Goal: Task Accomplishment & Management: Use online tool/utility

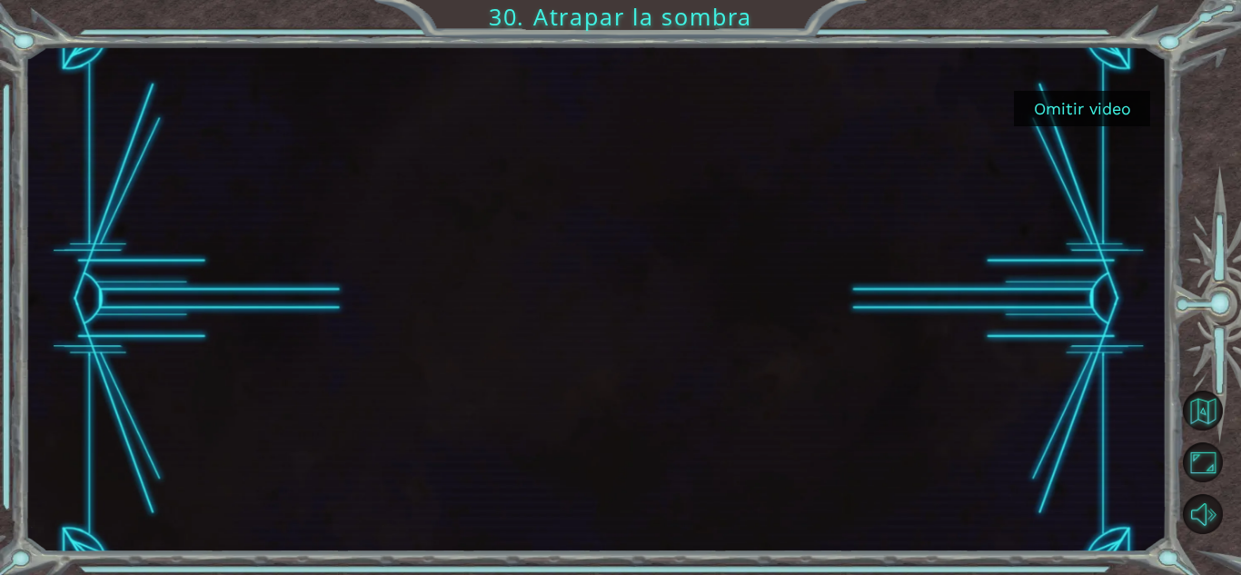
click at [1054, 104] on button "Omitir video" at bounding box center [1082, 108] width 136 height 35
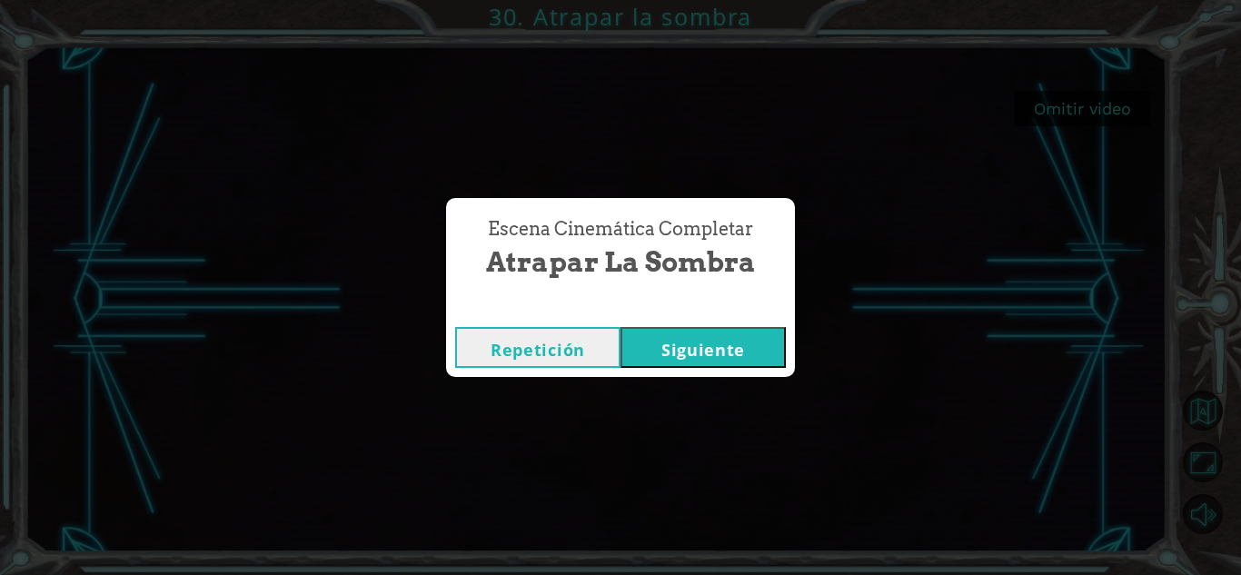
click at [723, 329] on button "Siguiente" at bounding box center [702, 347] width 165 height 41
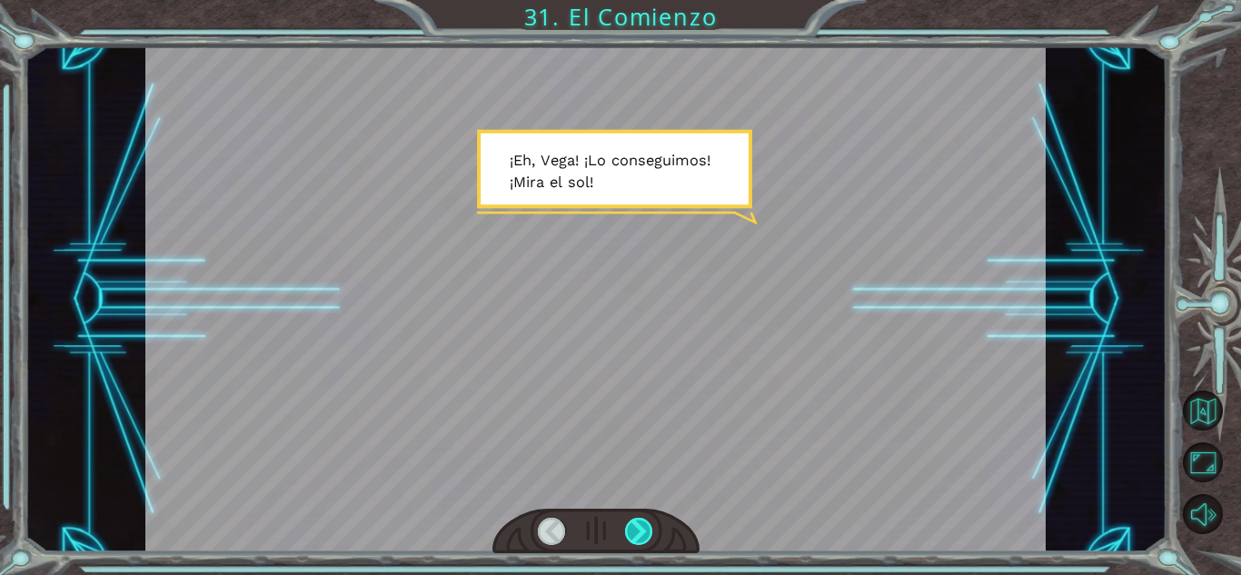
click at [637, 519] on div at bounding box center [639, 531] width 28 height 27
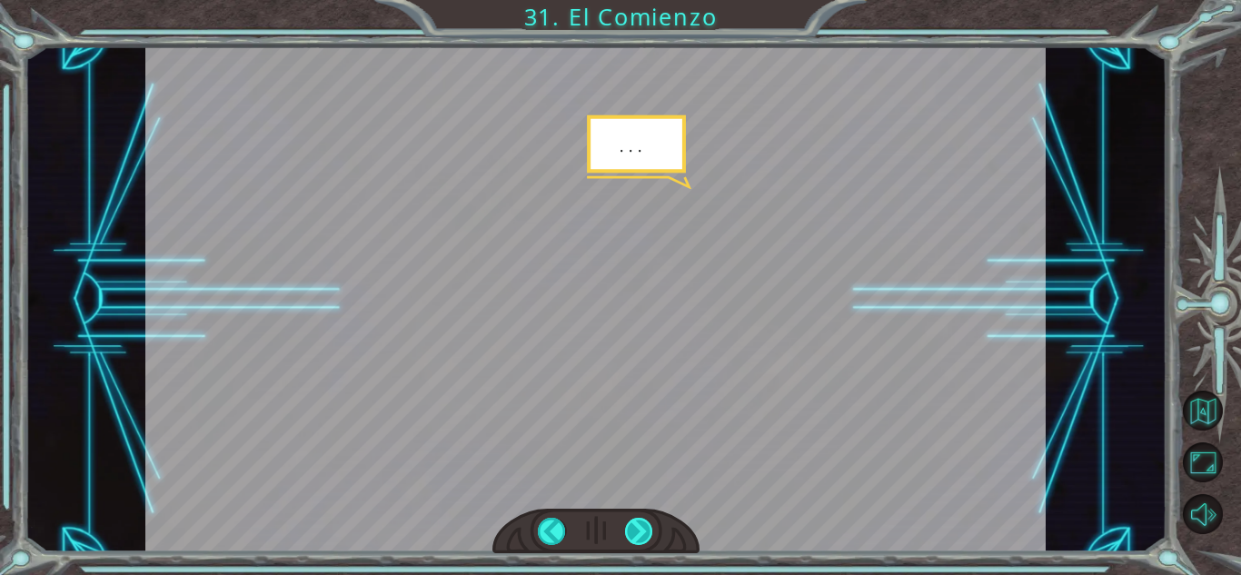
click at [637, 519] on div at bounding box center [639, 531] width 28 height 27
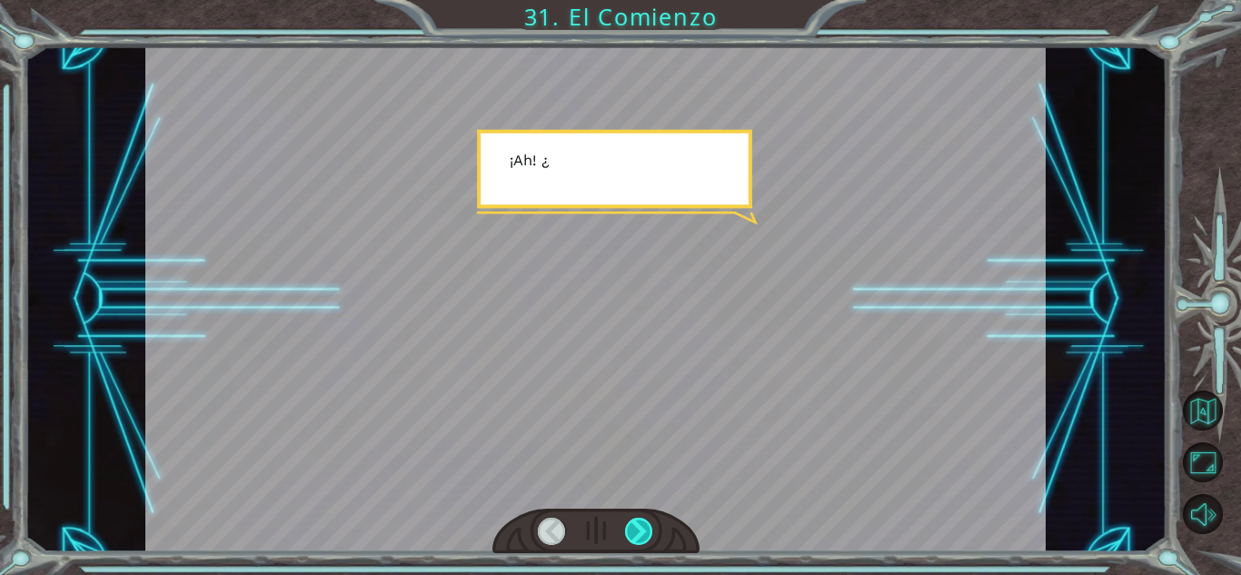
click at [637, 519] on div at bounding box center [639, 531] width 28 height 27
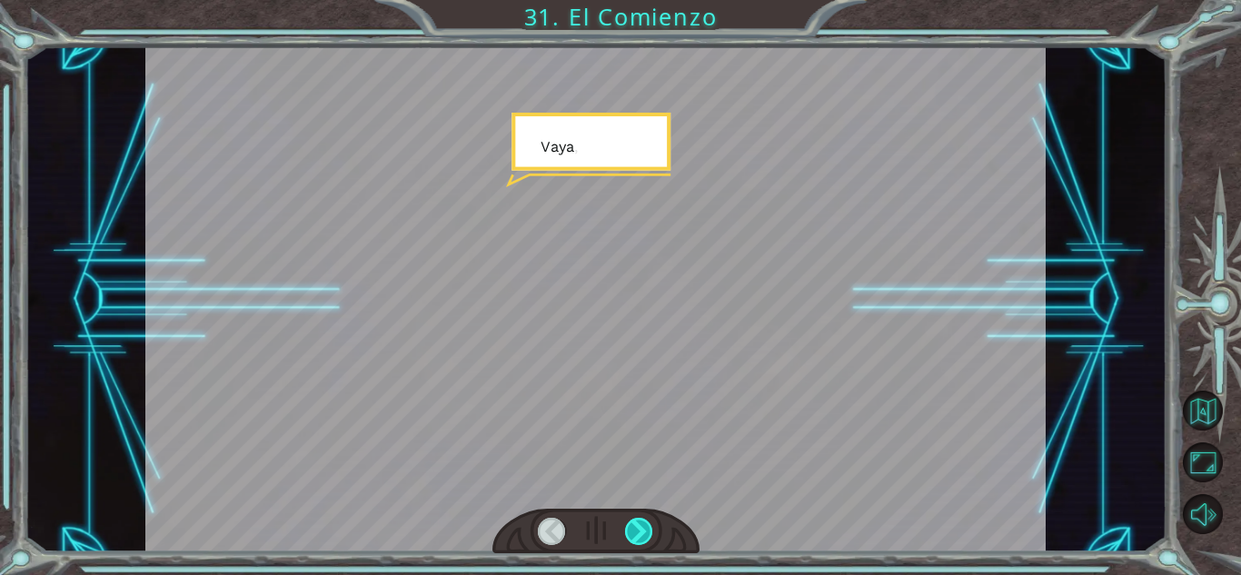
click at [637, 519] on div at bounding box center [639, 531] width 28 height 27
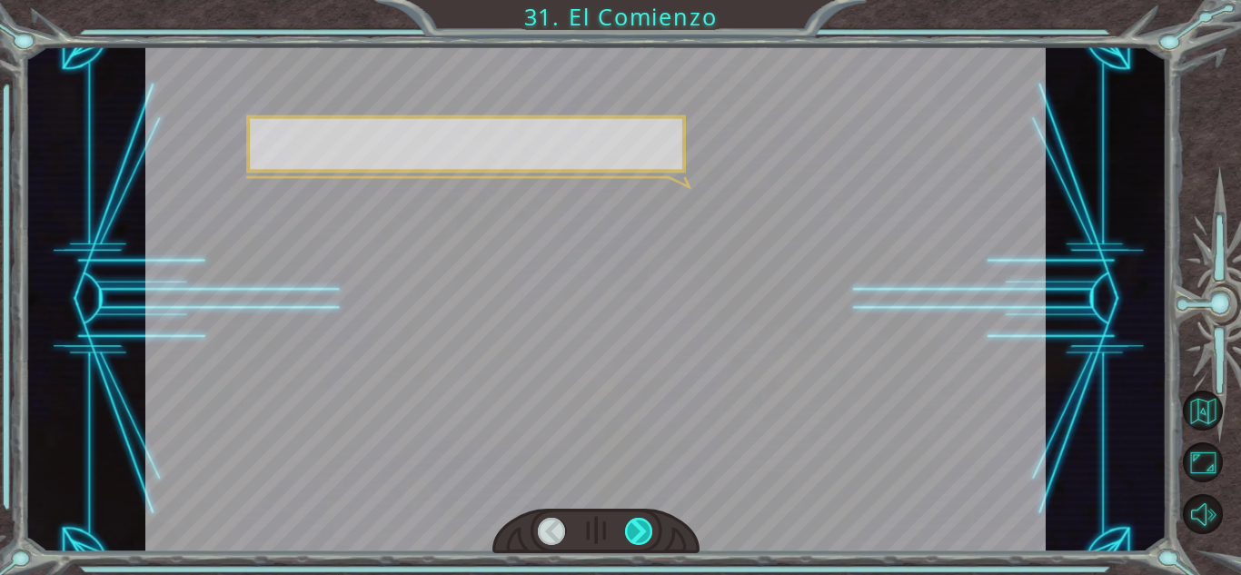
click at [637, 519] on div at bounding box center [639, 531] width 28 height 27
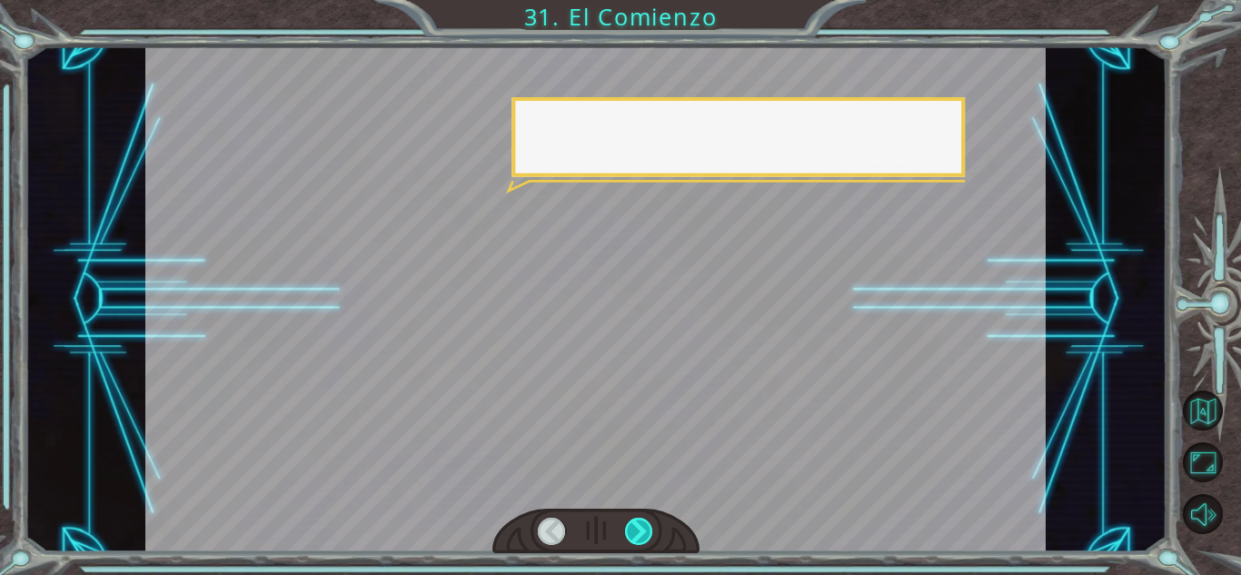
click at [637, 519] on div at bounding box center [639, 531] width 28 height 27
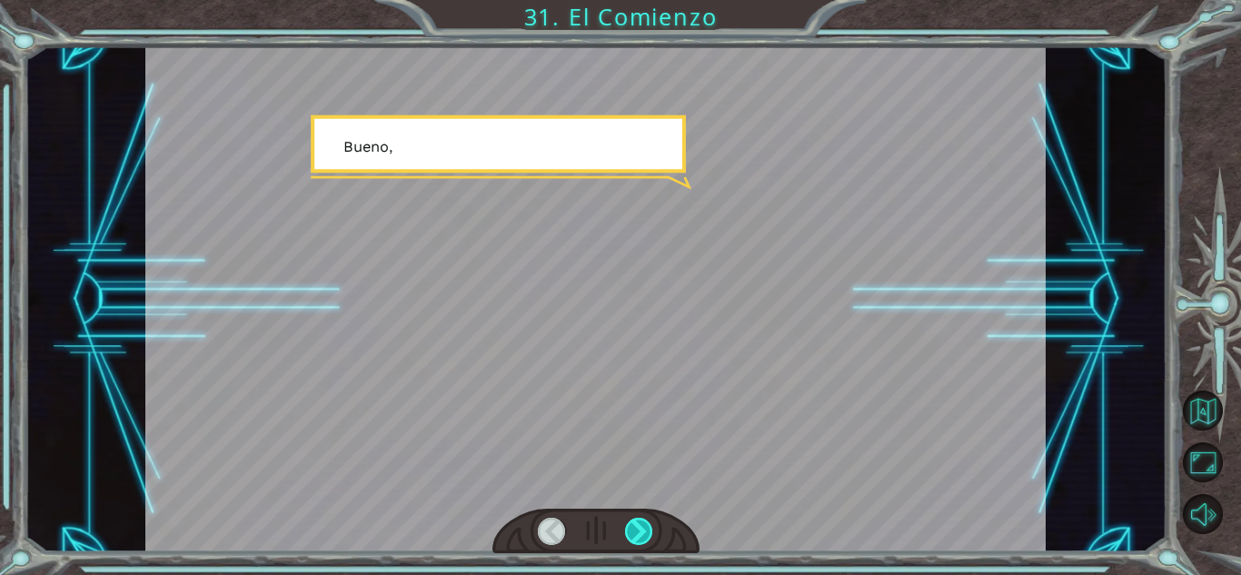
click at [637, 519] on div at bounding box center [639, 531] width 28 height 27
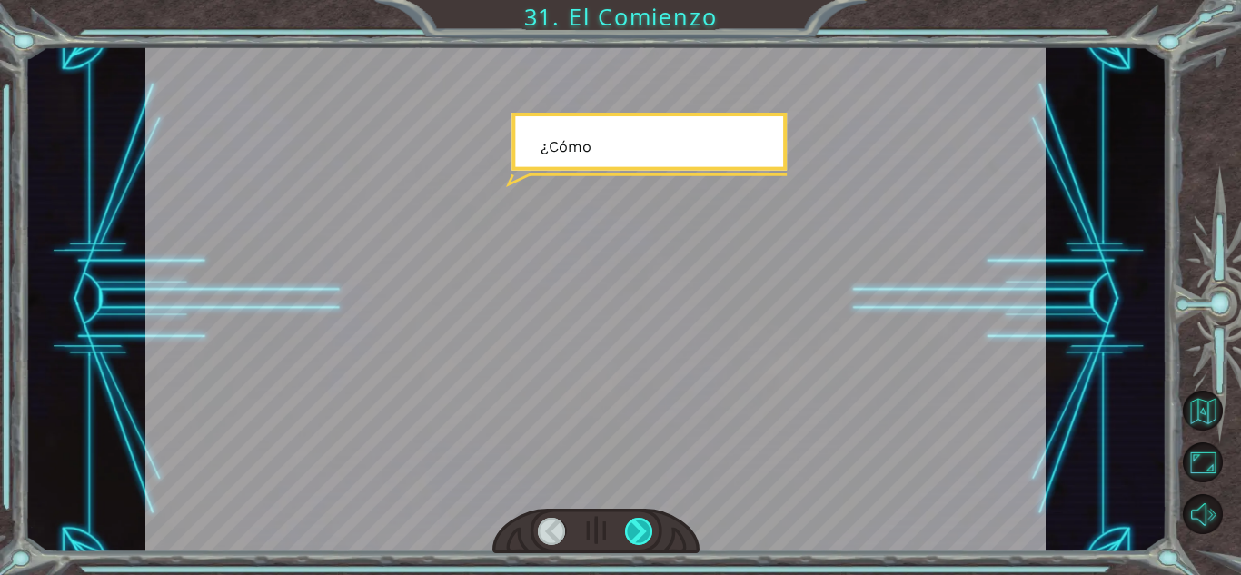
click at [637, 519] on div at bounding box center [639, 531] width 28 height 27
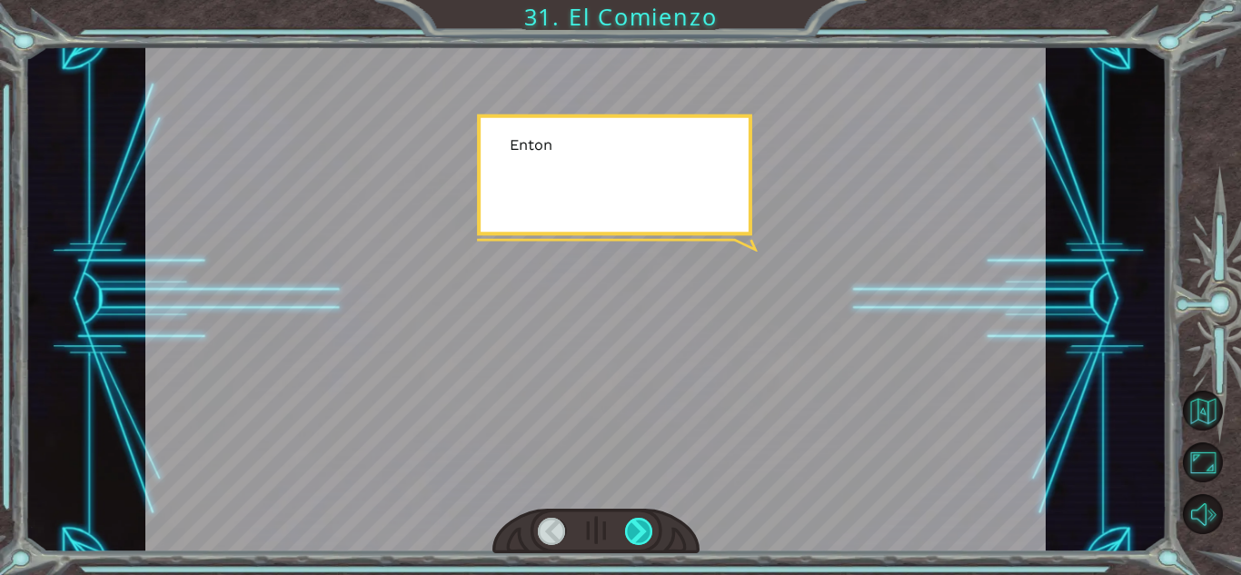
click at [637, 519] on div at bounding box center [639, 531] width 28 height 27
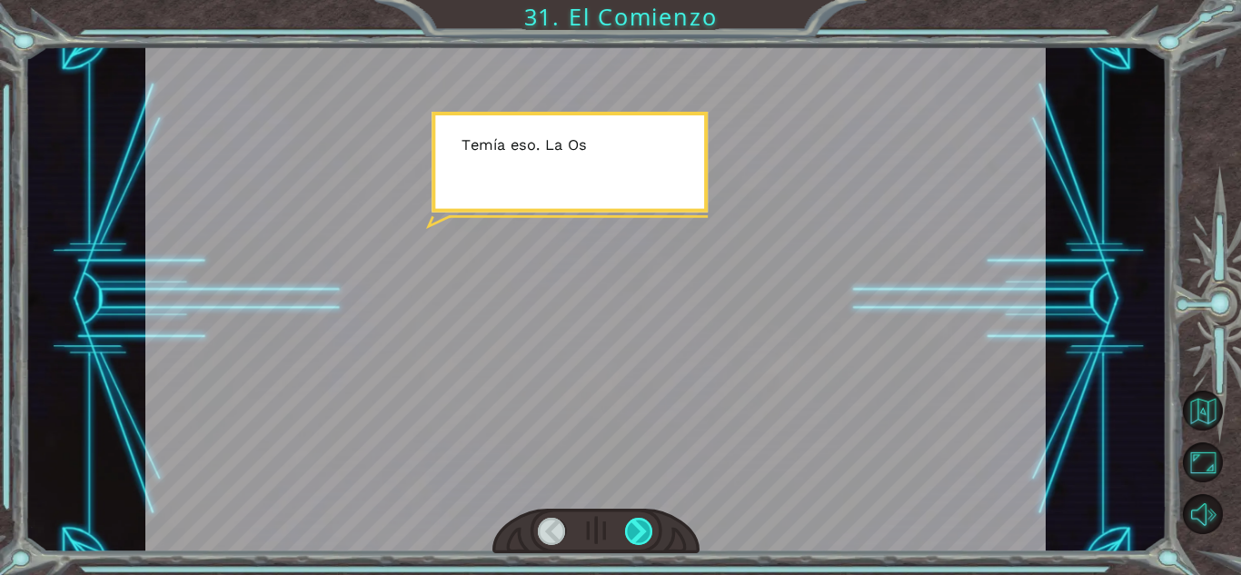
click at [637, 519] on div at bounding box center [639, 531] width 28 height 27
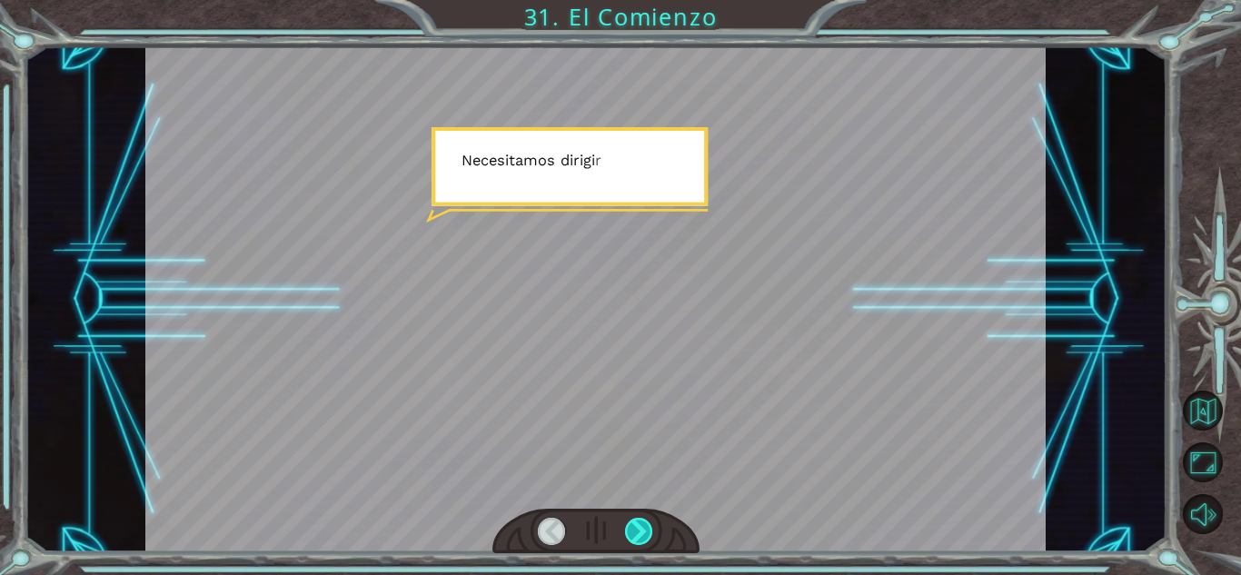
click at [637, 519] on div at bounding box center [639, 531] width 28 height 27
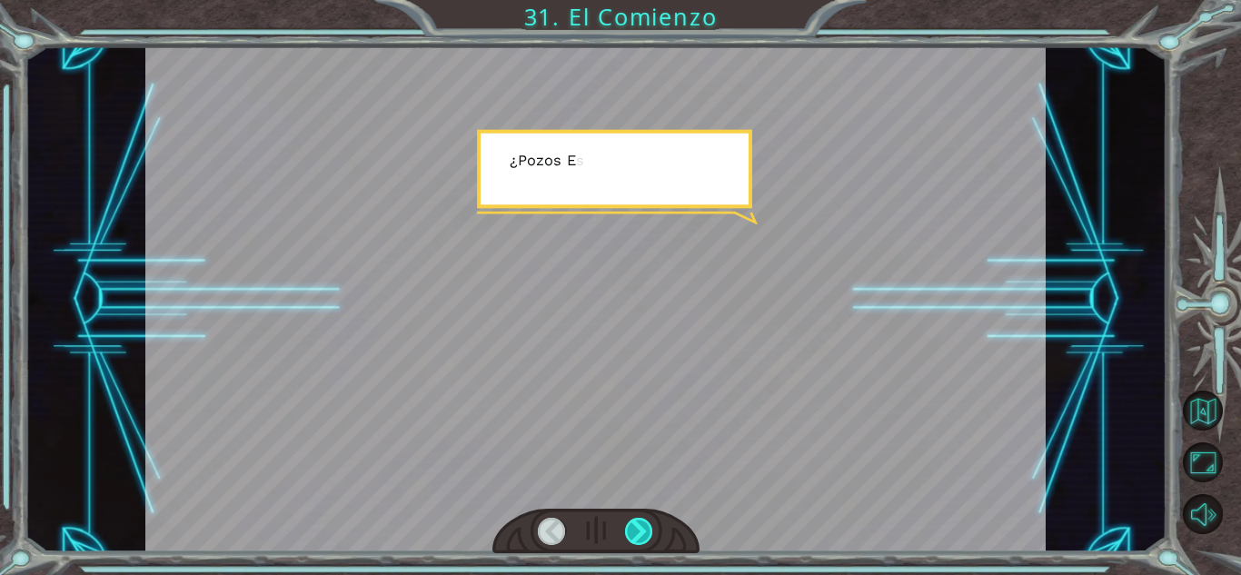
click at [637, 519] on div at bounding box center [639, 531] width 28 height 27
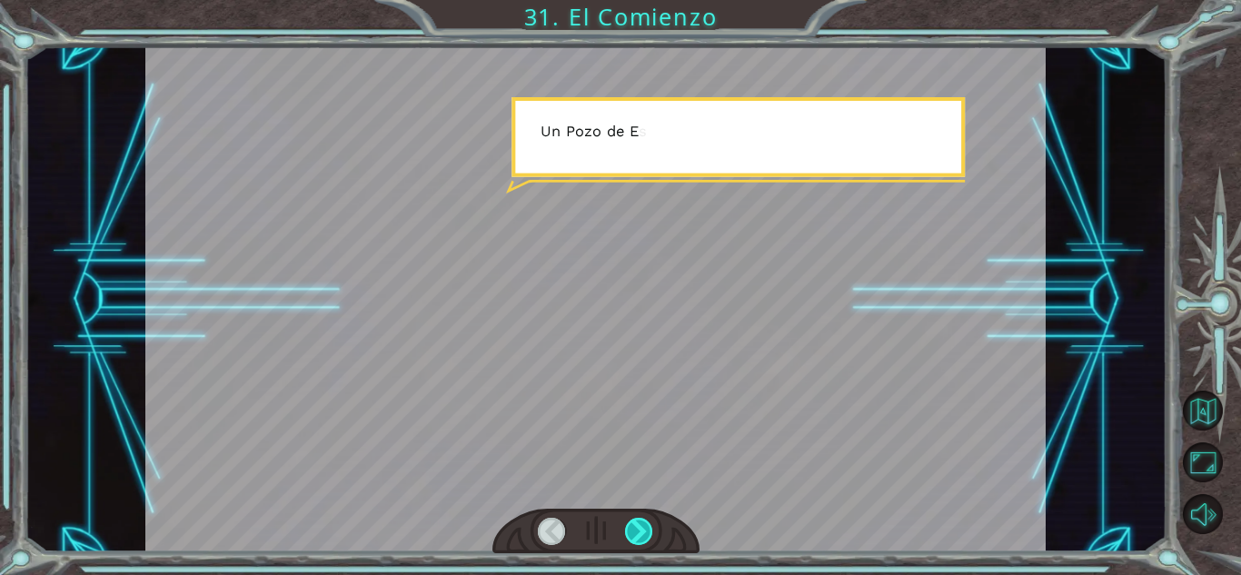
click at [637, 519] on div at bounding box center [639, 531] width 28 height 27
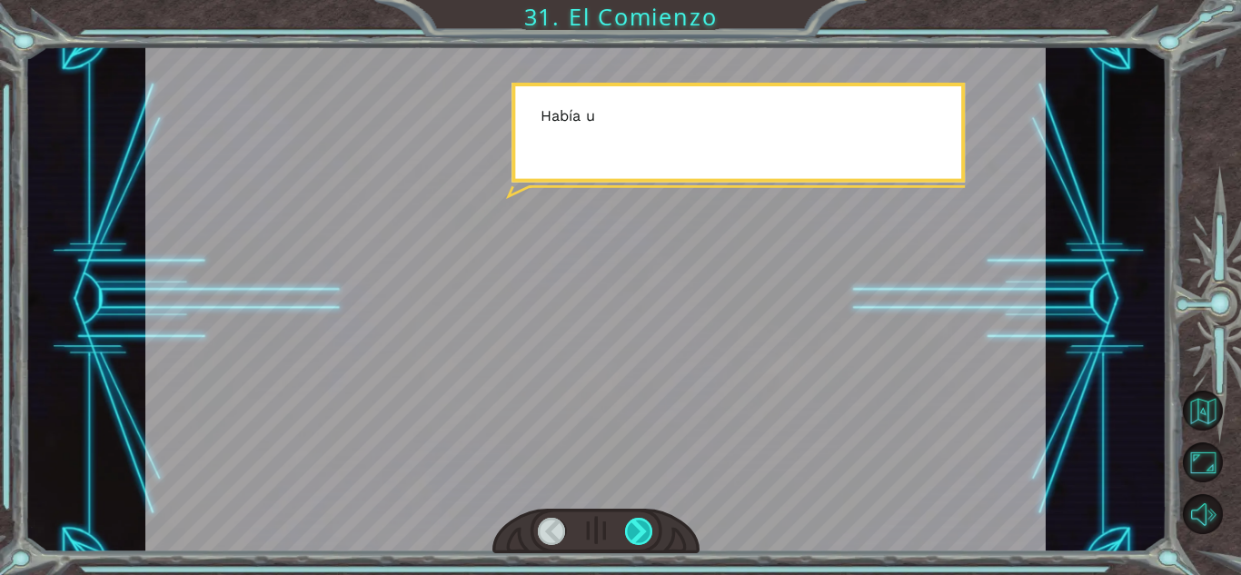
click at [637, 519] on div at bounding box center [639, 531] width 28 height 27
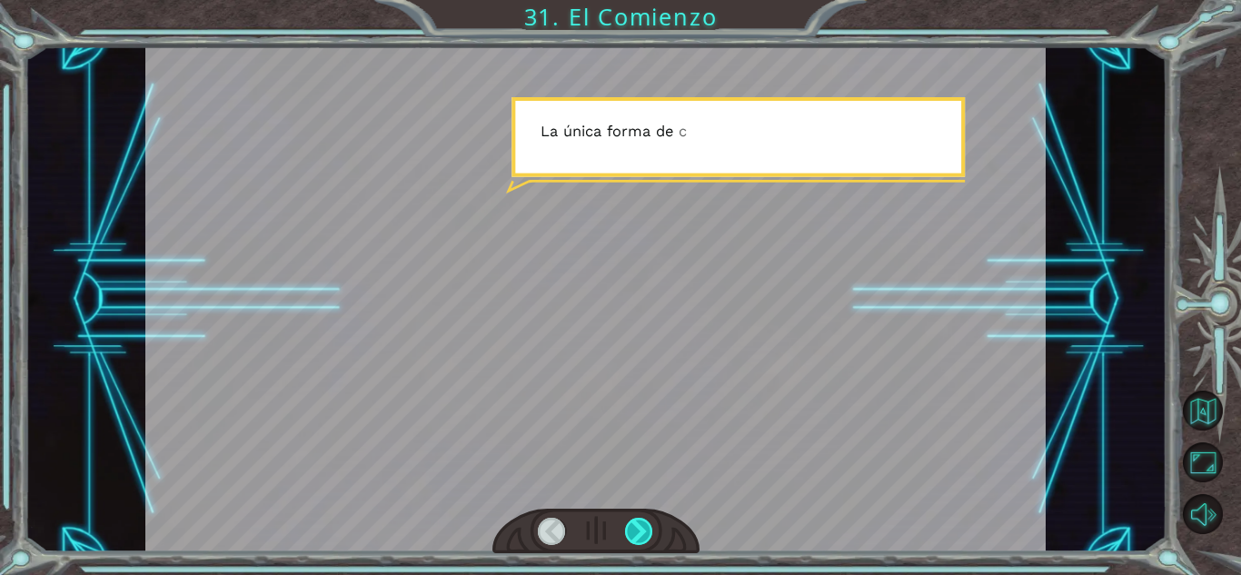
click at [637, 519] on div at bounding box center [639, 531] width 28 height 27
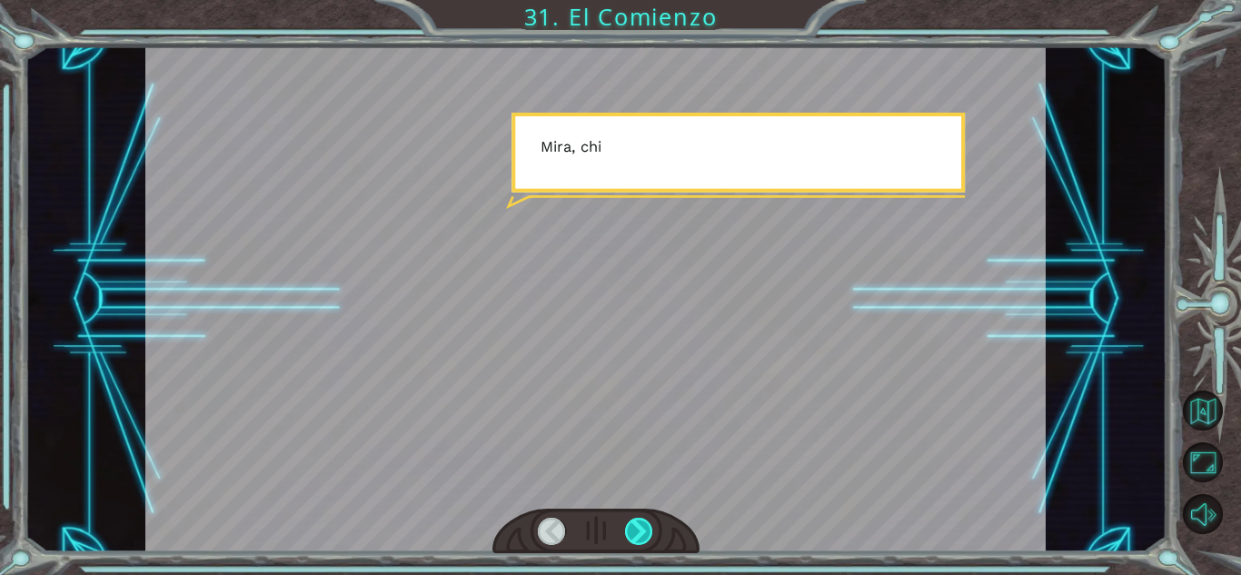
click at [637, 519] on div at bounding box center [639, 531] width 28 height 27
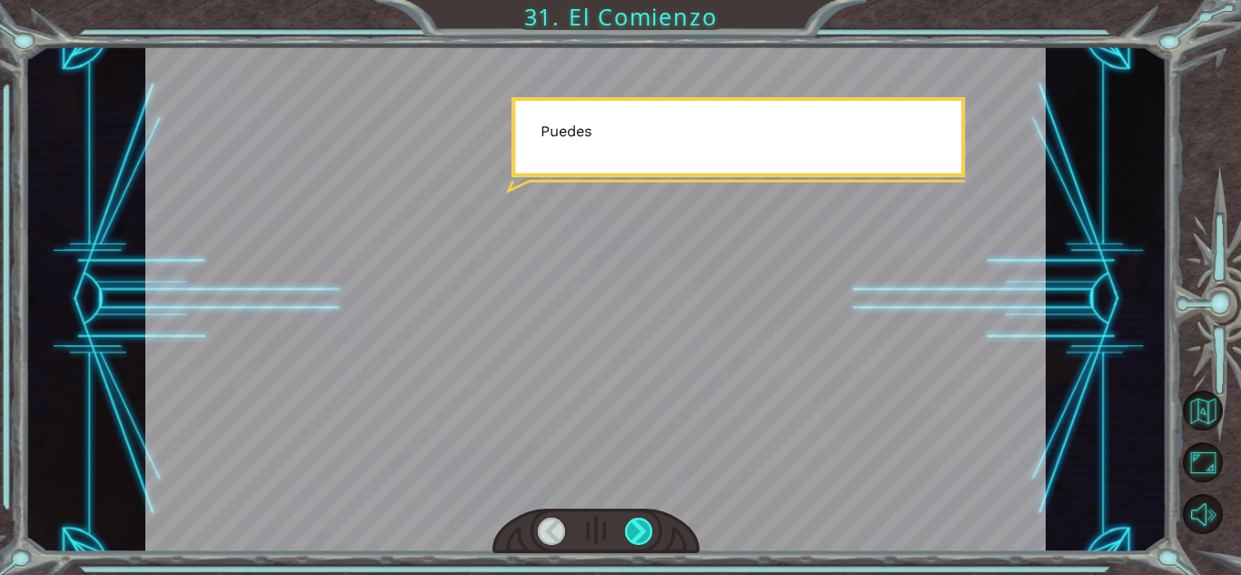
click at [637, 519] on div at bounding box center [639, 531] width 28 height 27
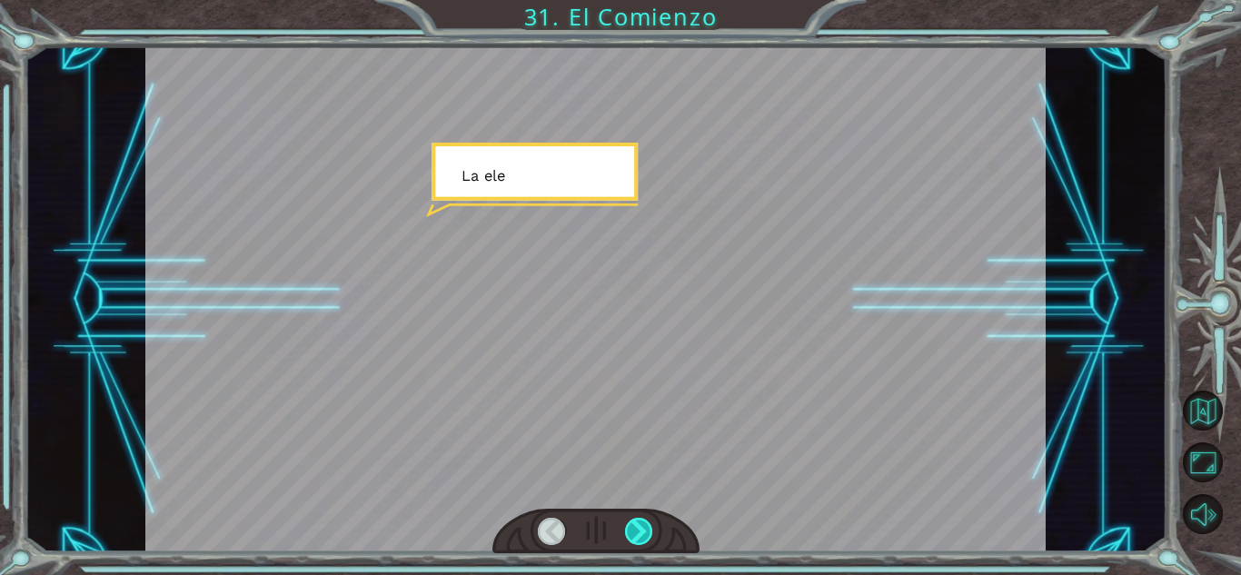
click at [637, 519] on div at bounding box center [639, 531] width 28 height 27
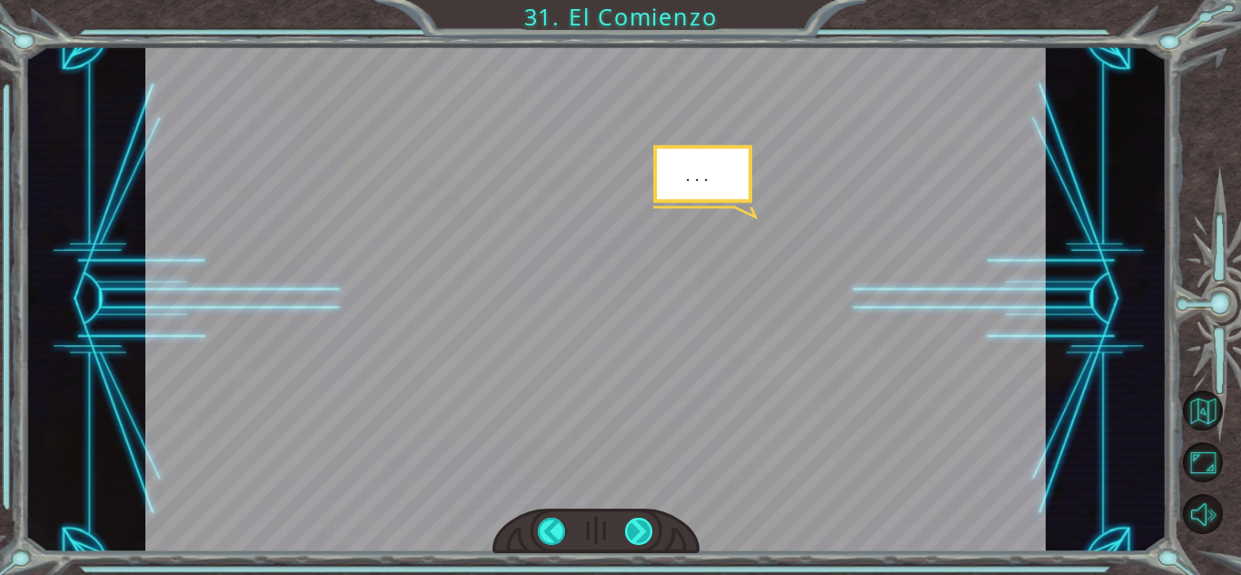
click at [637, 519] on div at bounding box center [639, 531] width 28 height 27
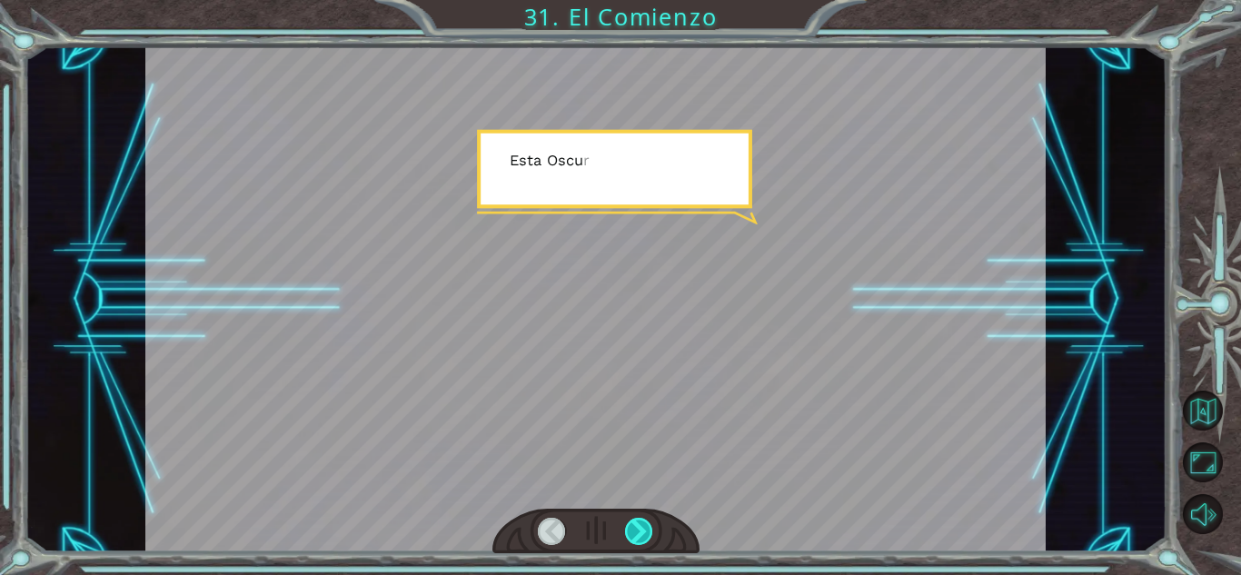
click at [637, 519] on div at bounding box center [639, 531] width 28 height 27
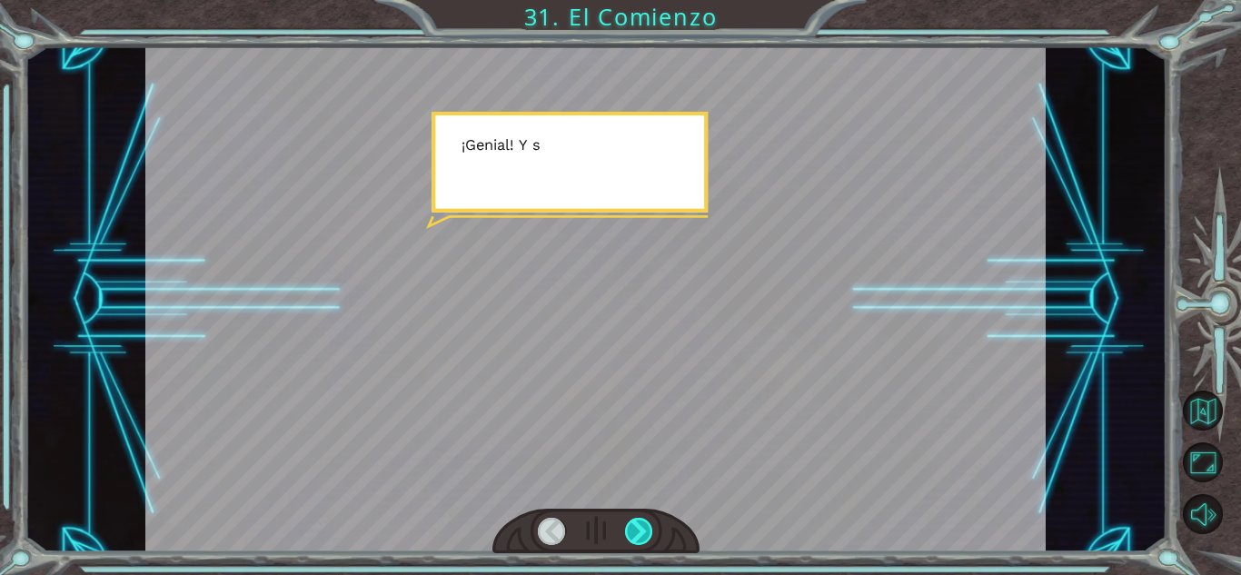
click at [637, 519] on div at bounding box center [639, 531] width 28 height 27
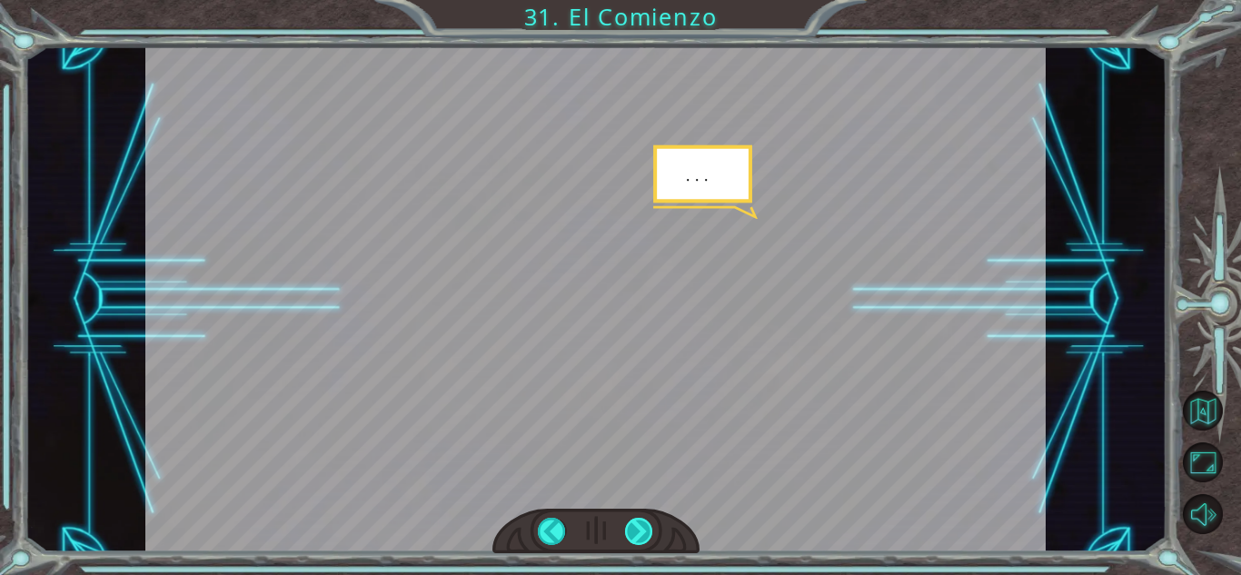
click at [637, 521] on div at bounding box center [639, 531] width 28 height 27
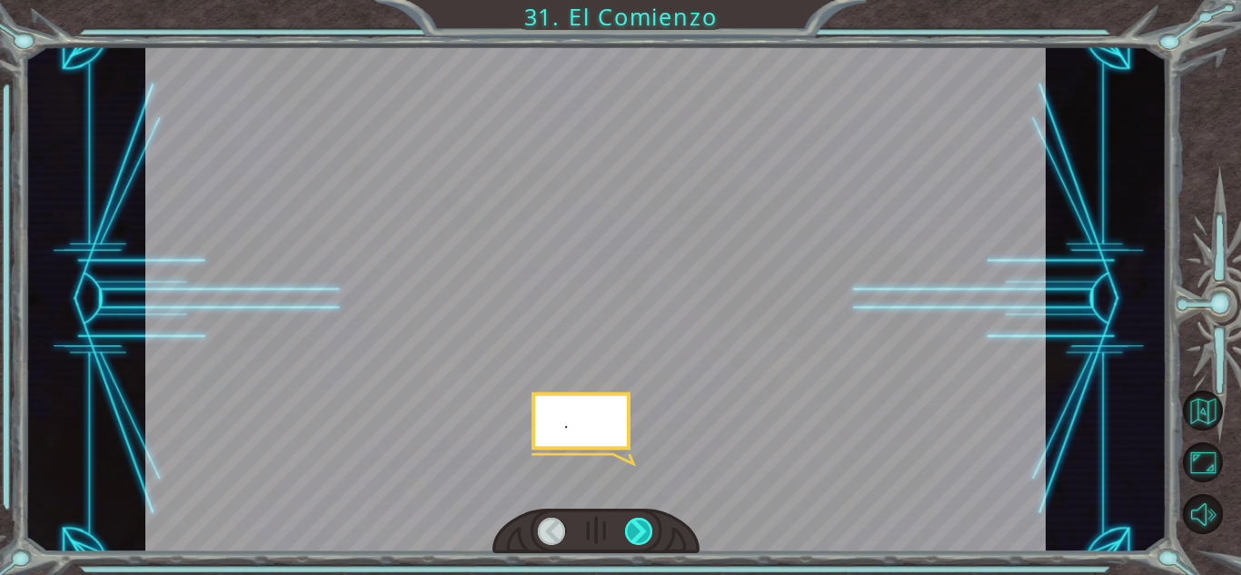
click at [637, 521] on div at bounding box center [639, 531] width 28 height 27
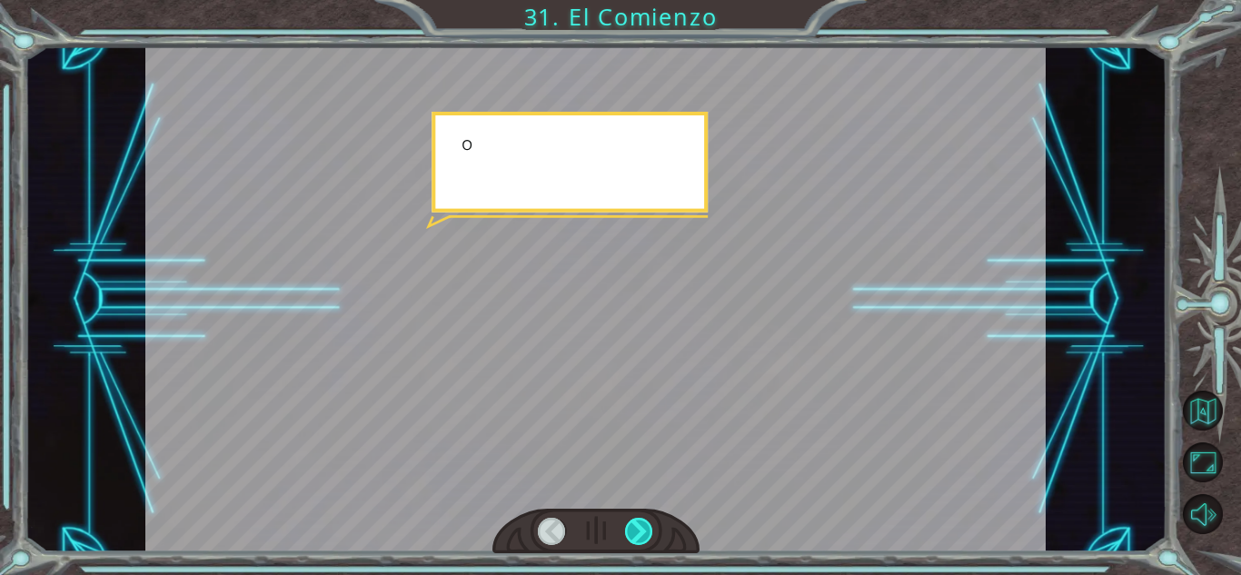
click at [637, 521] on div at bounding box center [639, 531] width 28 height 27
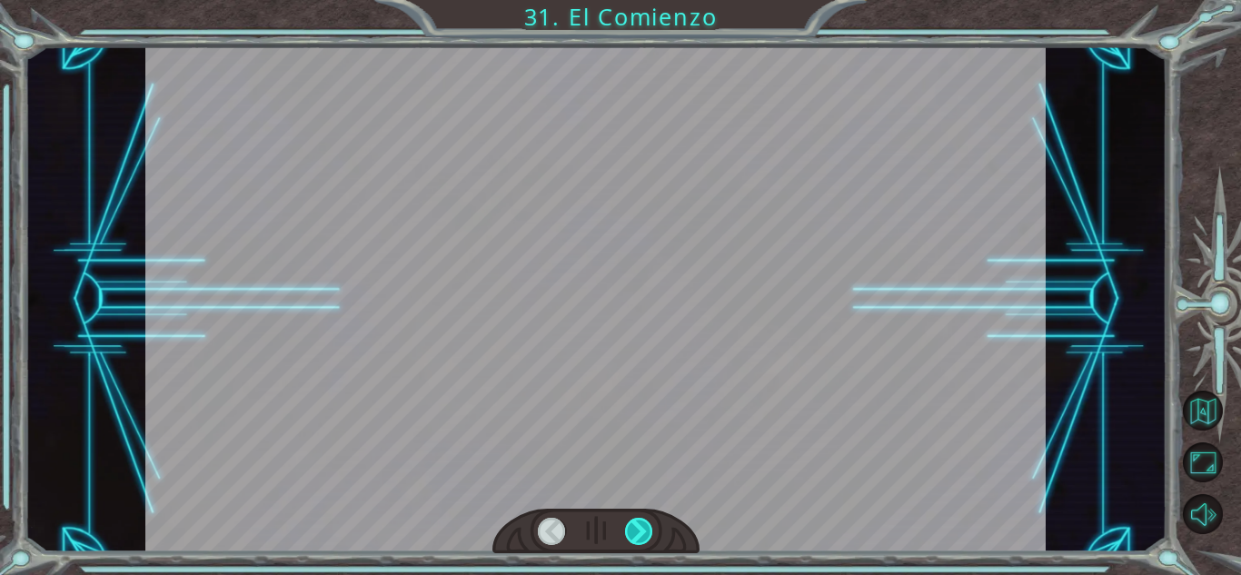
click at [637, 521] on div at bounding box center [639, 531] width 28 height 27
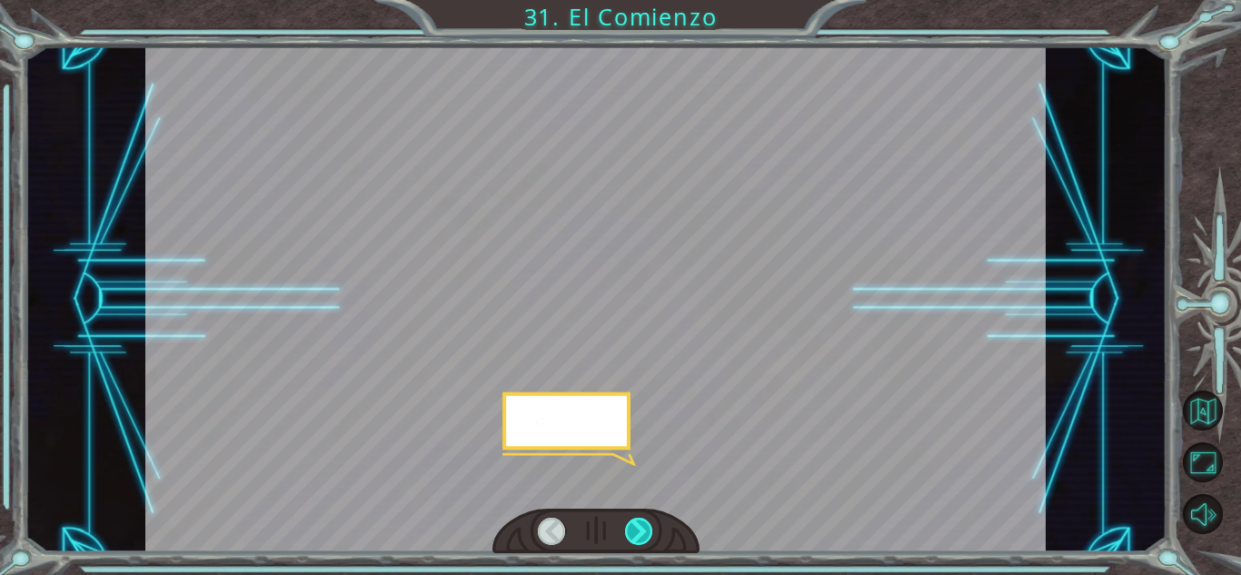
click at [637, 521] on div at bounding box center [639, 531] width 28 height 27
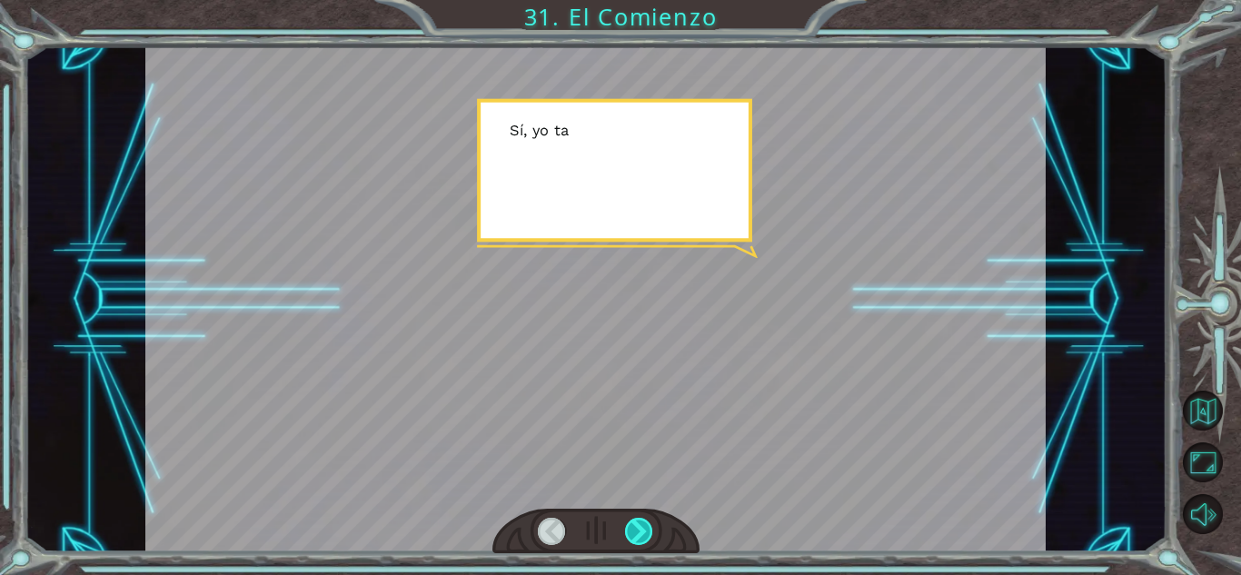
click at [637, 521] on div at bounding box center [639, 531] width 28 height 27
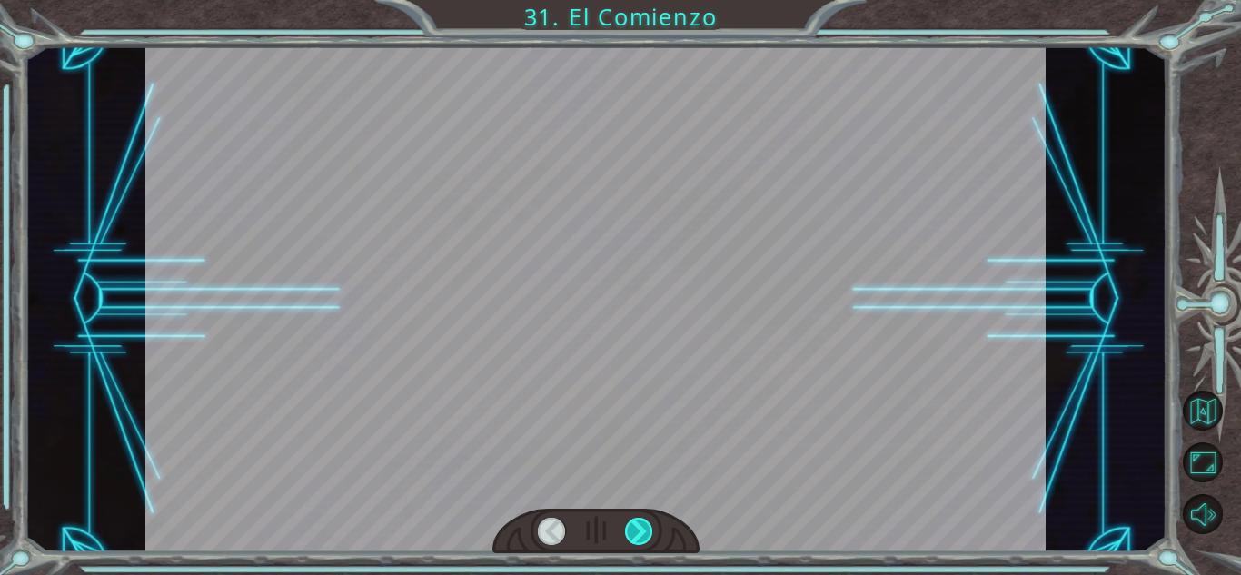
click at [637, 521] on div at bounding box center [639, 531] width 28 height 27
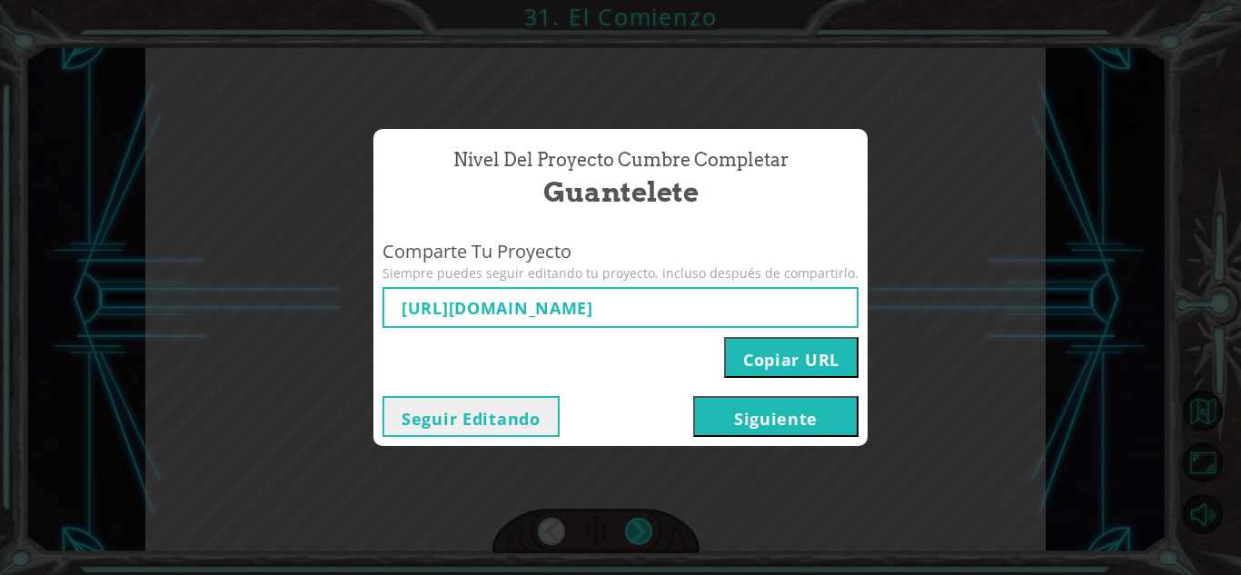
type input "[URL][DOMAIN_NAME]"
click at [723, 406] on button "Siguiente" at bounding box center [775, 416] width 165 height 41
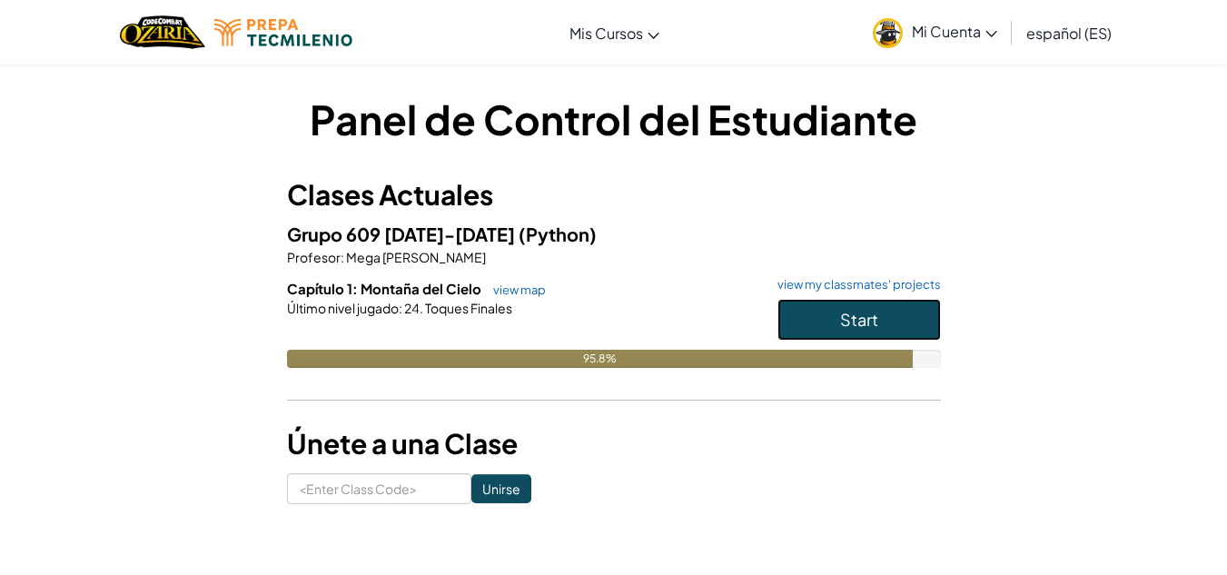
click at [887, 315] on button "Start" at bounding box center [859, 320] width 163 height 42
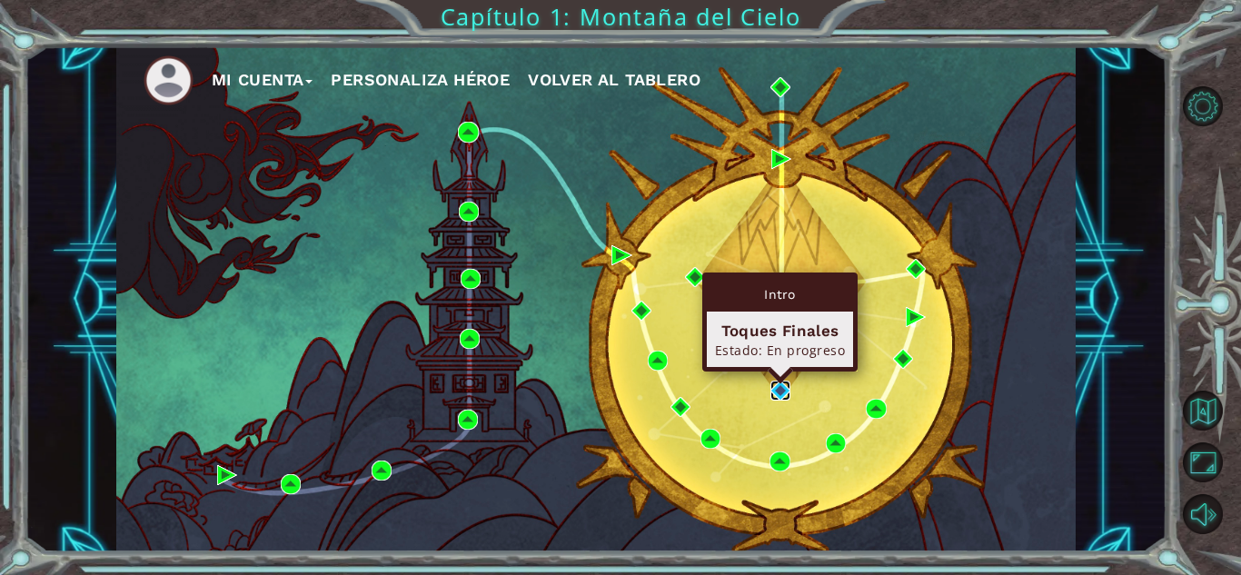
click at [782, 392] on img at bounding box center [780, 391] width 20 height 20
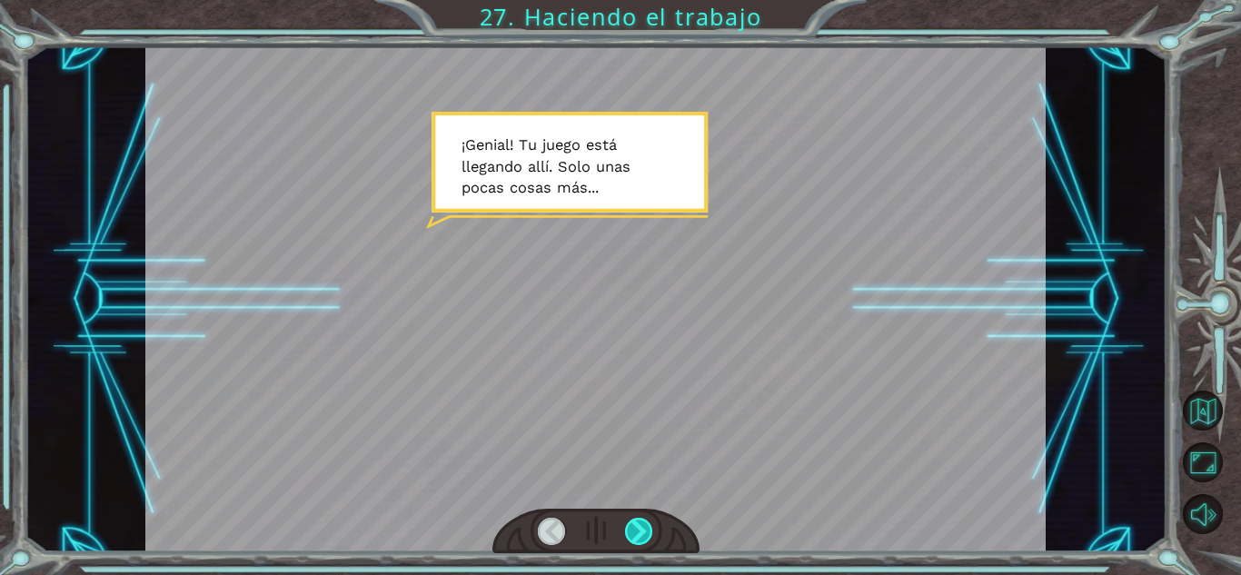
click at [640, 520] on div at bounding box center [639, 531] width 28 height 27
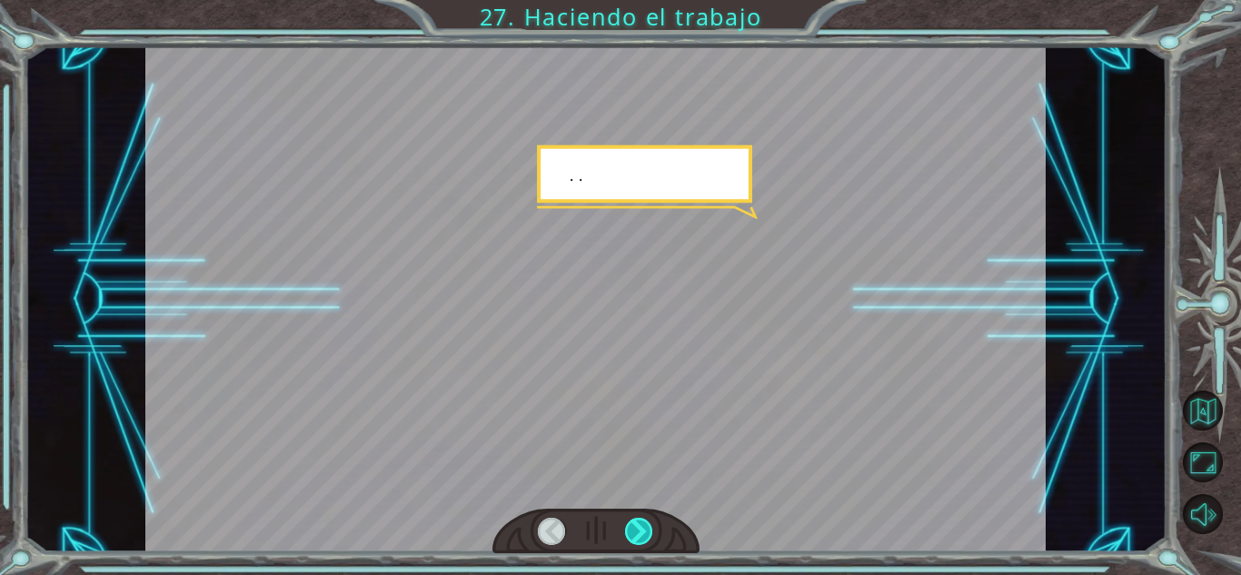
click at [640, 520] on div at bounding box center [639, 531] width 28 height 27
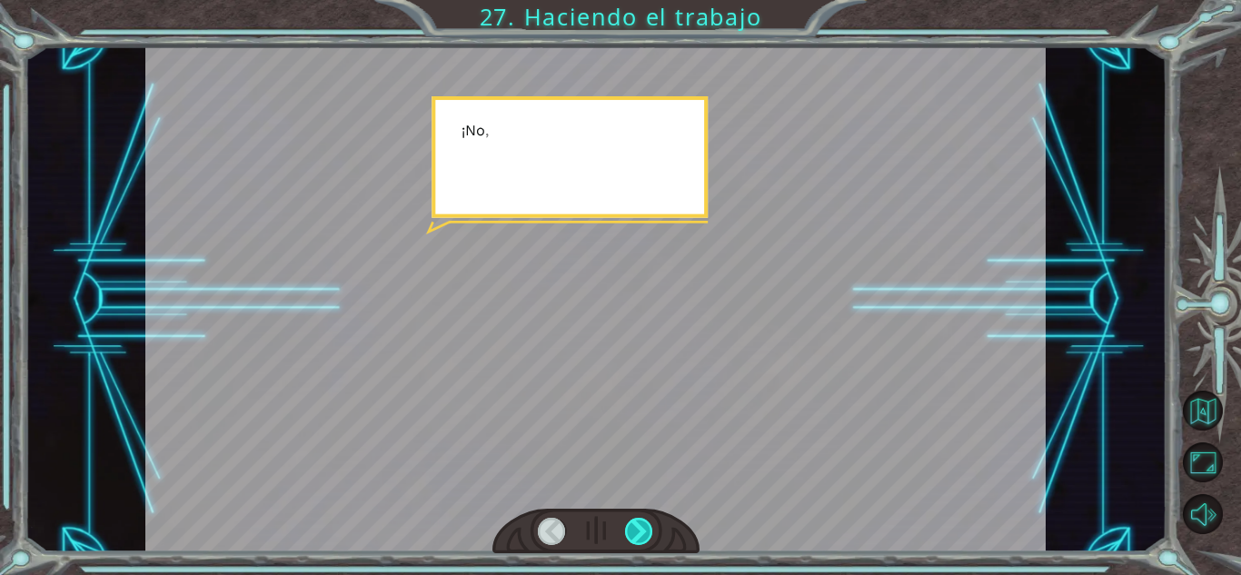
click at [640, 520] on div at bounding box center [639, 531] width 28 height 27
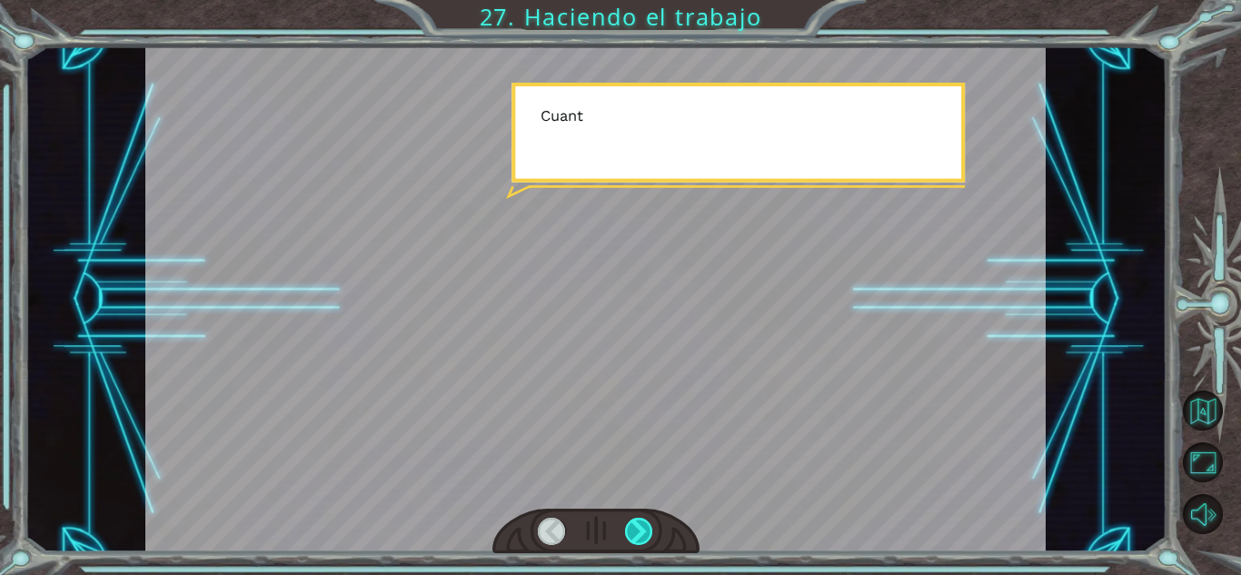
click at [640, 520] on div at bounding box center [639, 531] width 28 height 27
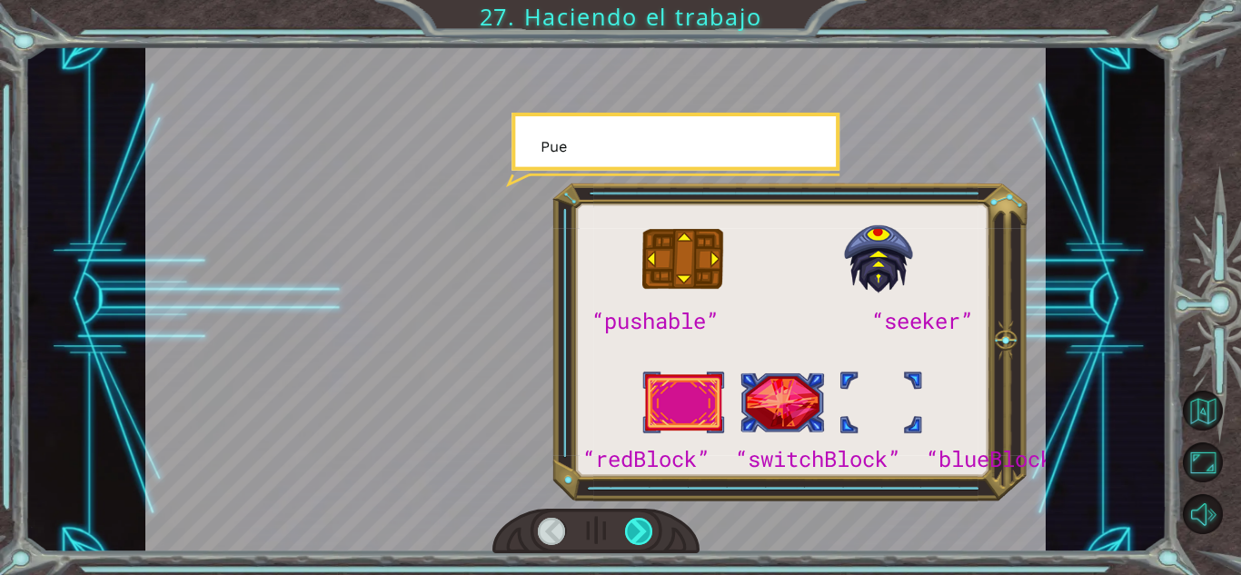
click at [640, 520] on div at bounding box center [639, 531] width 28 height 27
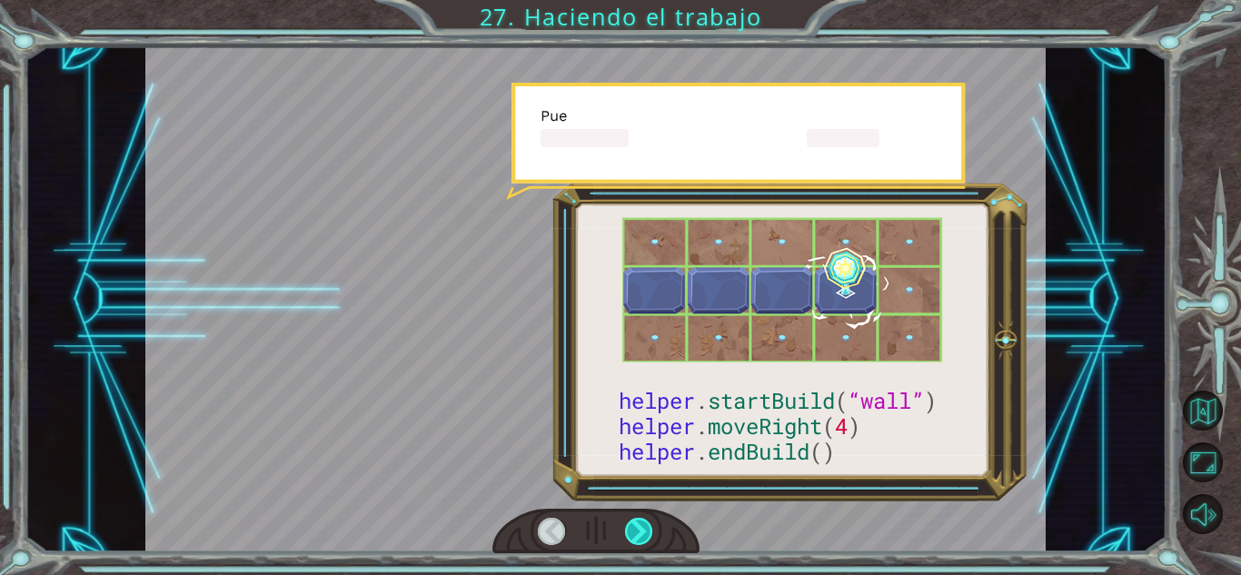
click at [640, 520] on div at bounding box center [639, 531] width 28 height 27
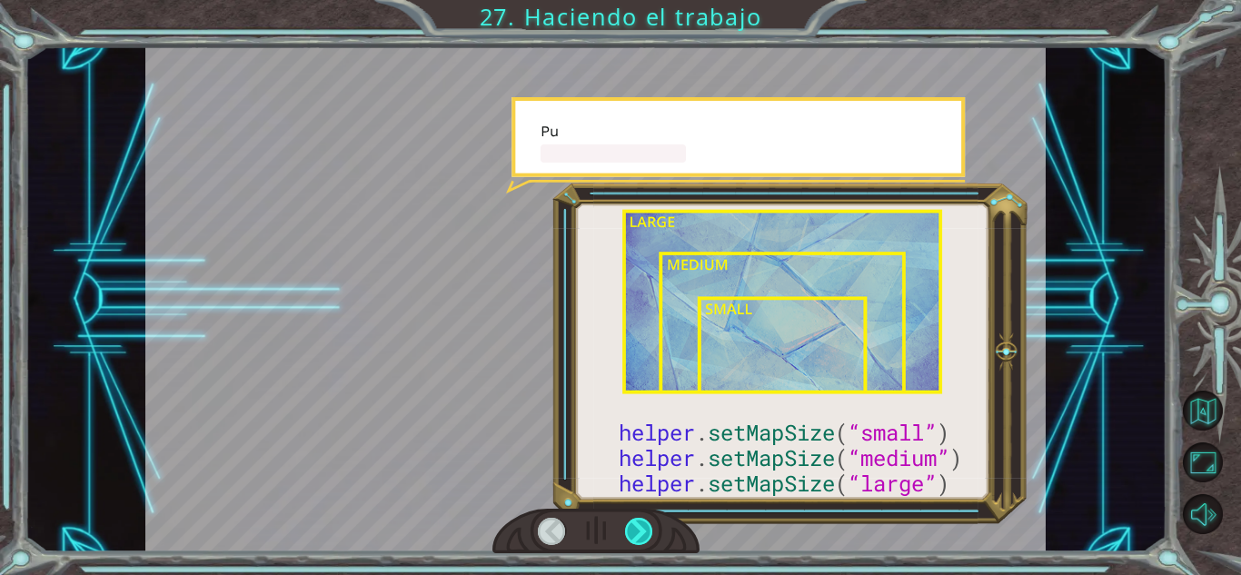
click at [640, 520] on div at bounding box center [639, 531] width 28 height 27
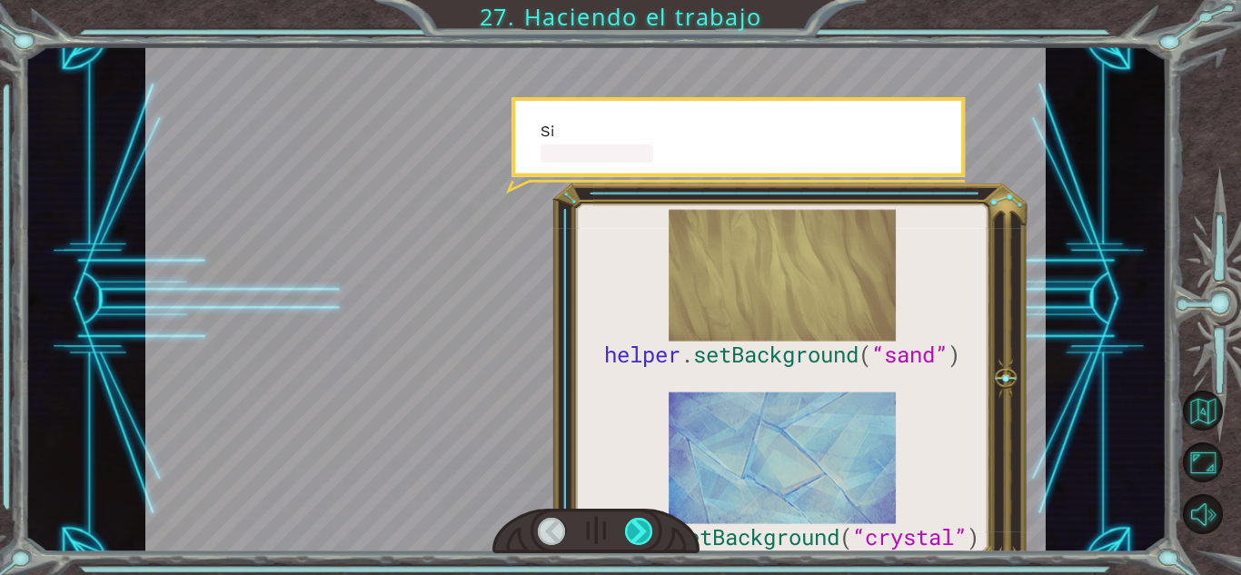
click at [640, 520] on div at bounding box center [639, 531] width 28 height 27
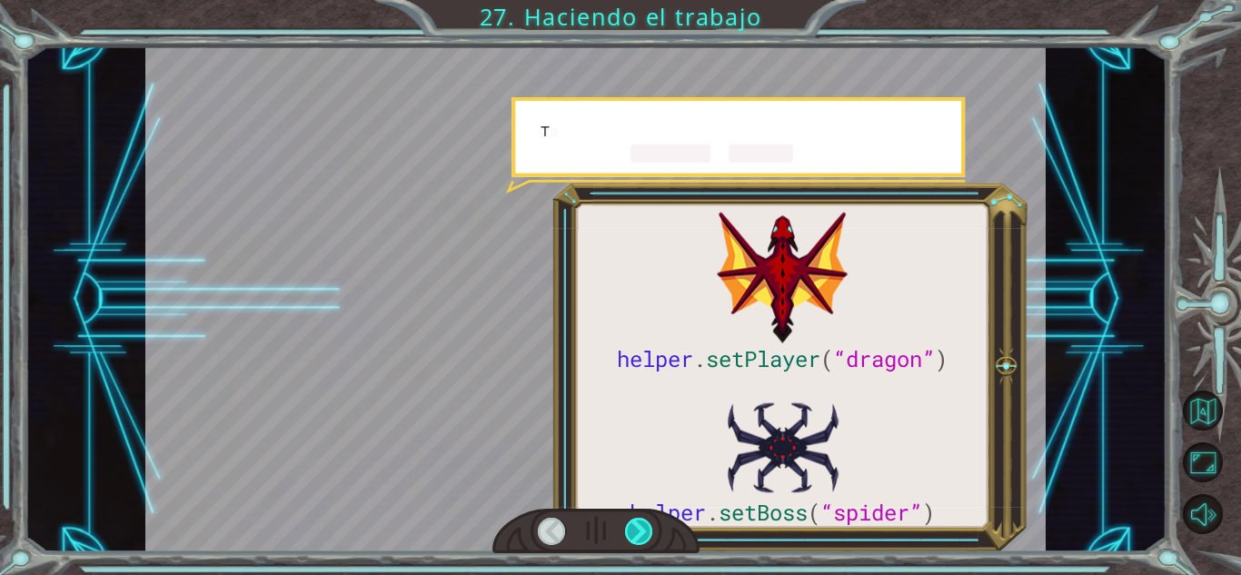
click at [640, 520] on div at bounding box center [639, 531] width 28 height 27
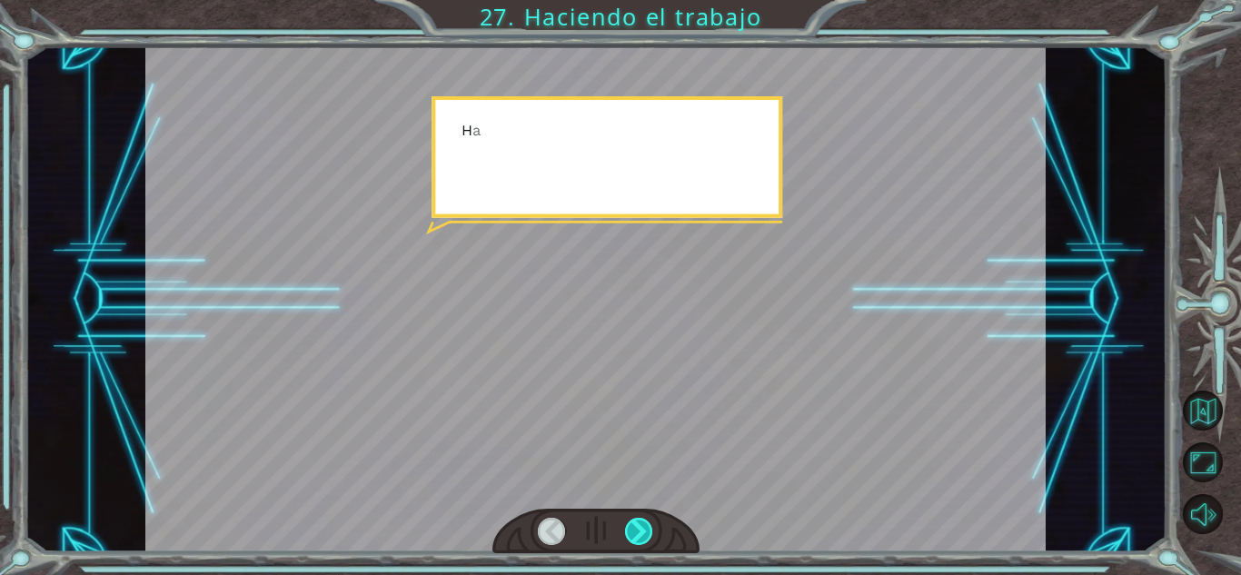
click at [640, 520] on div at bounding box center [639, 531] width 28 height 27
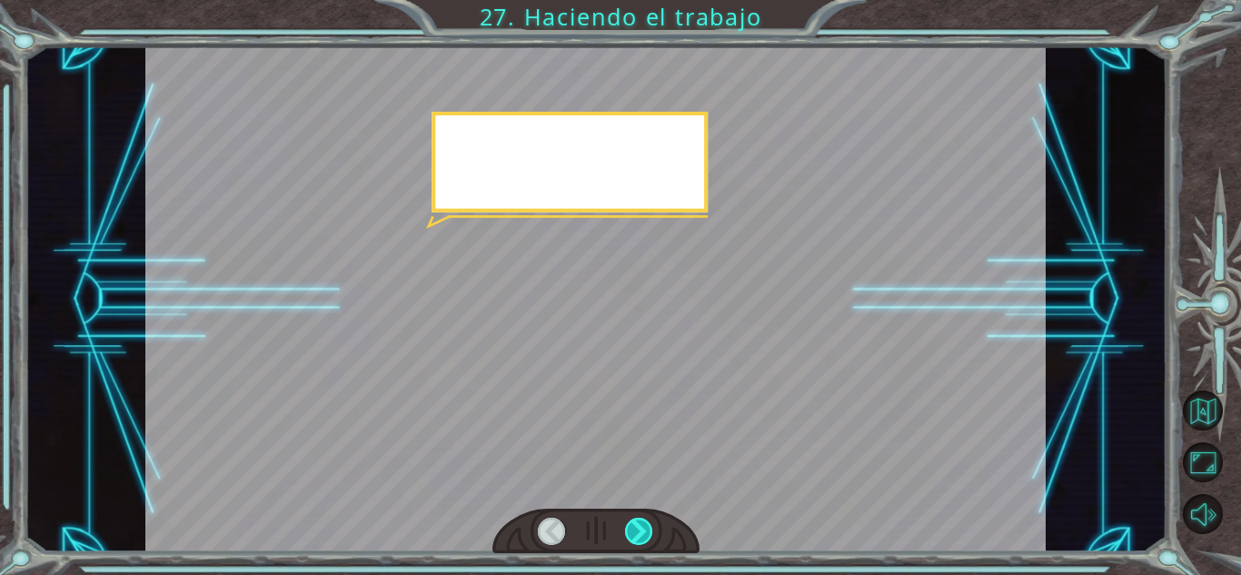
click at [640, 520] on div at bounding box center [639, 531] width 28 height 27
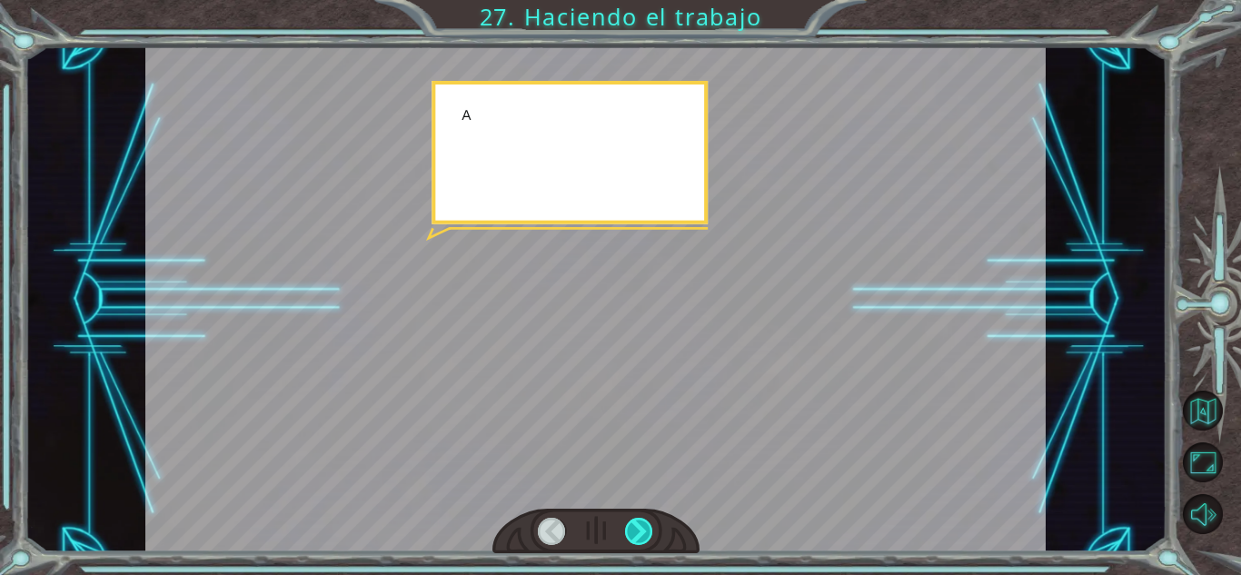
click at [640, 520] on div at bounding box center [639, 531] width 28 height 27
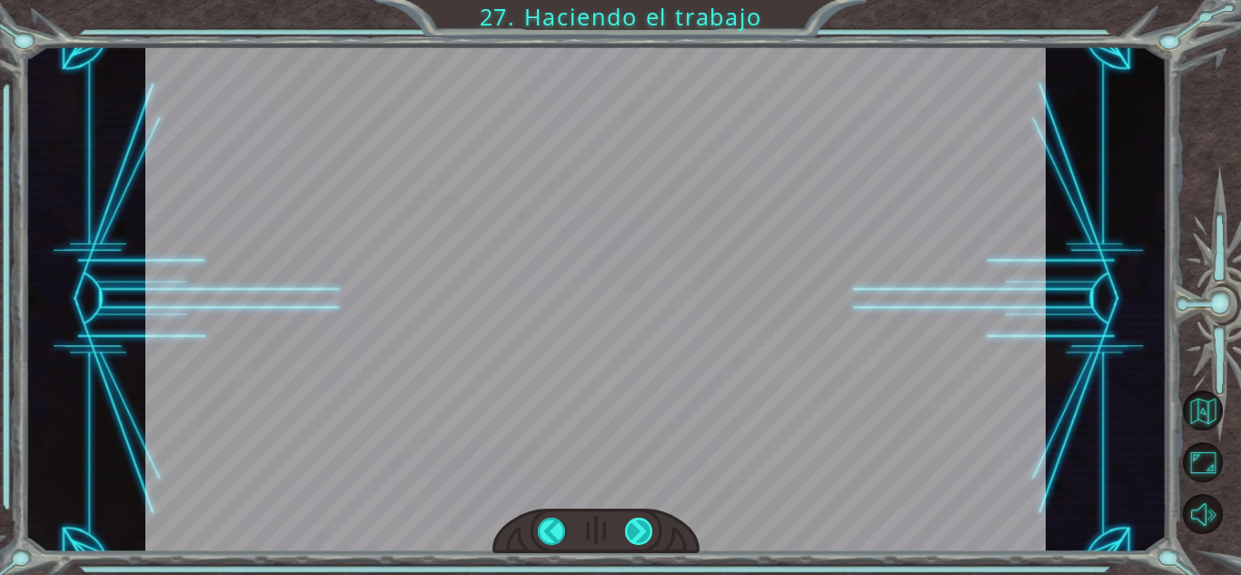
click at [640, 0] on div "helper . setPlayer ( “dragon” ) helper . setBoss ( “spider” ) ¡ G e n i a l ! T…" at bounding box center [620, 0] width 1241 height 0
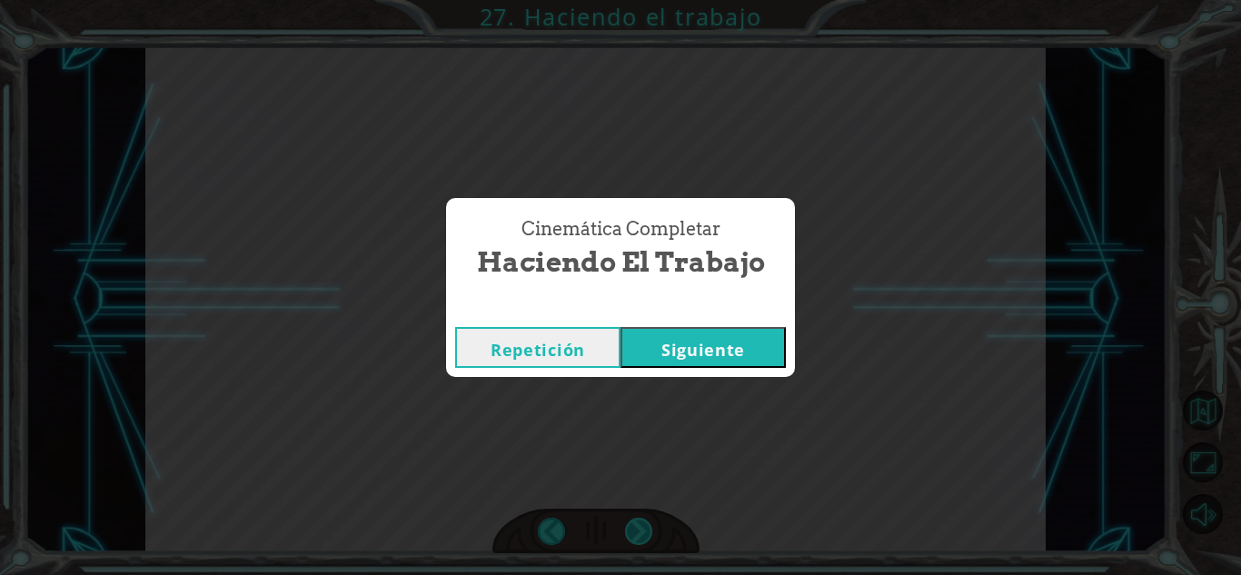
click at [640, 520] on div "Cinemática Completar Haciendo el trabajo Repetición [GEOGRAPHIC_DATA]" at bounding box center [620, 287] width 1241 height 575
click at [694, 345] on button "Siguiente" at bounding box center [702, 347] width 165 height 41
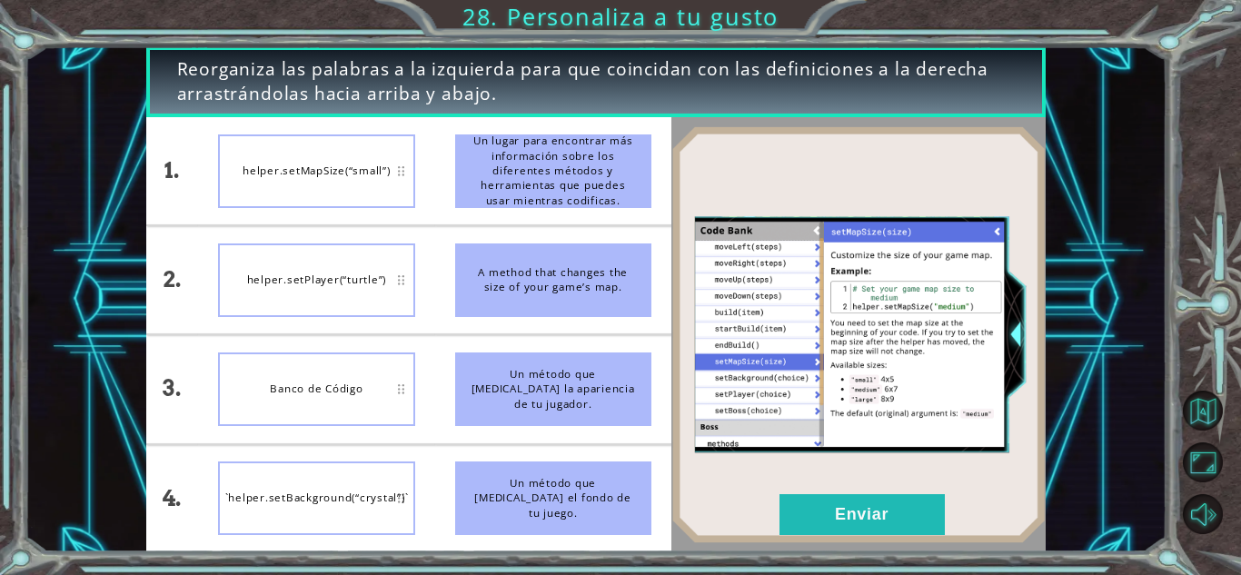
drag, startPoint x: 527, startPoint y: 283, endPoint x: 523, endPoint y: 312, distance: 28.4
click at [523, 312] on div "A method that changes the size of your game’s map." at bounding box center [553, 280] width 196 height 74
click at [815, 498] on button "Enviar" at bounding box center [861, 514] width 165 height 41
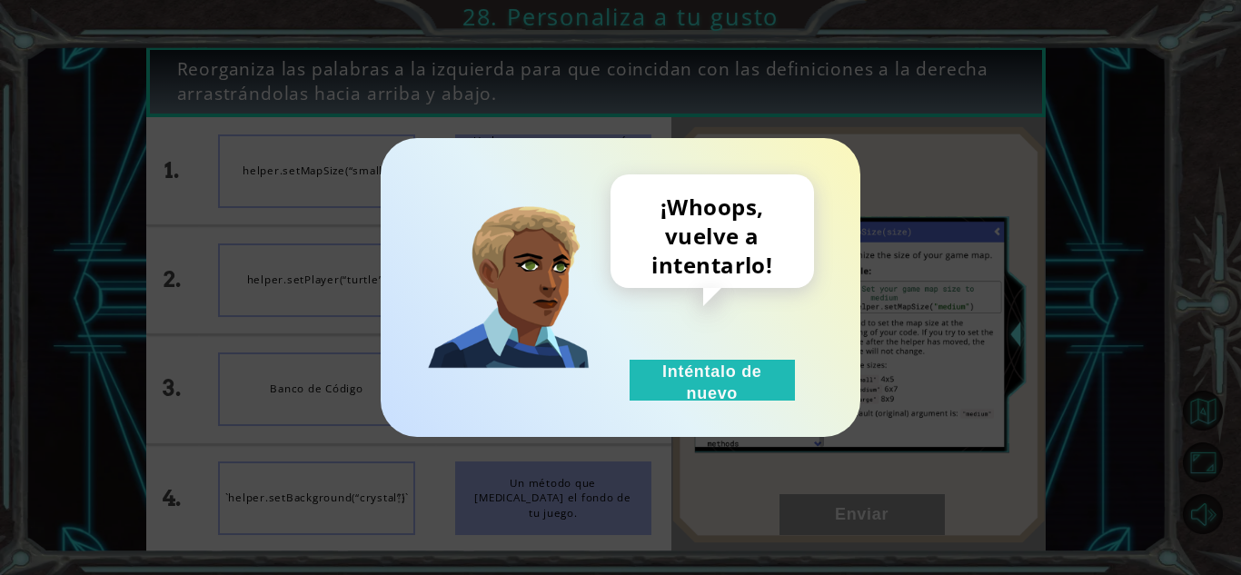
click at [752, 401] on div "¡Whoops, vuelve a intentarlo! Inténtalo de nuevo" at bounding box center [621, 287] width 480 height 299
click at [744, 394] on button "Inténtalo de nuevo" at bounding box center [711, 380] width 165 height 41
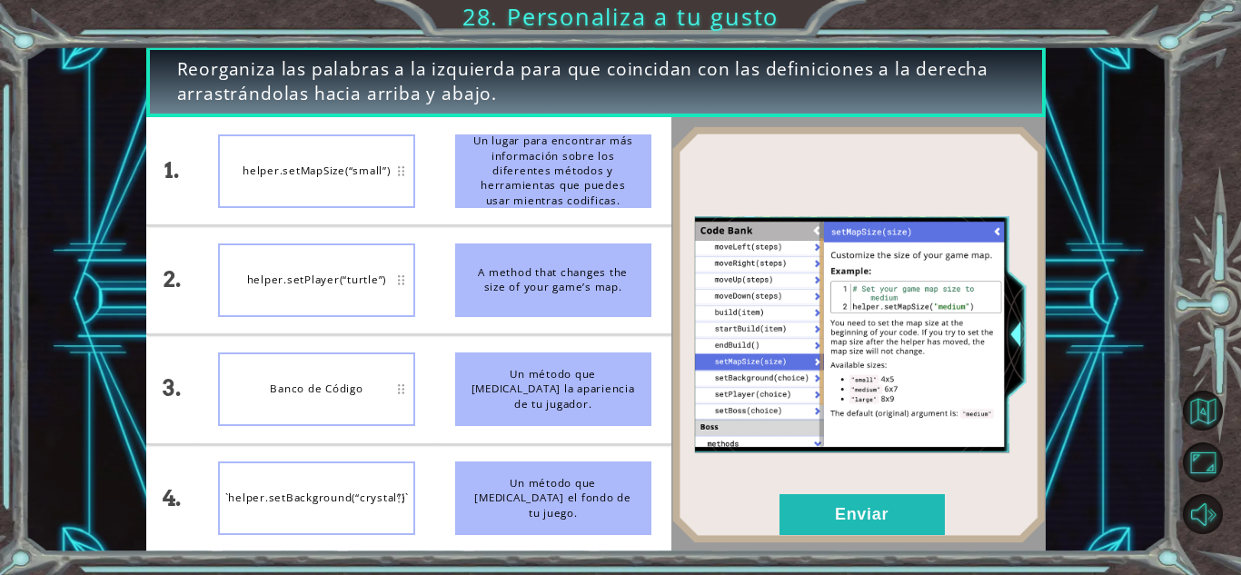
click at [318, 313] on div "helper.setPlayer(“turtle”)" at bounding box center [316, 280] width 196 height 74
click at [817, 504] on button "Enviar" at bounding box center [861, 514] width 165 height 41
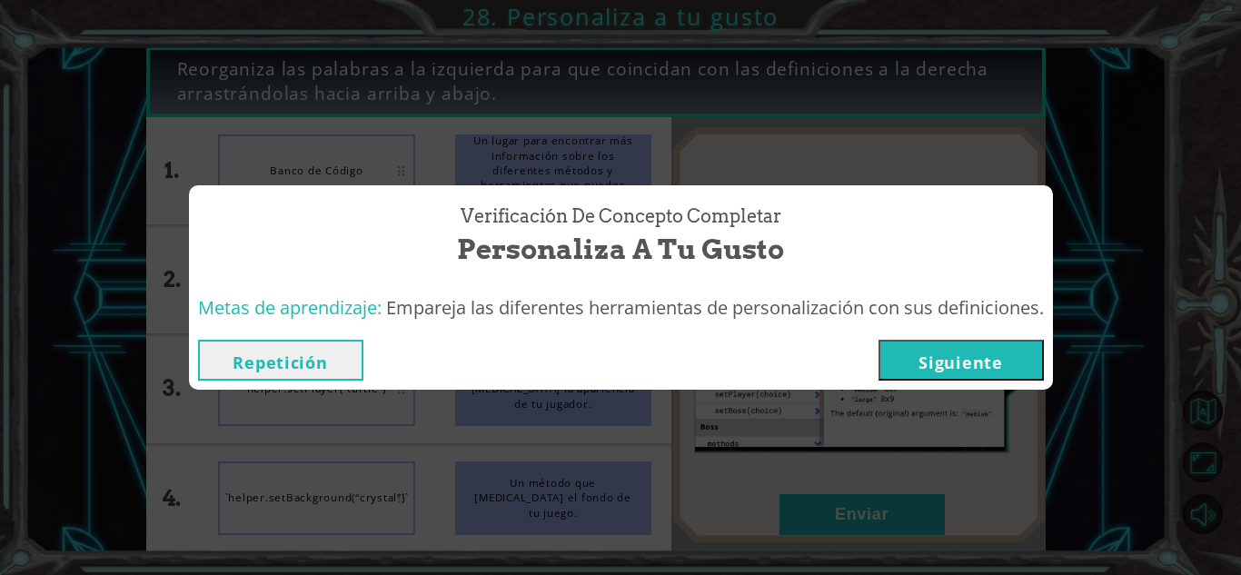
click at [936, 361] on button "Siguiente" at bounding box center [960, 360] width 165 height 41
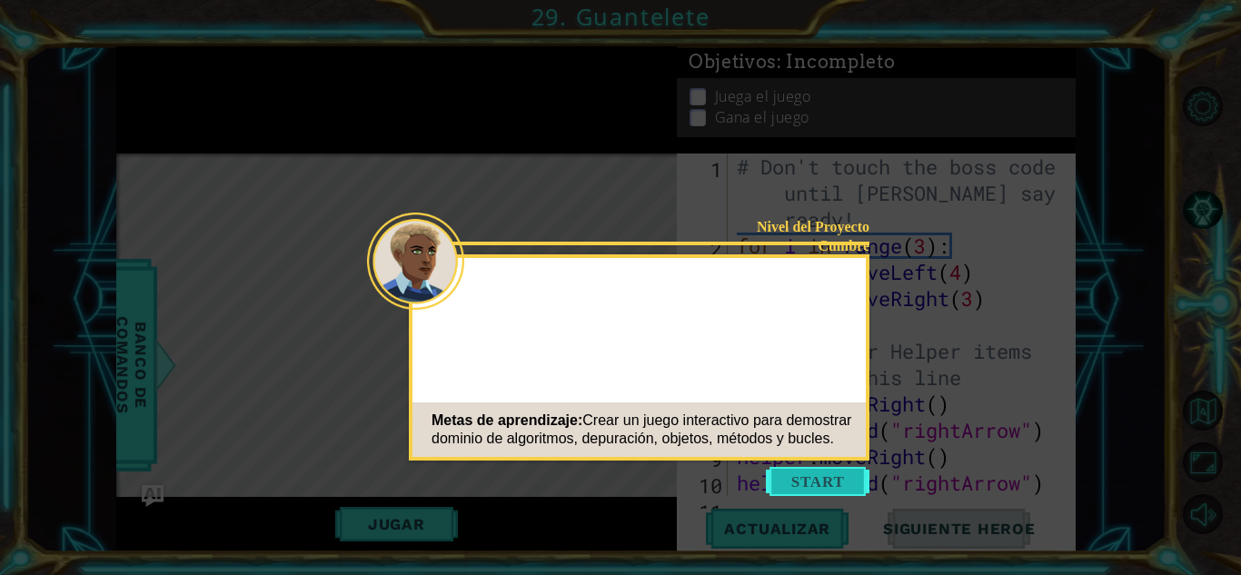
click at [802, 490] on button "Start" at bounding box center [818, 481] width 104 height 29
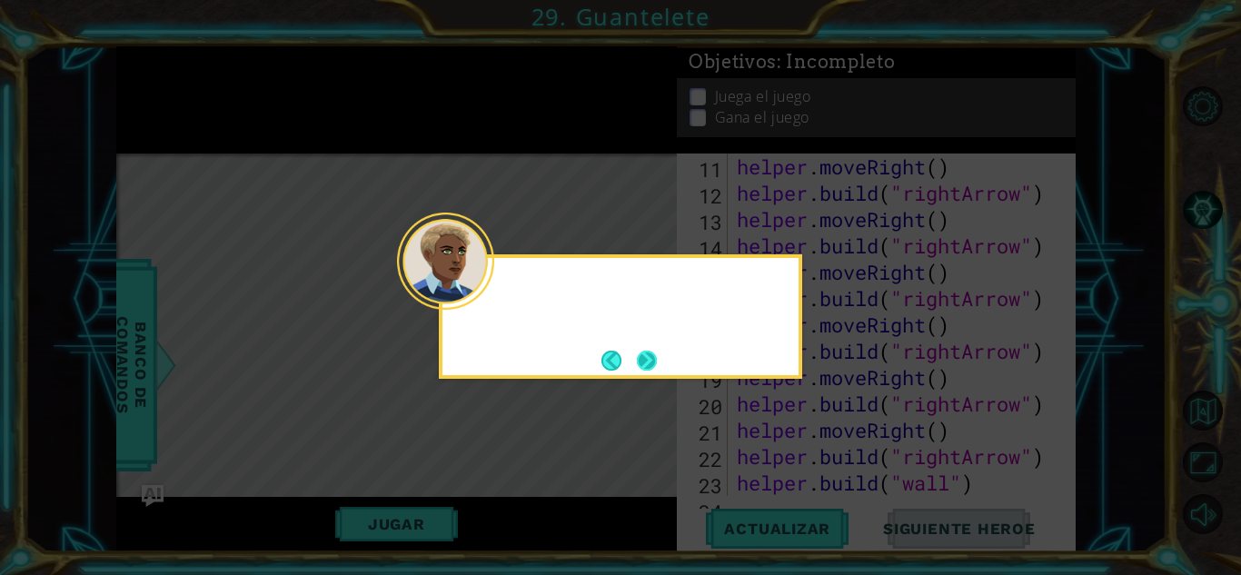
click at [653, 364] on button "Next" at bounding box center [647, 361] width 24 height 24
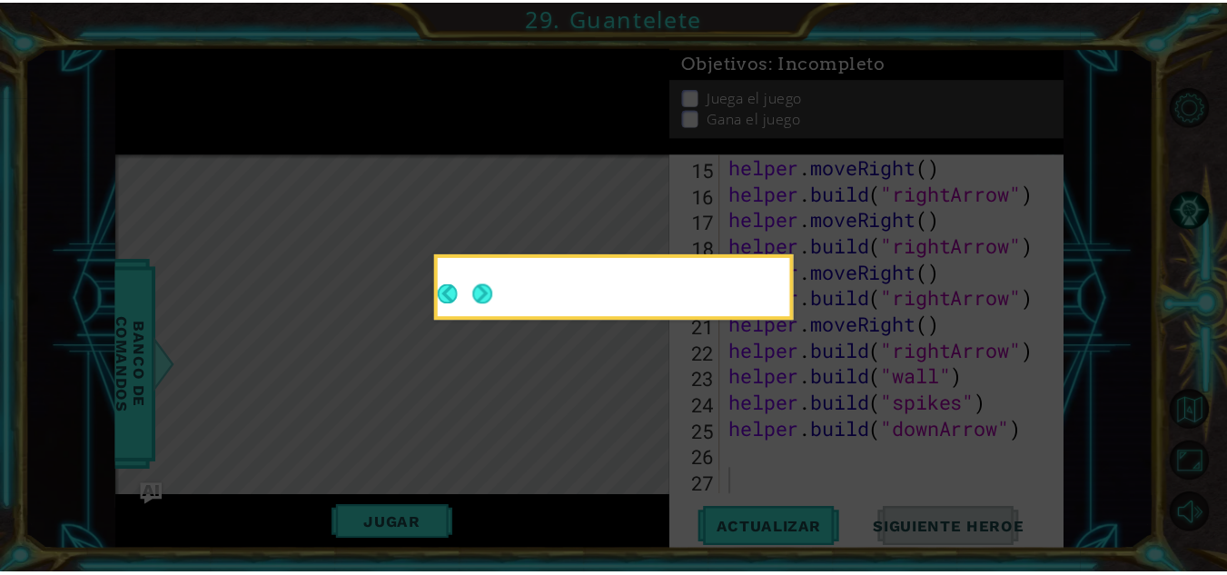
scroll to position [448, 0]
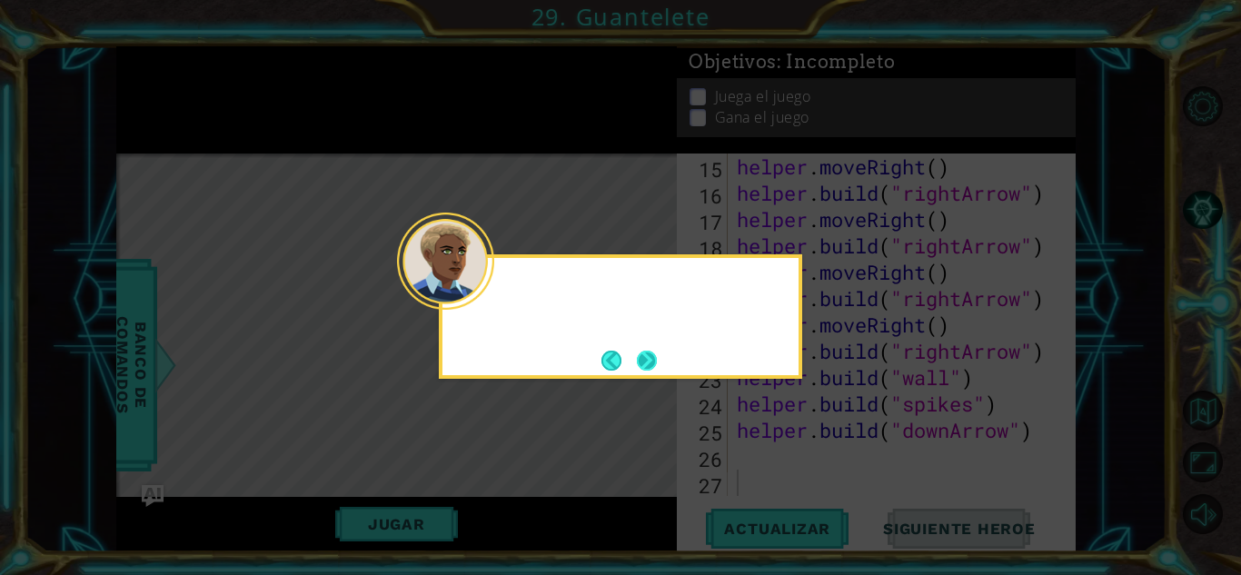
click at [637, 363] on button "Next" at bounding box center [647, 360] width 21 height 21
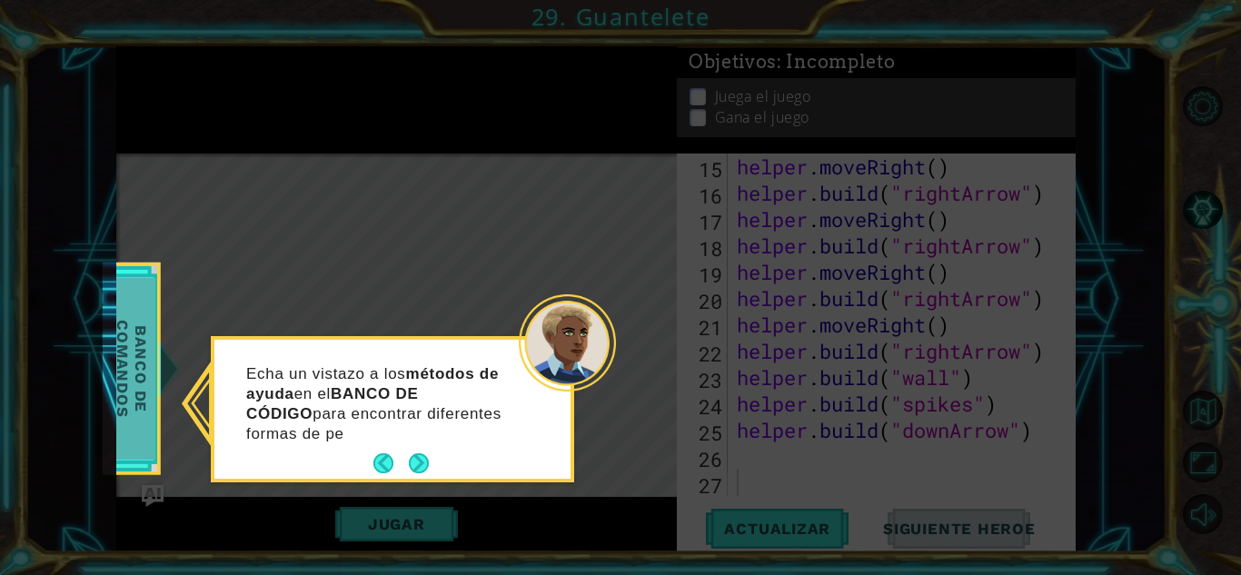
click at [142, 364] on span "Banco de comandos" at bounding box center [131, 369] width 47 height 182
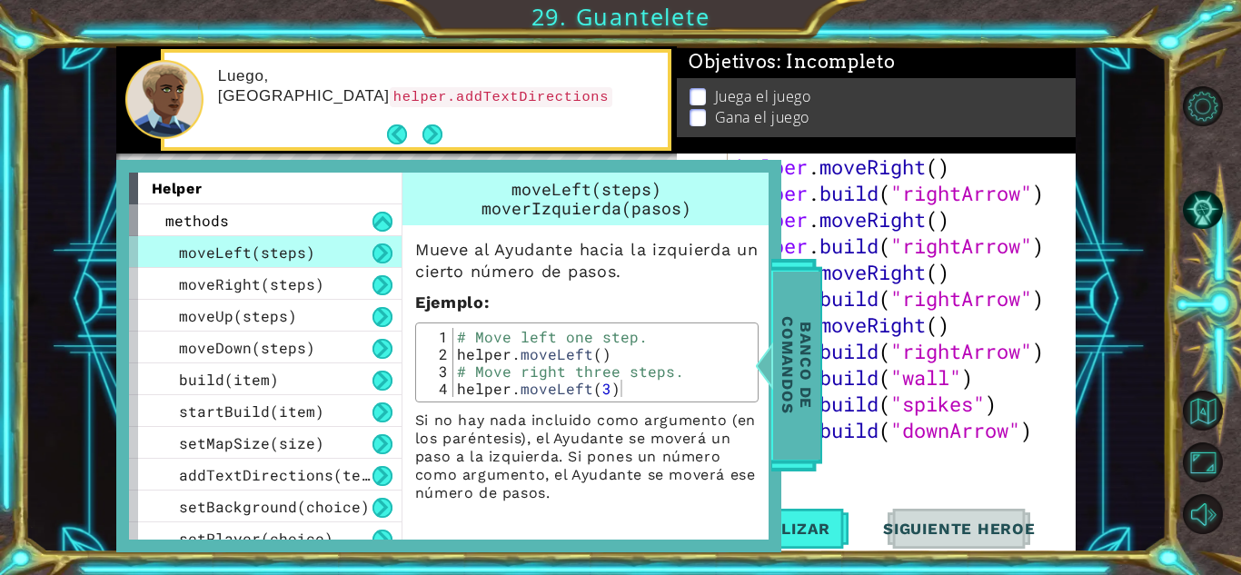
click at [804, 355] on span "Banco de comandos" at bounding box center [796, 365] width 47 height 188
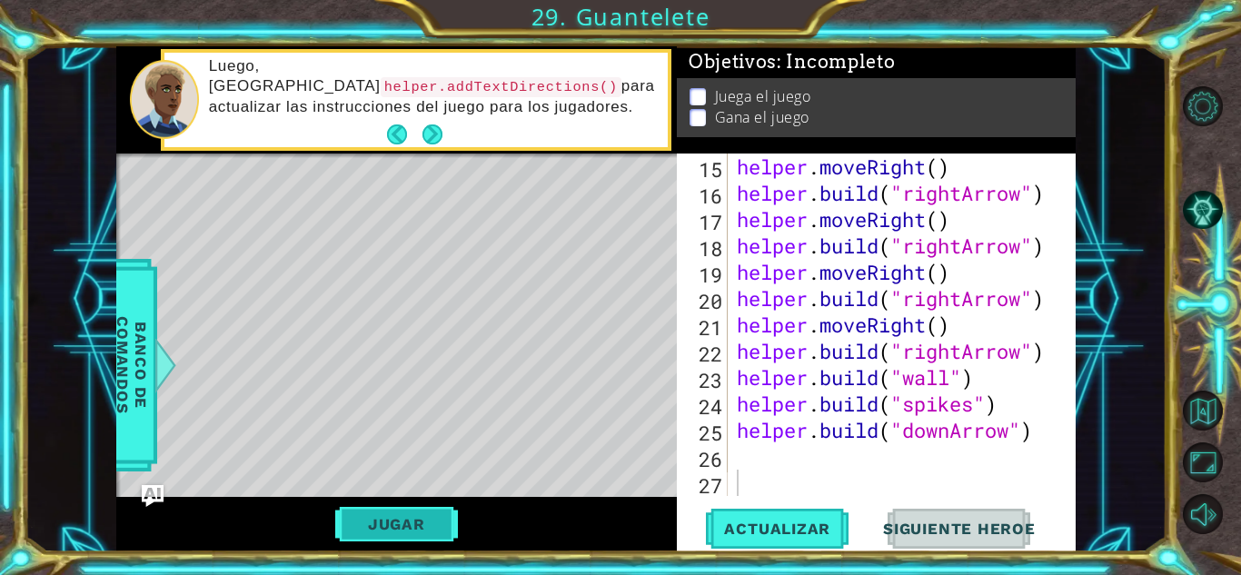
click at [441, 529] on button "Jugar" at bounding box center [396, 524] width 123 height 35
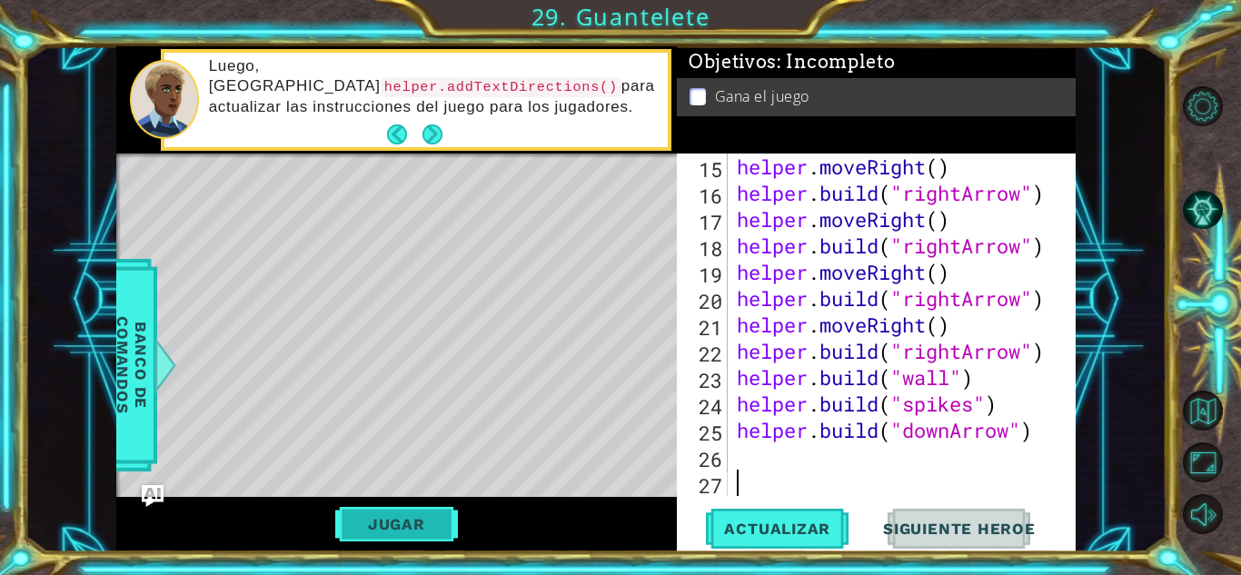
click at [441, 516] on button "Jugar" at bounding box center [396, 524] width 123 height 35
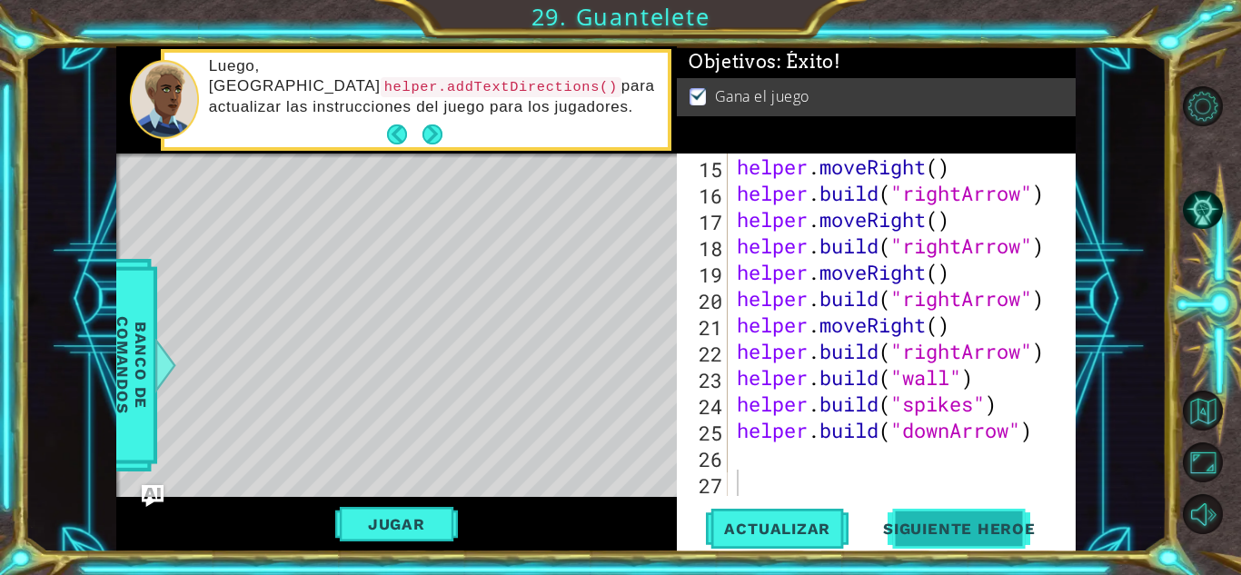
click at [969, 535] on span "Siguiente Heroe" at bounding box center [959, 533] width 189 height 18
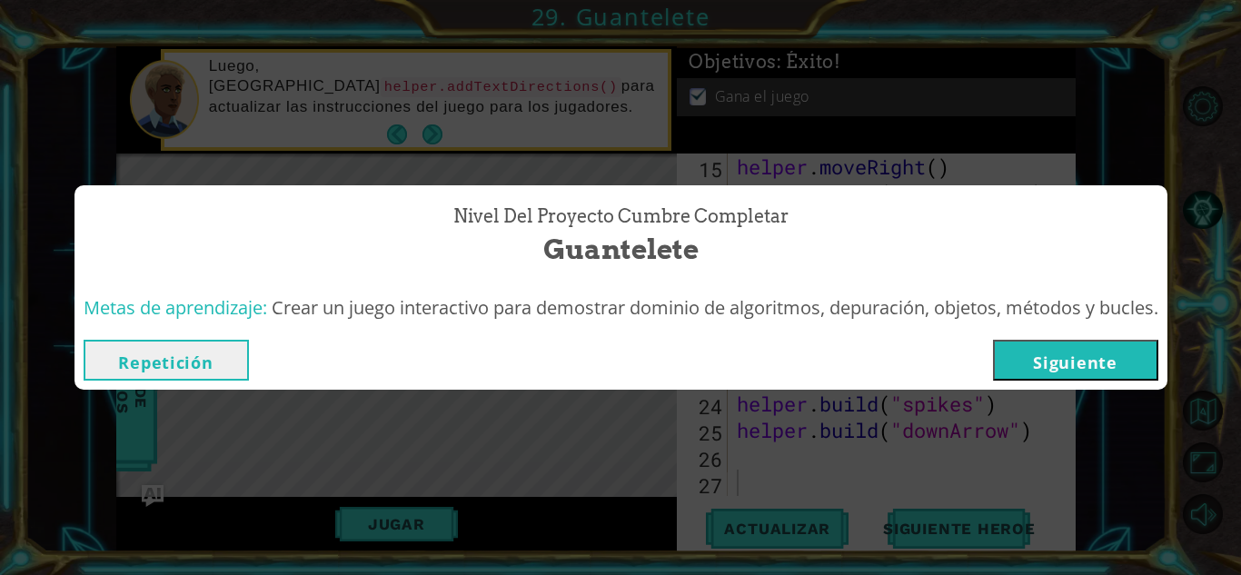
click at [1125, 364] on button "Siguiente" at bounding box center [1075, 360] width 165 height 41
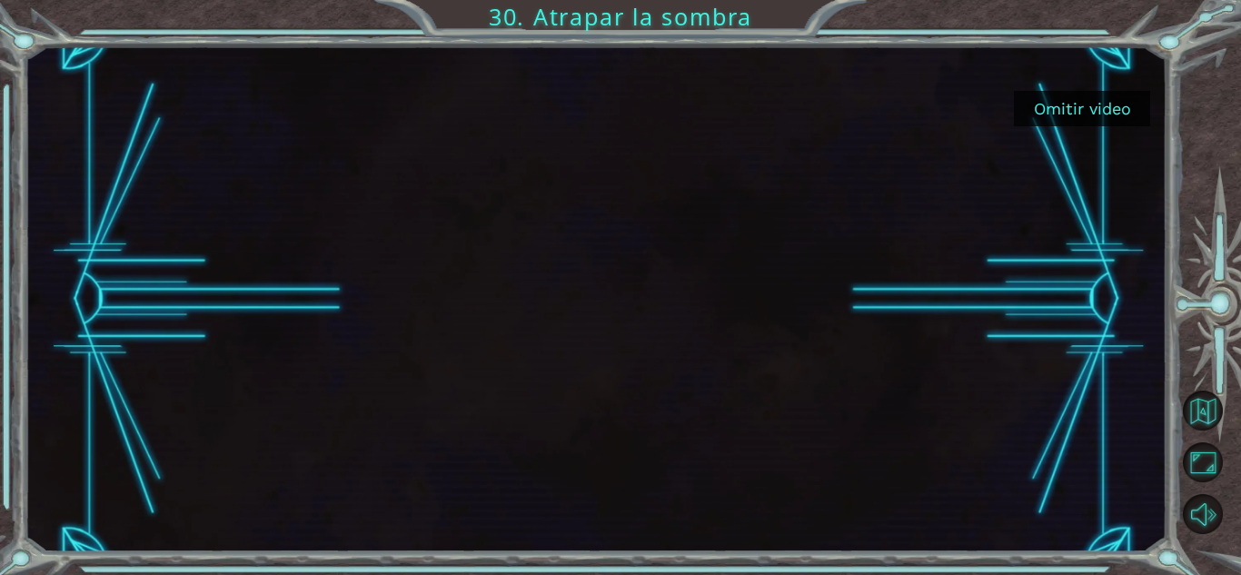
click at [1109, 119] on button "Omitir video" at bounding box center [1082, 108] width 136 height 35
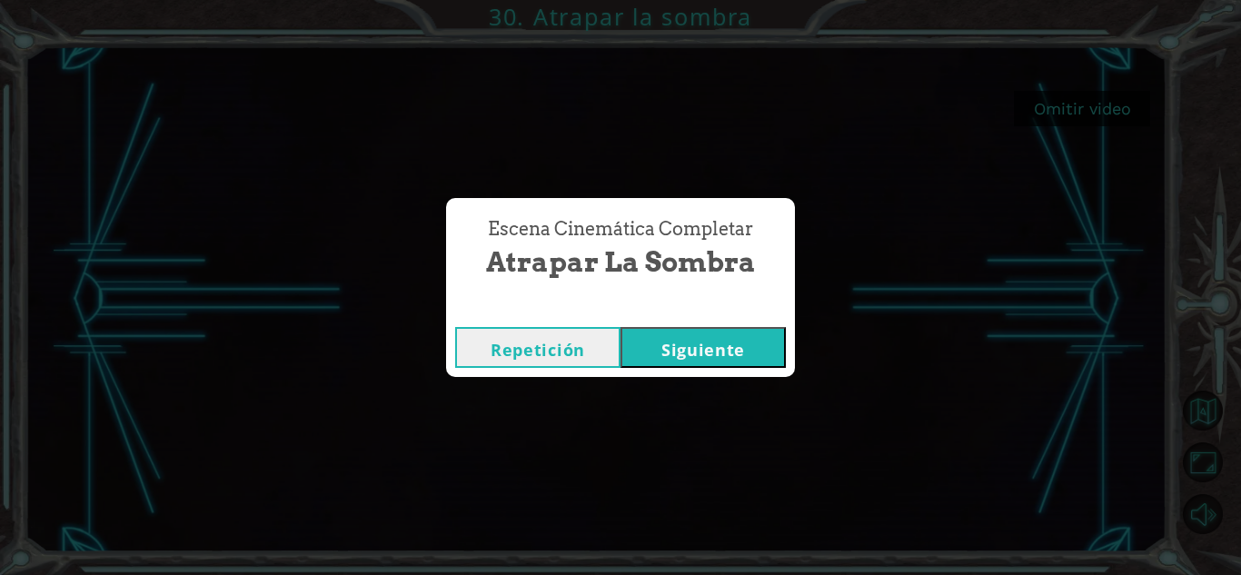
click at [683, 348] on button "Siguiente" at bounding box center [702, 347] width 165 height 41
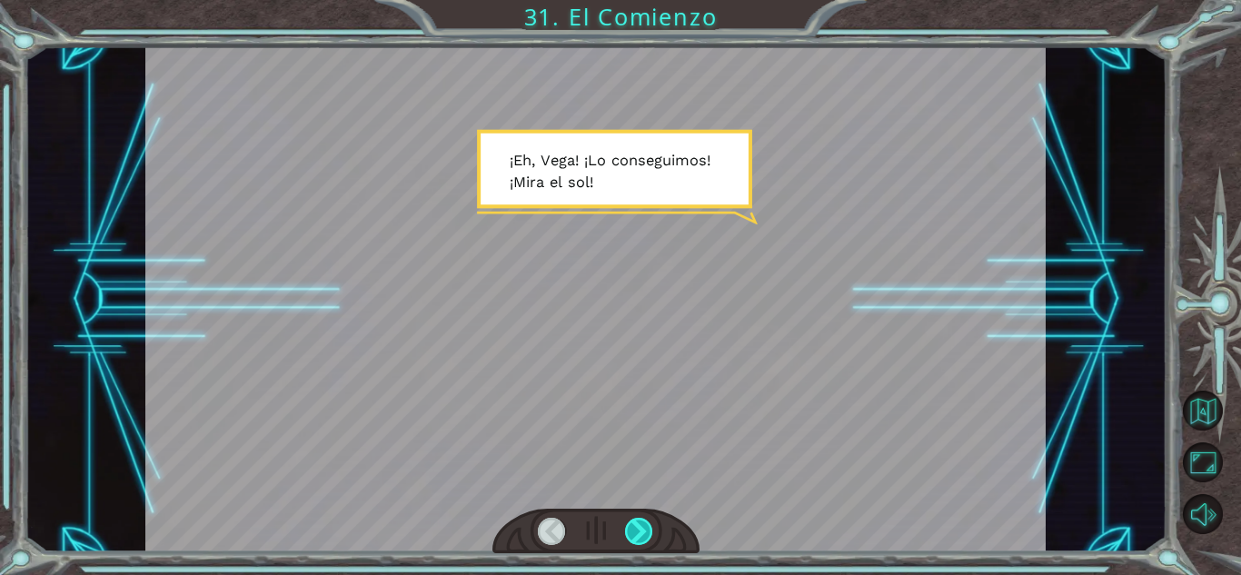
click at [632, 527] on div at bounding box center [639, 531] width 28 height 27
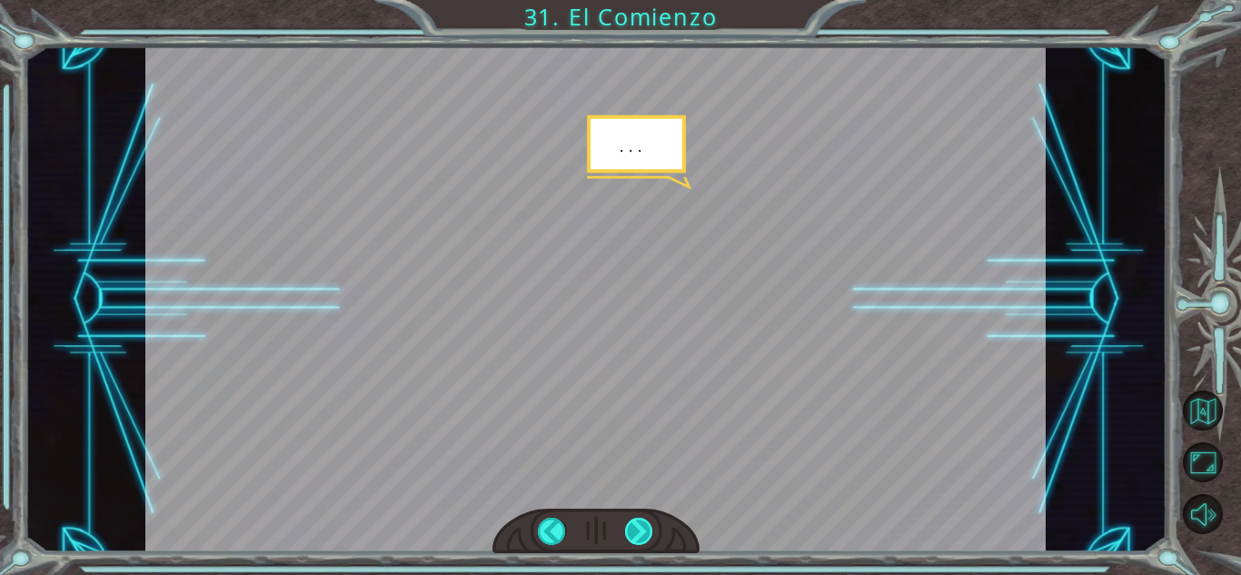
click at [632, 527] on div at bounding box center [639, 531] width 28 height 27
click at [632, 526] on div at bounding box center [639, 531] width 28 height 27
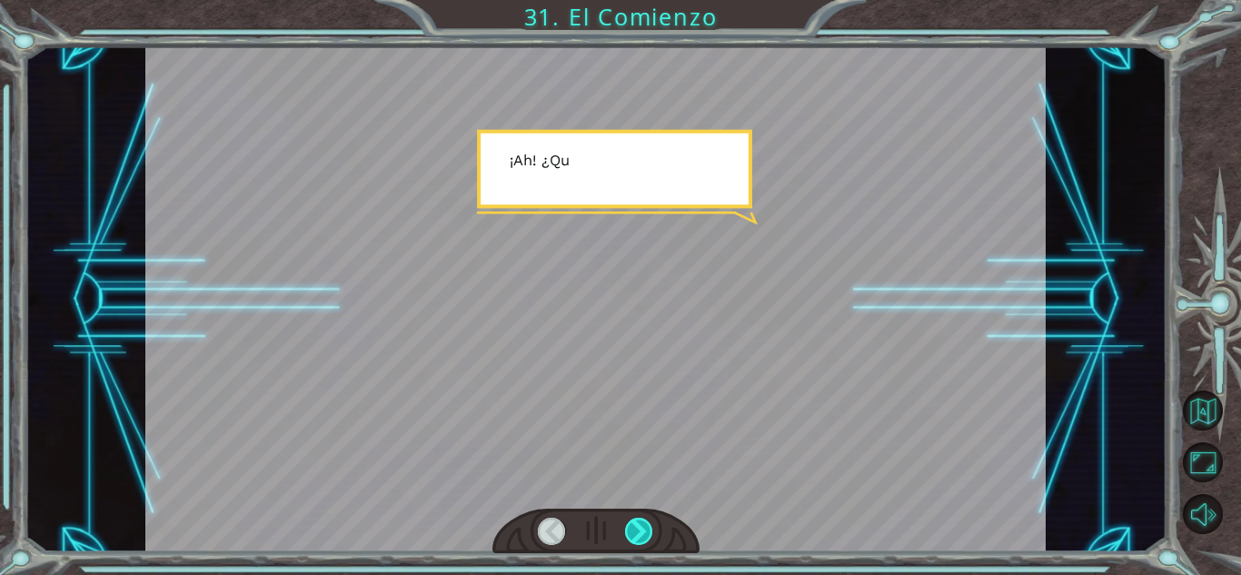
click at [632, 526] on div at bounding box center [639, 531] width 28 height 27
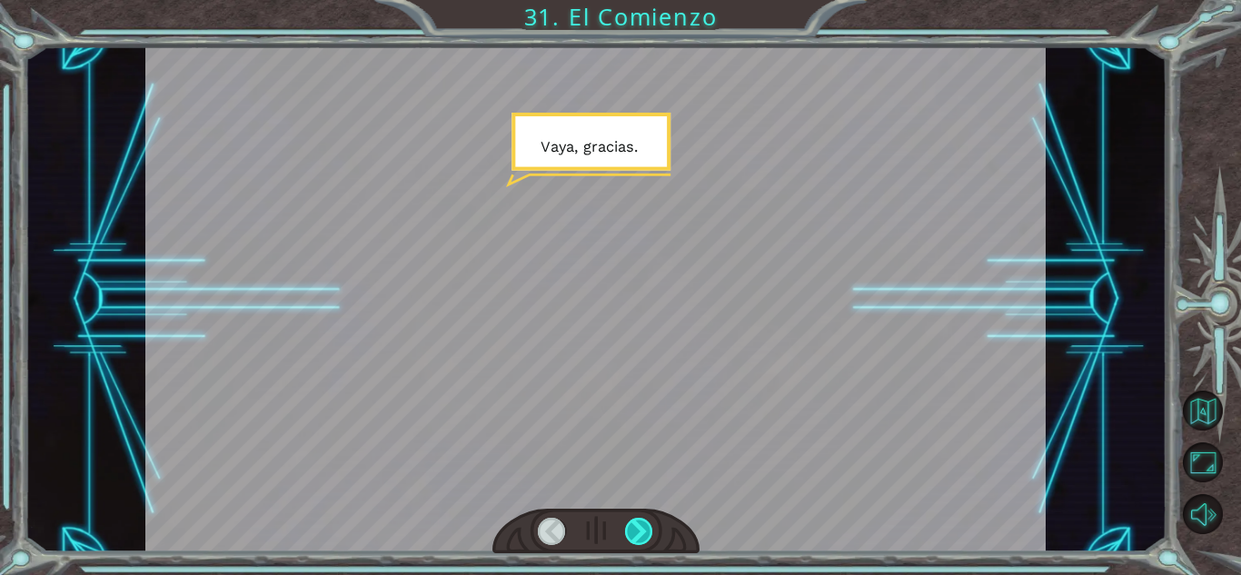
click at [632, 526] on div at bounding box center [639, 531] width 28 height 27
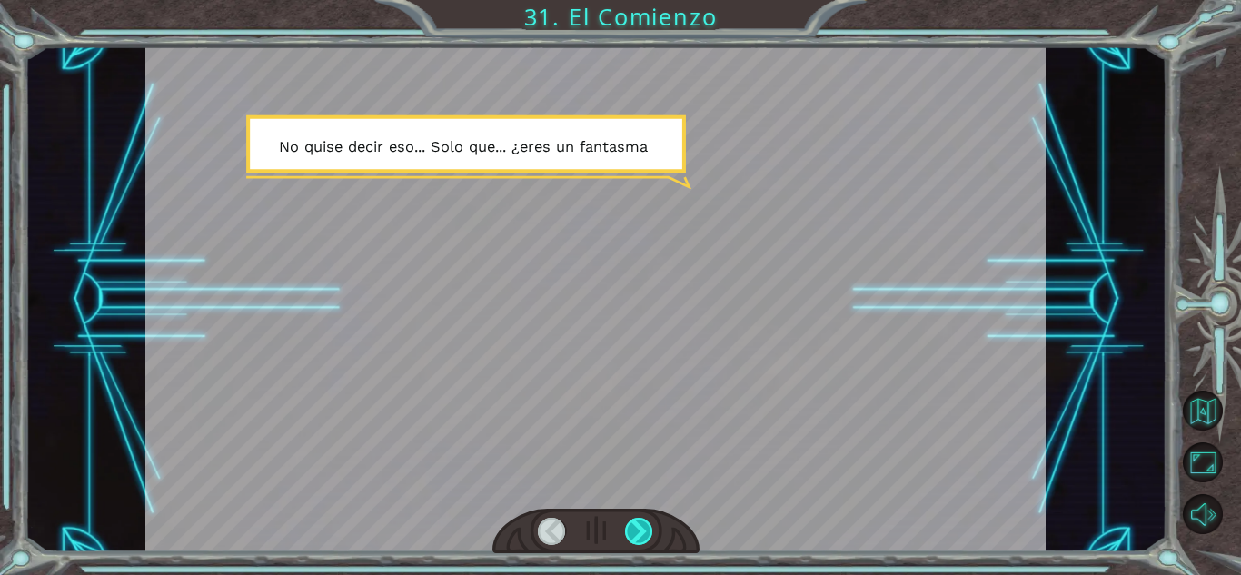
click at [632, 526] on div at bounding box center [639, 531] width 28 height 27
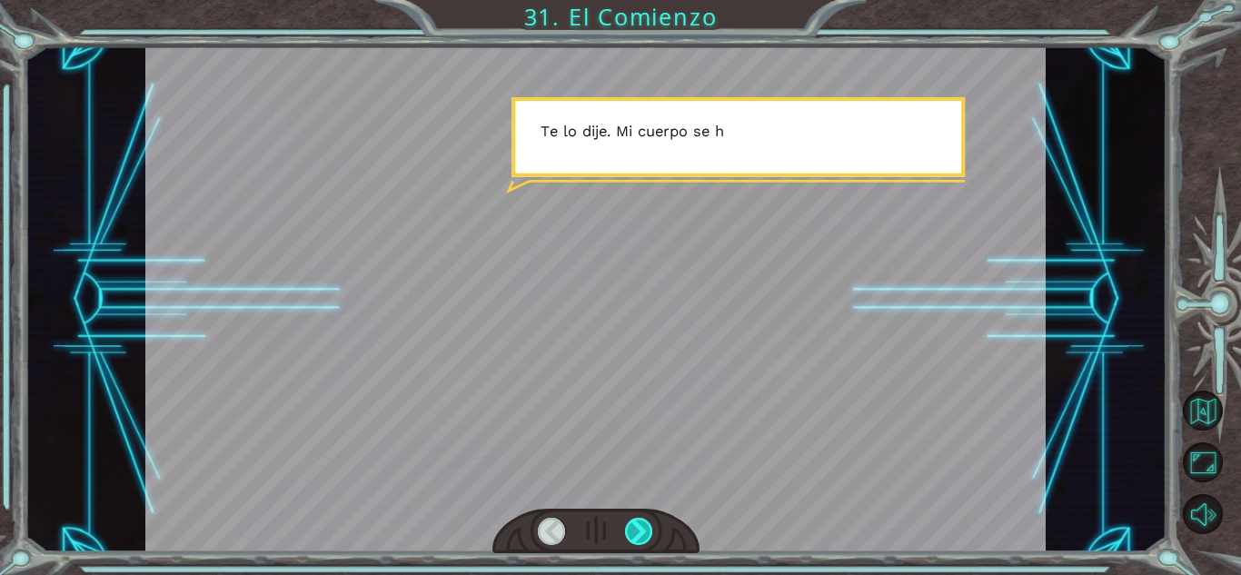
click at [632, 526] on div at bounding box center [639, 531] width 28 height 27
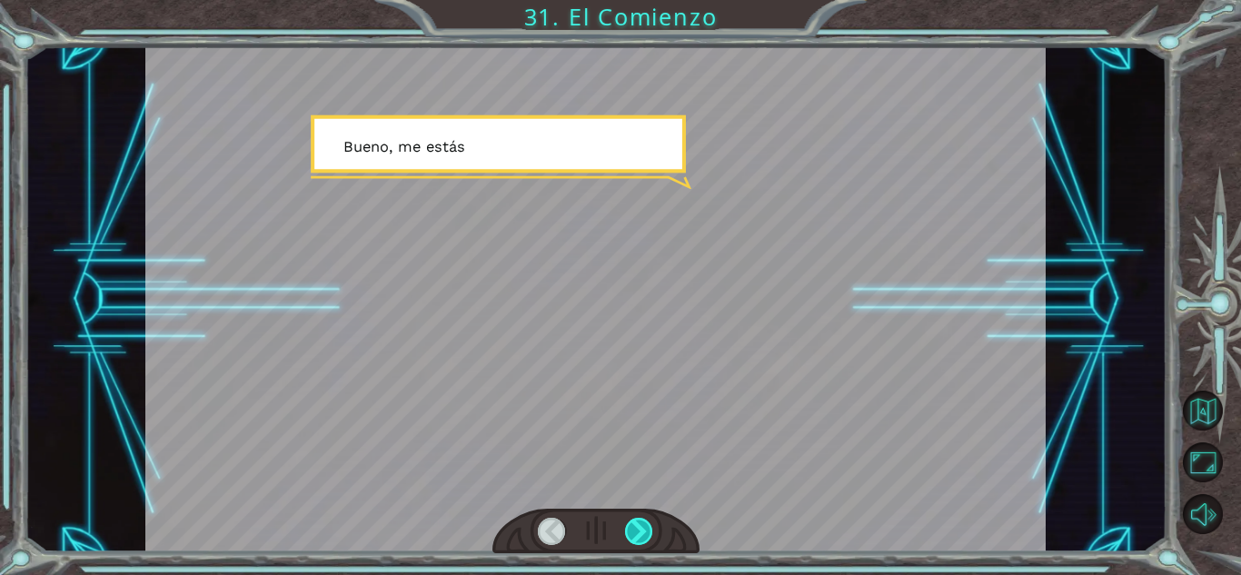
click at [632, 526] on div at bounding box center [639, 531] width 28 height 27
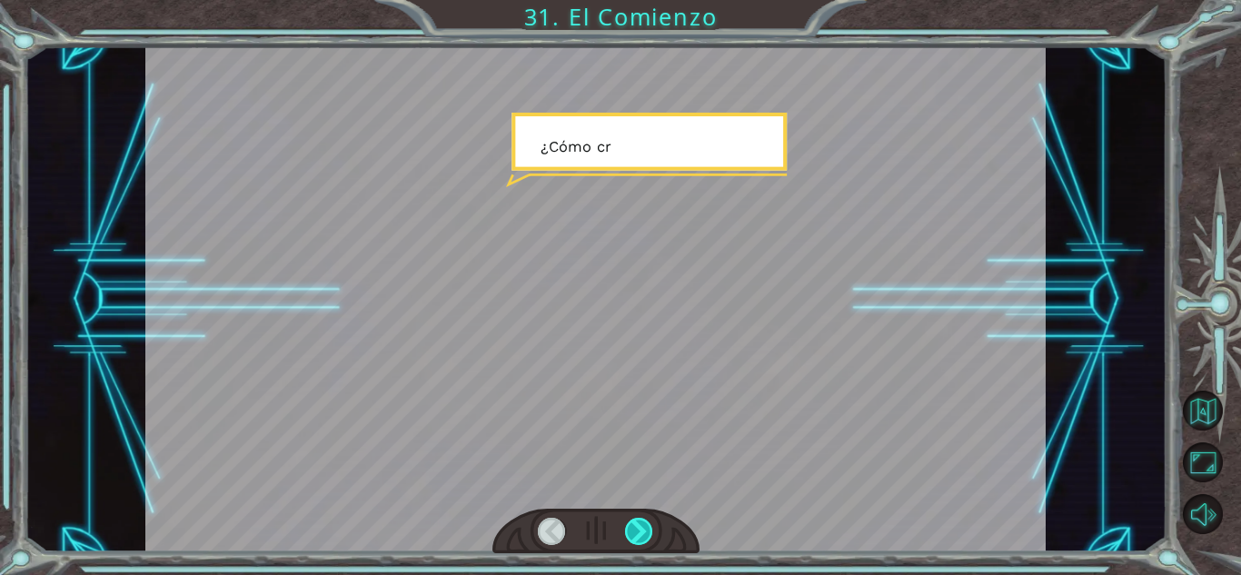
click at [634, 532] on div at bounding box center [639, 531] width 28 height 27
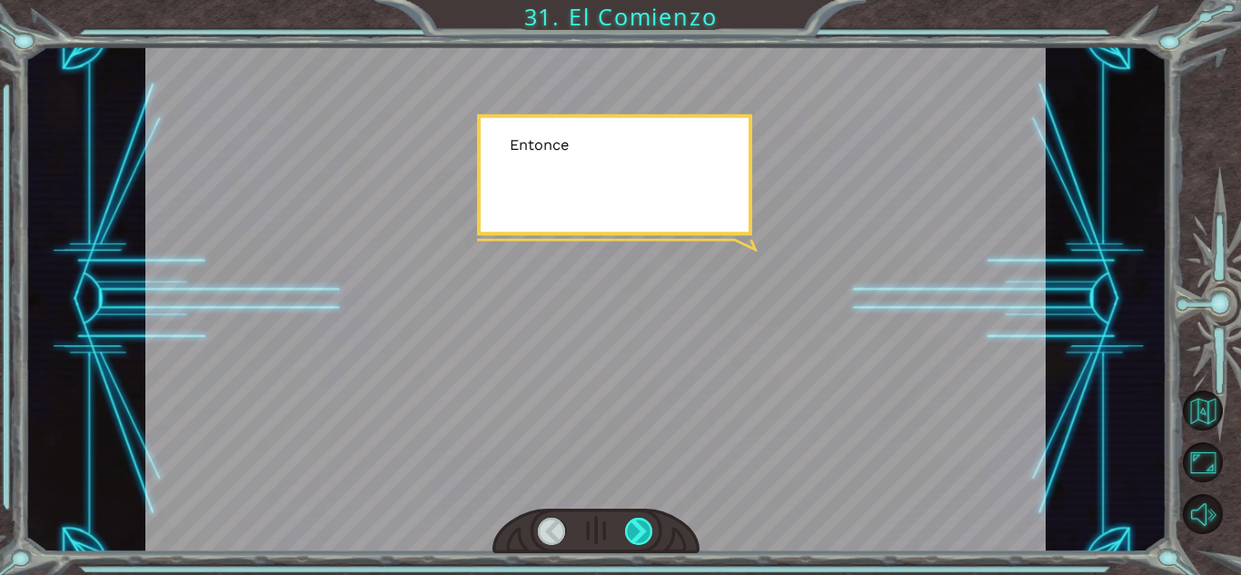
click at [634, 532] on div at bounding box center [639, 531] width 28 height 27
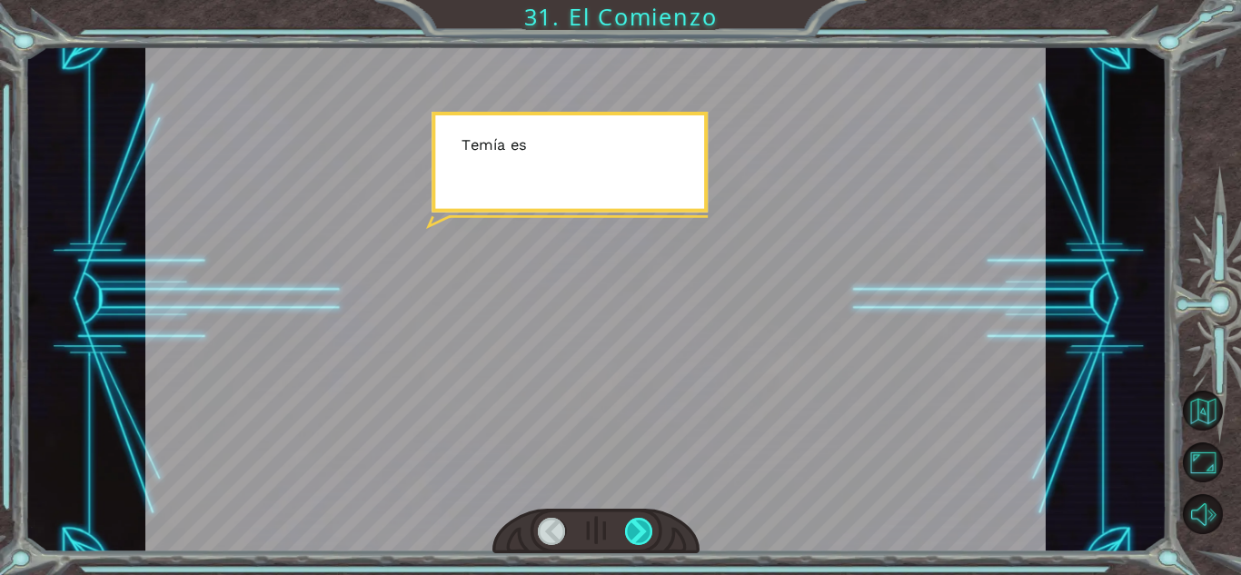
click at [634, 532] on div at bounding box center [639, 531] width 28 height 27
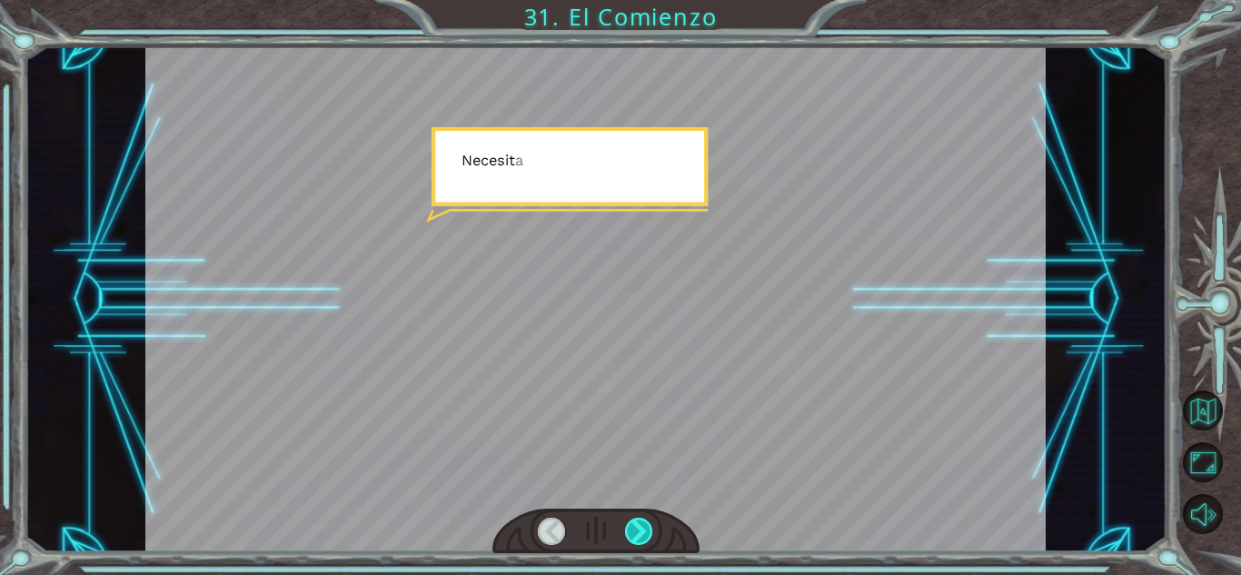
click at [634, 532] on div at bounding box center [639, 531] width 28 height 27
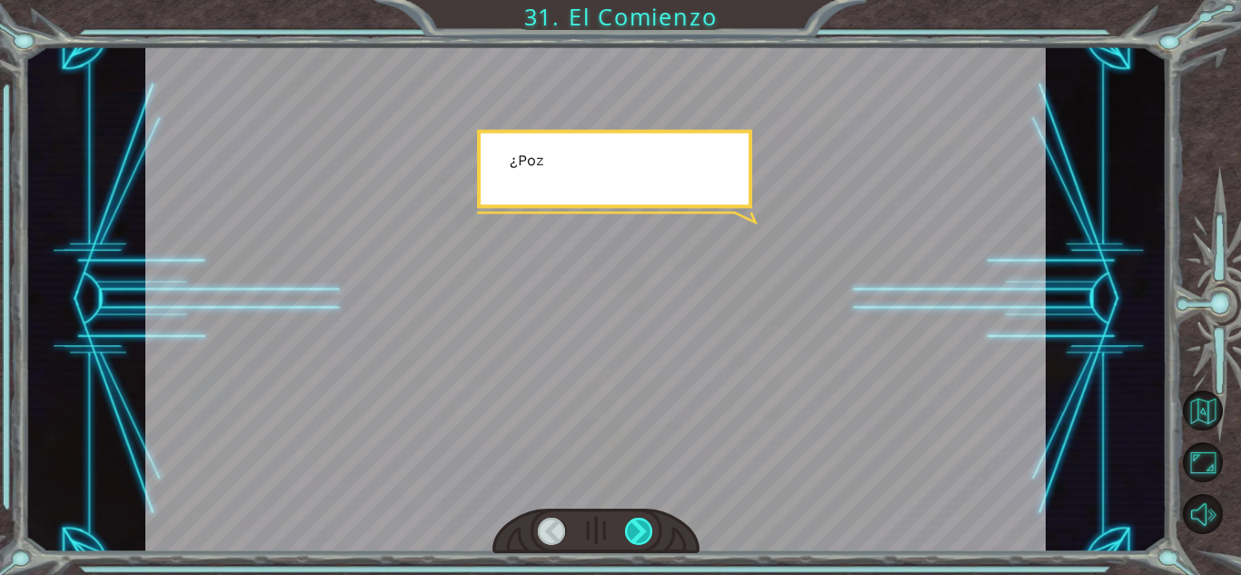
click at [634, 532] on div at bounding box center [639, 531] width 28 height 27
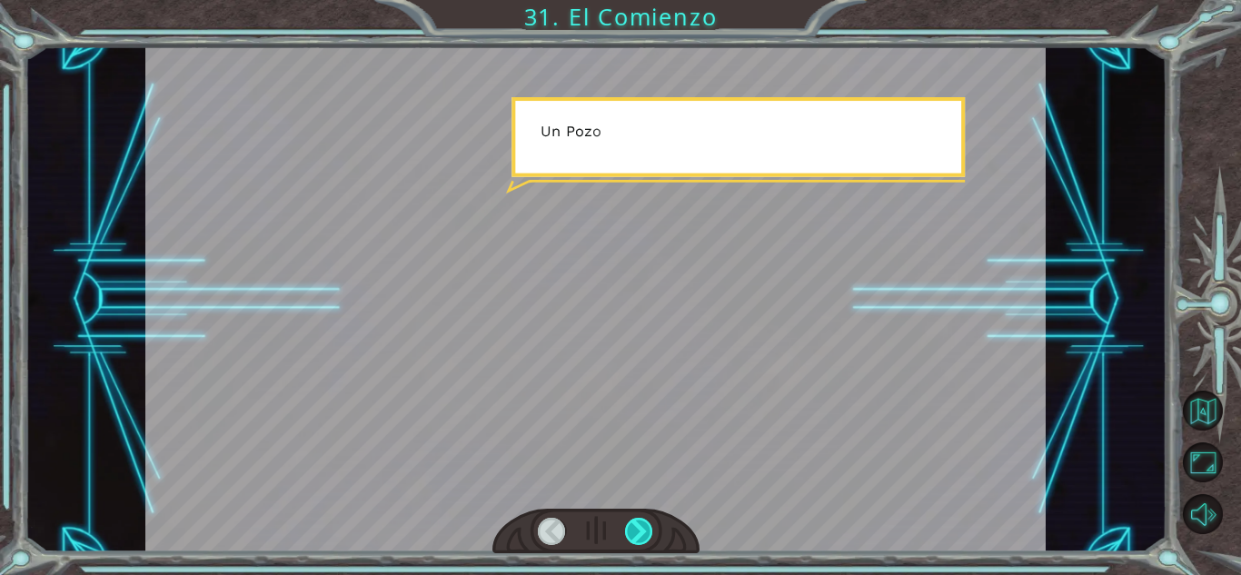
click at [634, 532] on div at bounding box center [639, 531] width 28 height 27
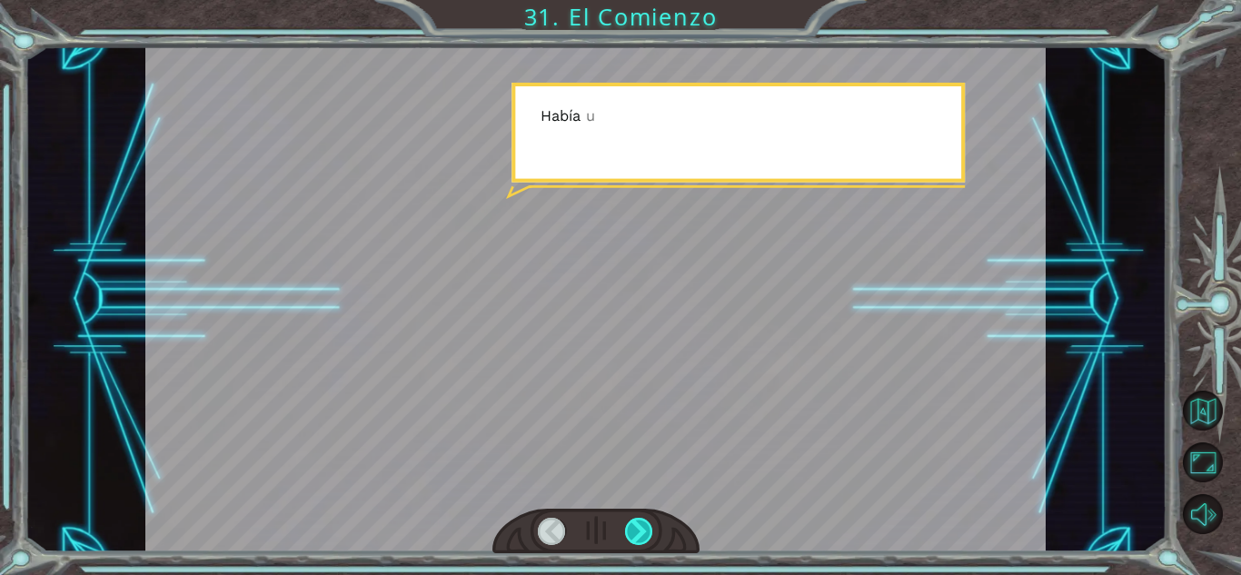
click at [634, 532] on div at bounding box center [639, 531] width 28 height 27
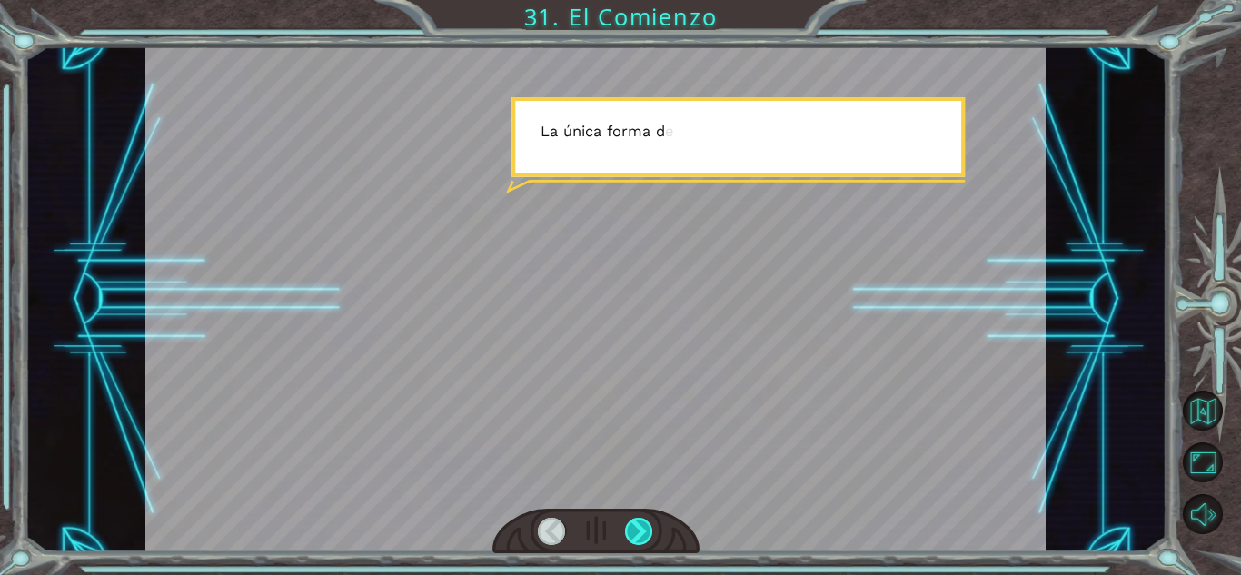
click at [634, 532] on div at bounding box center [639, 531] width 28 height 27
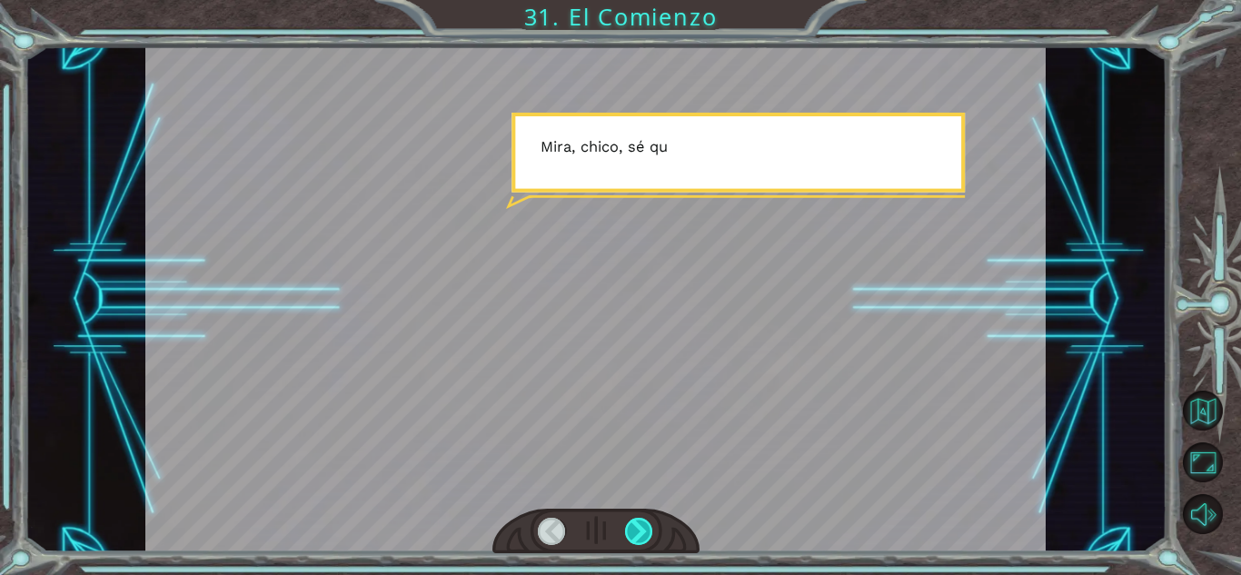
click at [634, 532] on div at bounding box center [639, 531] width 28 height 27
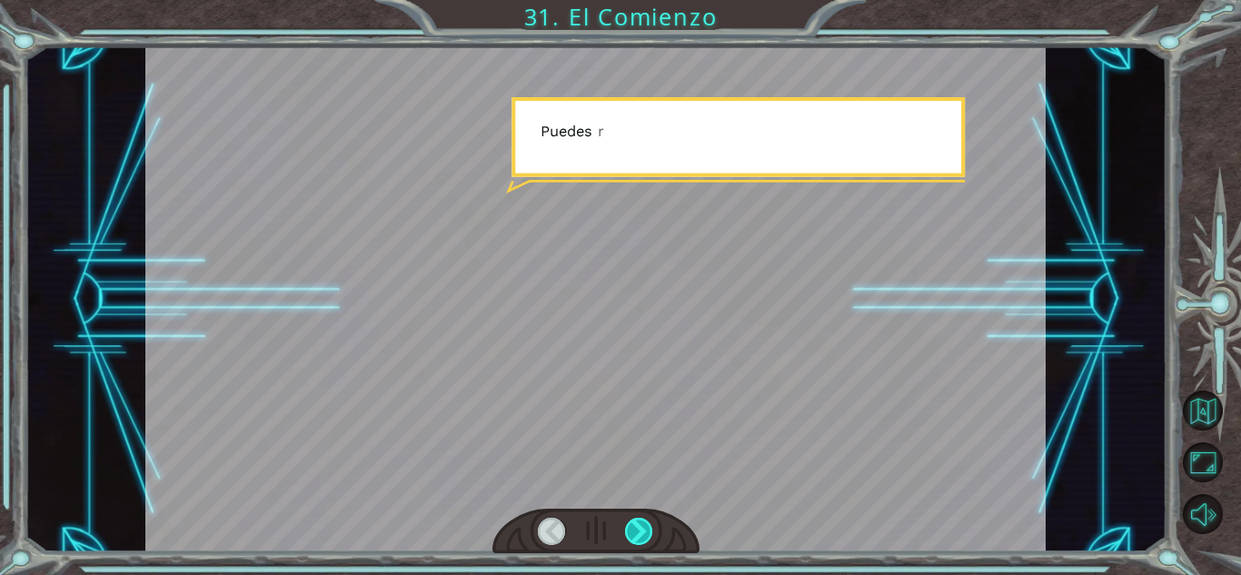
click at [634, 532] on div at bounding box center [639, 531] width 28 height 27
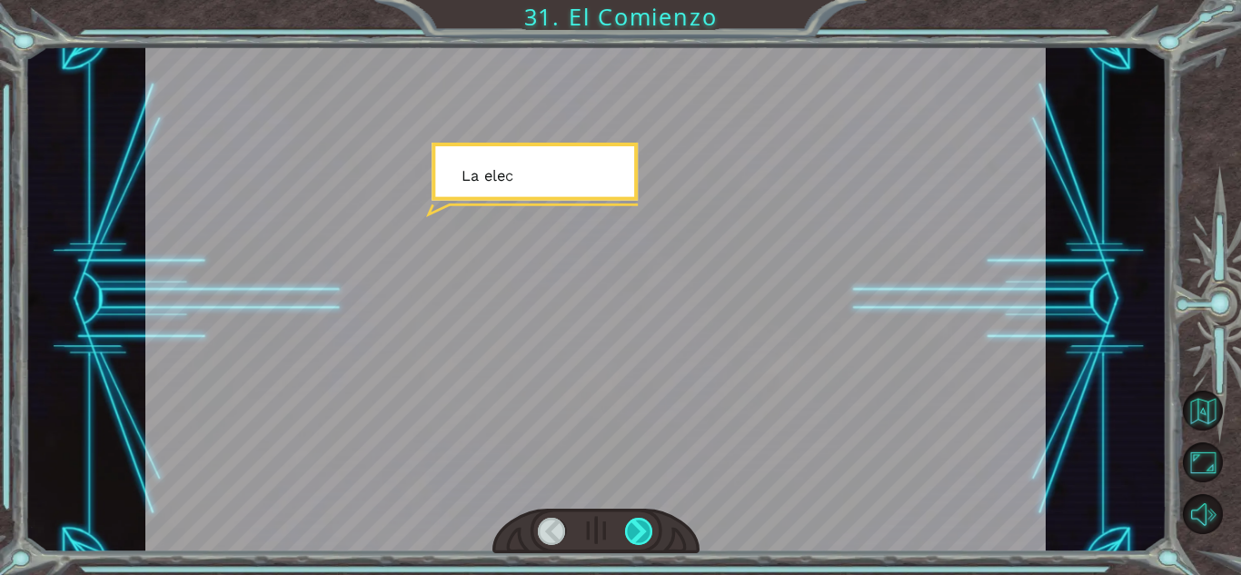
click at [634, 532] on div at bounding box center [639, 531] width 28 height 27
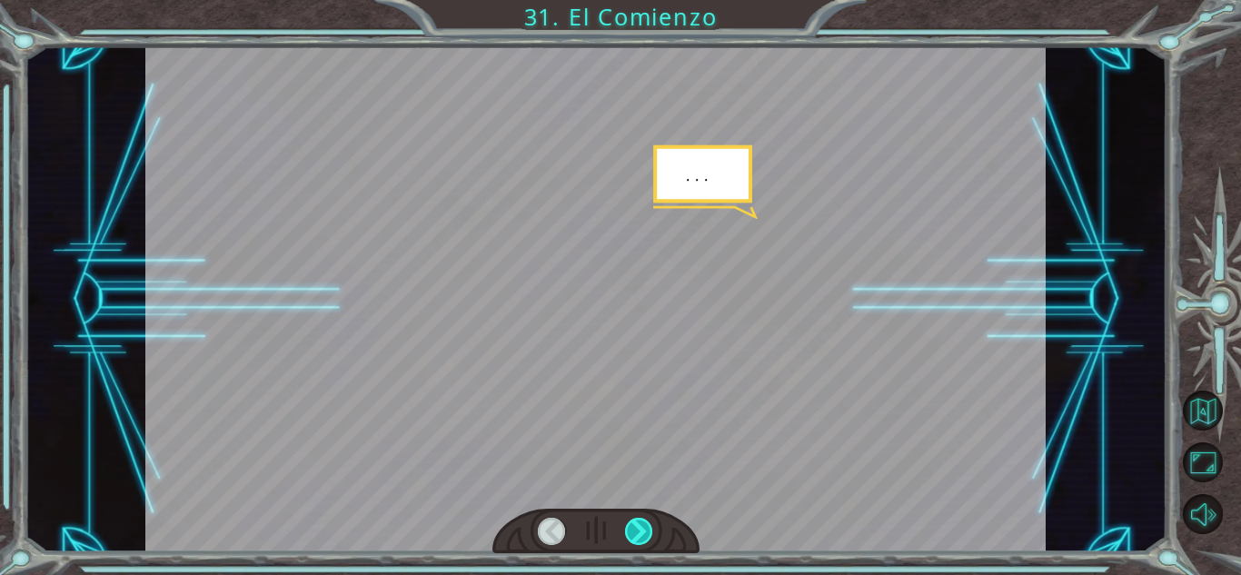
click at [634, 532] on div at bounding box center [639, 531] width 28 height 27
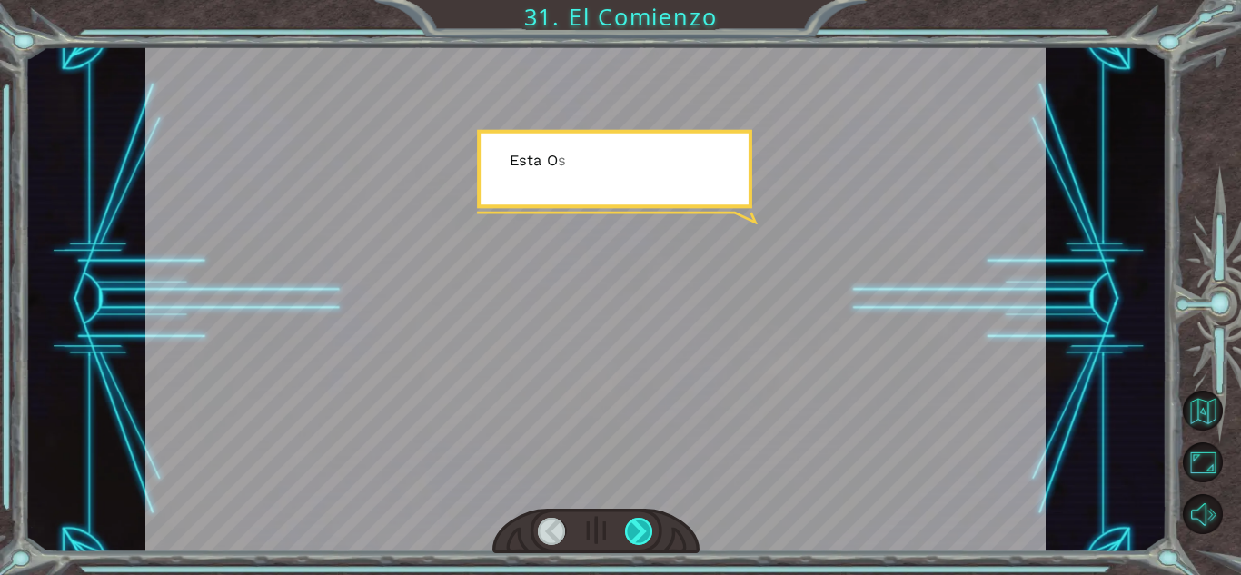
click at [634, 532] on div at bounding box center [639, 531] width 28 height 27
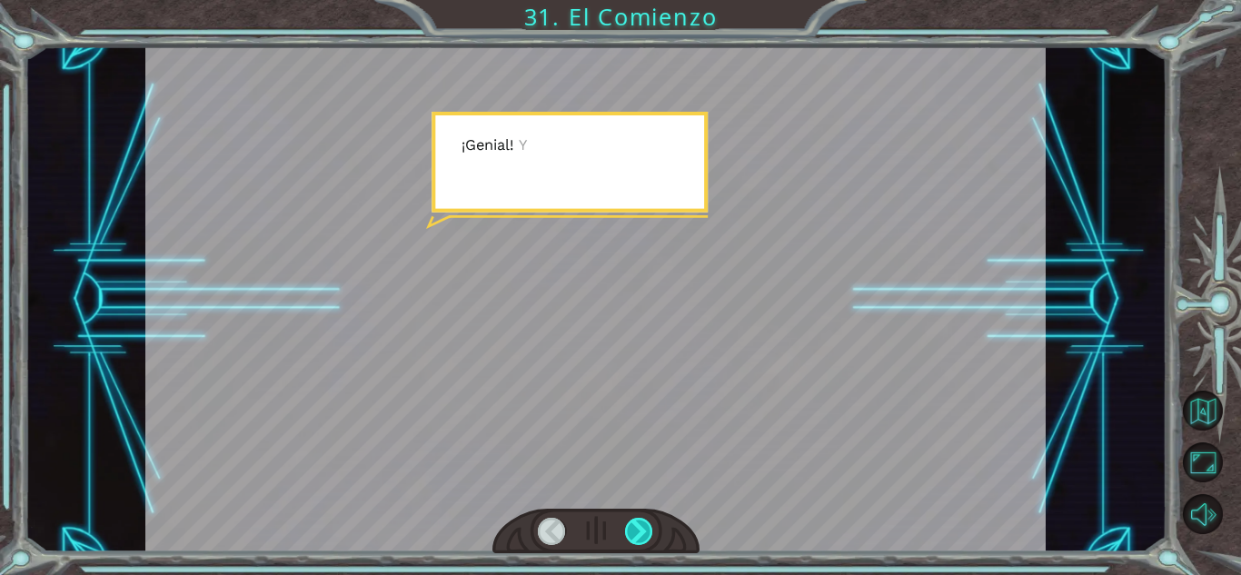
click at [634, 532] on div at bounding box center [639, 531] width 28 height 27
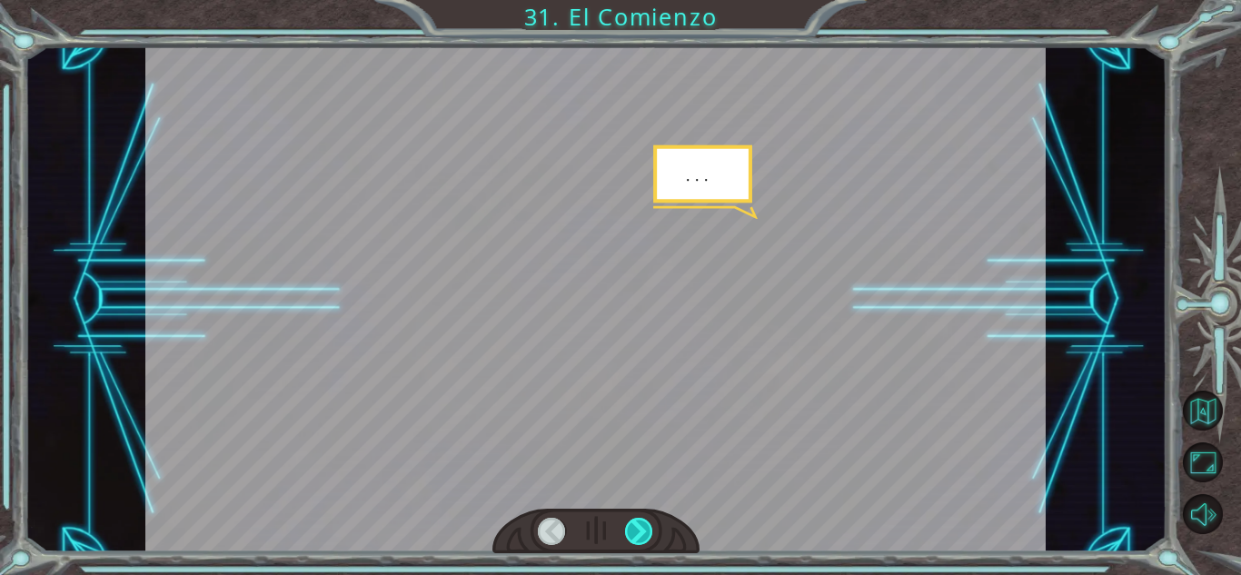
click at [636, 532] on div at bounding box center [639, 531] width 28 height 27
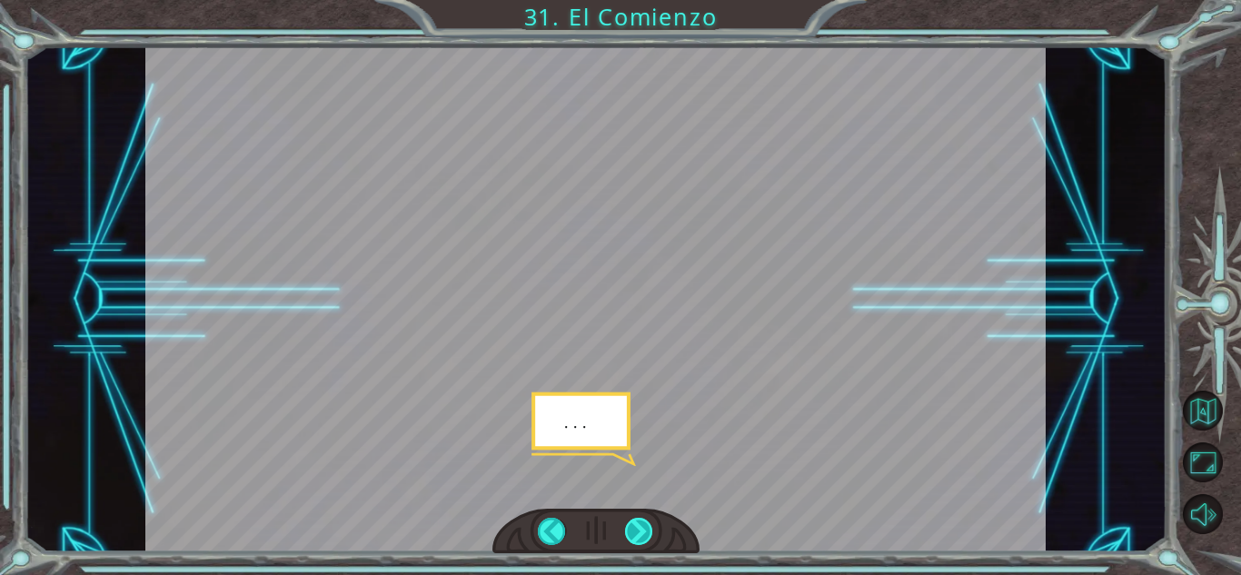
click at [636, 532] on div at bounding box center [639, 531] width 28 height 27
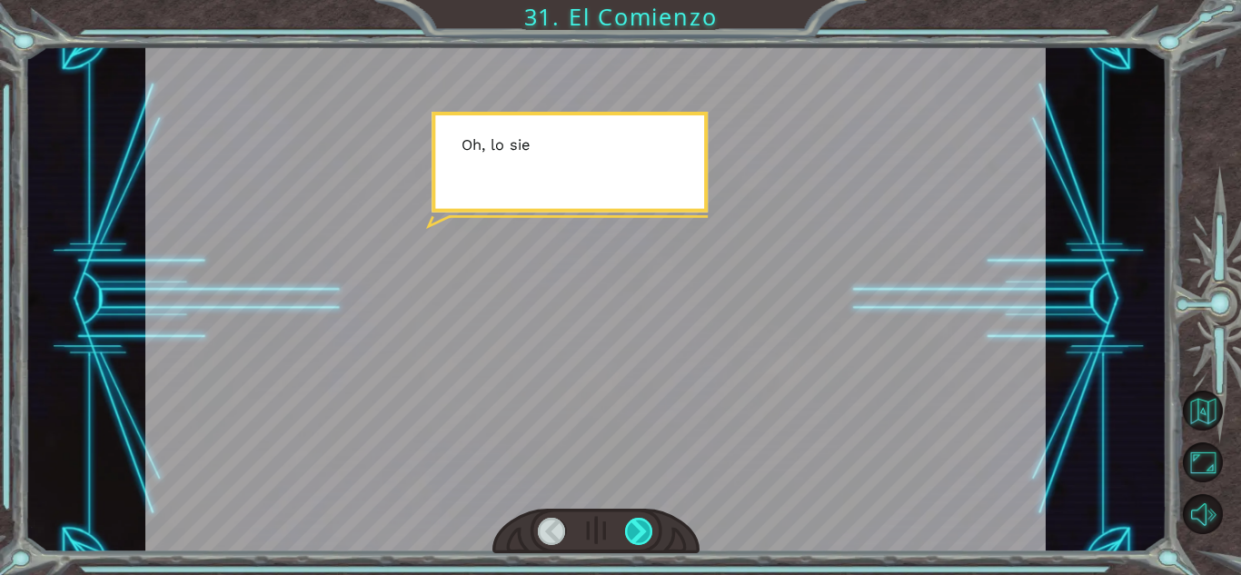
click at [636, 532] on div at bounding box center [639, 531] width 28 height 27
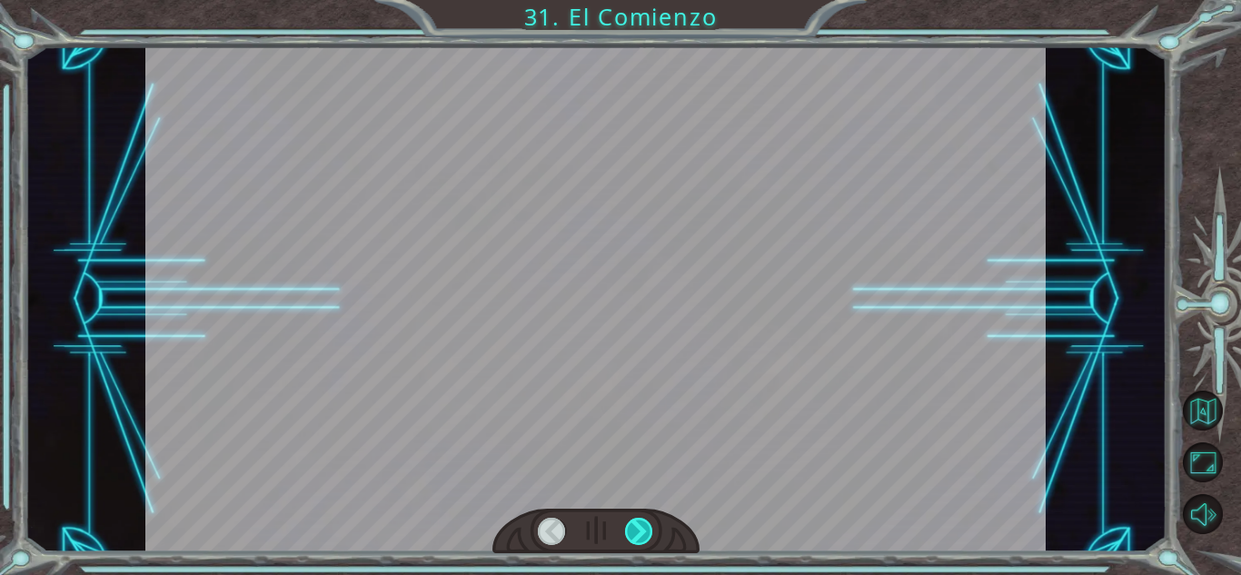
click at [636, 532] on div at bounding box center [639, 531] width 28 height 27
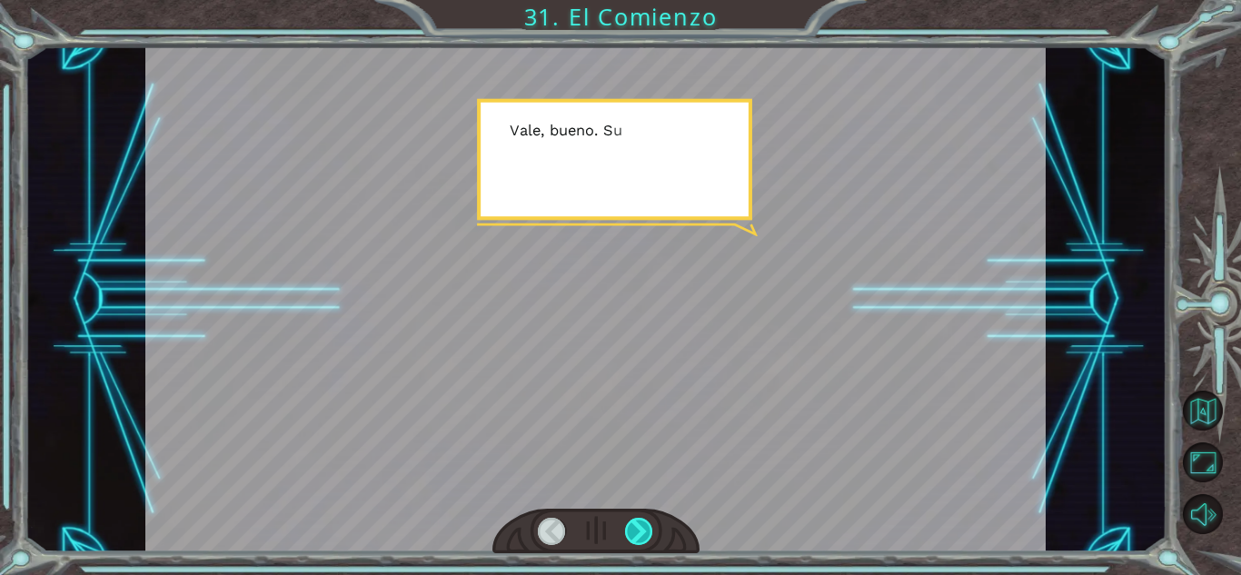
click at [636, 530] on div at bounding box center [639, 531] width 28 height 27
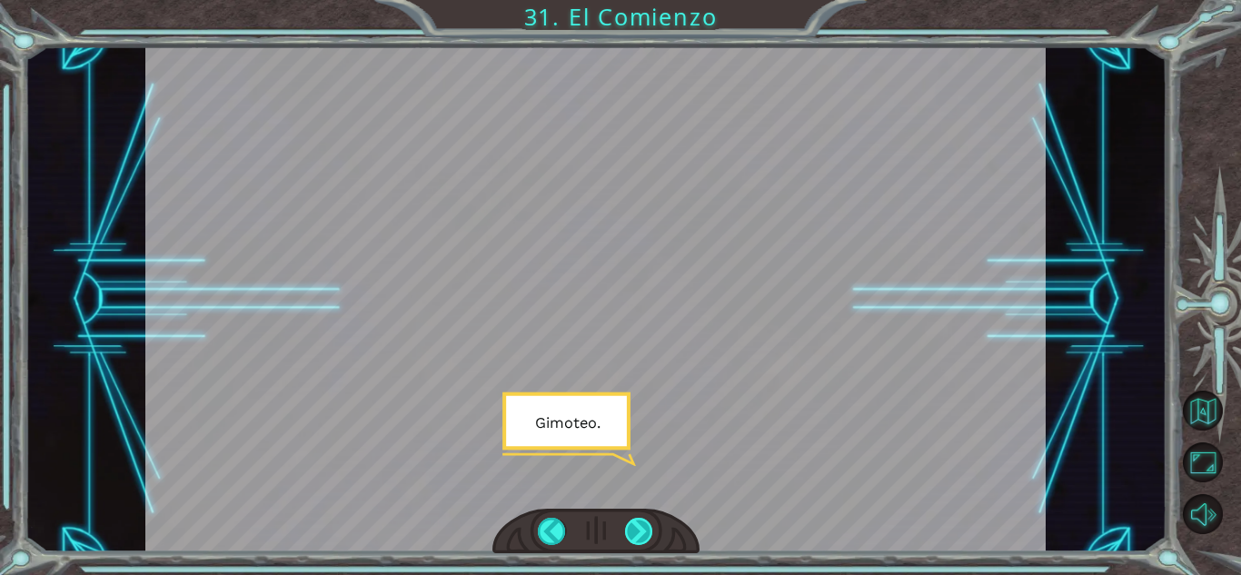
click at [636, 530] on div at bounding box center [639, 531] width 28 height 27
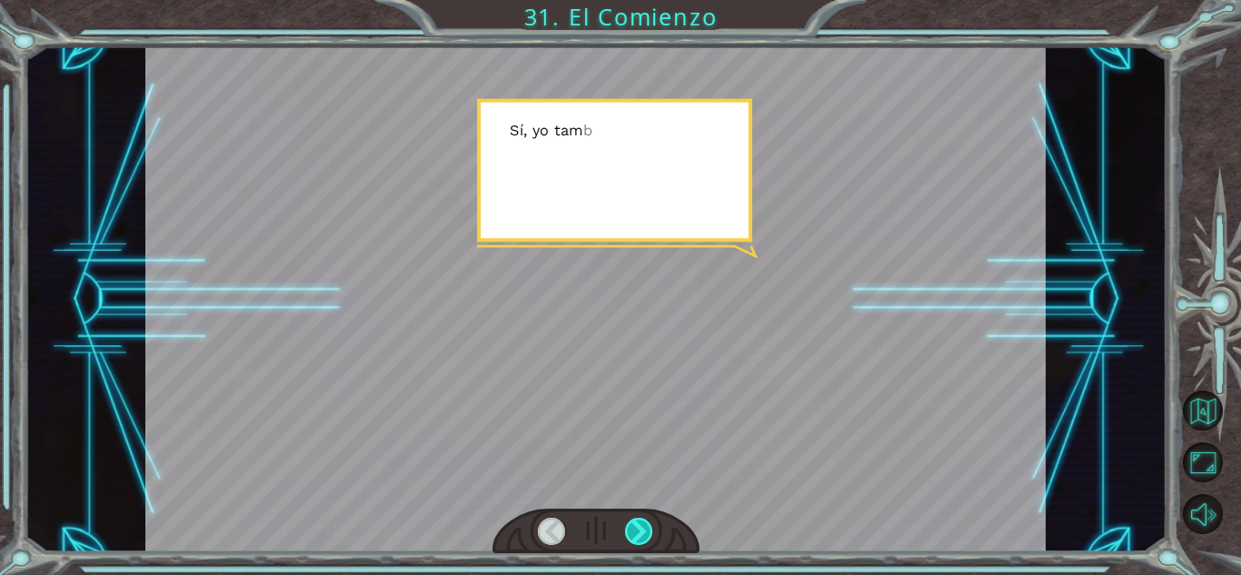
click at [635, 527] on div at bounding box center [639, 531] width 28 height 27
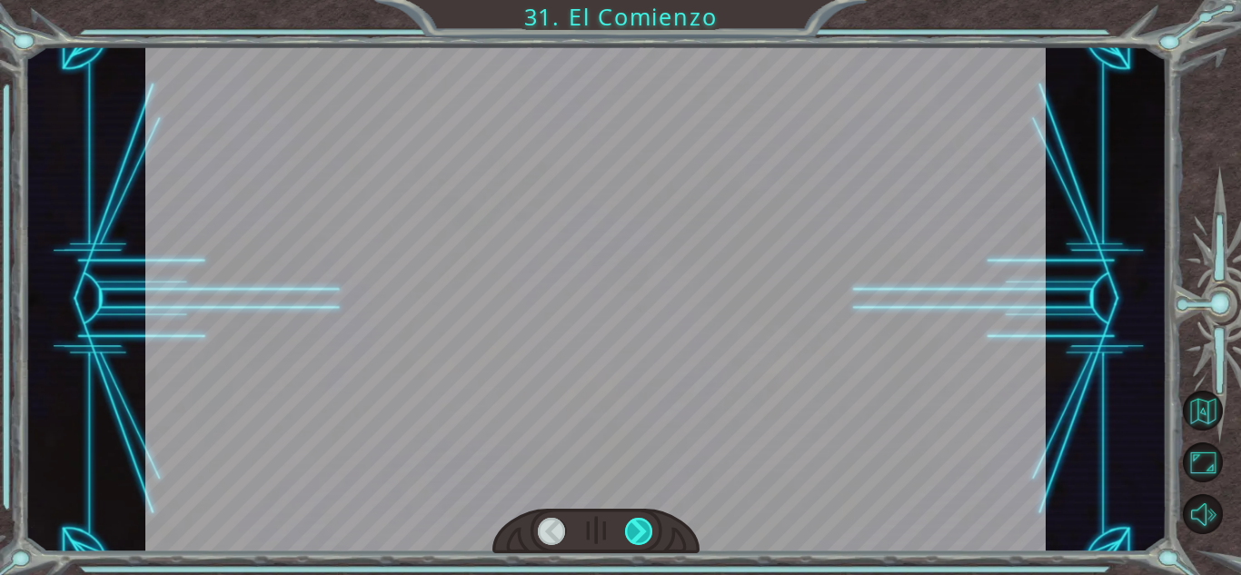
click at [635, 527] on div at bounding box center [639, 531] width 28 height 27
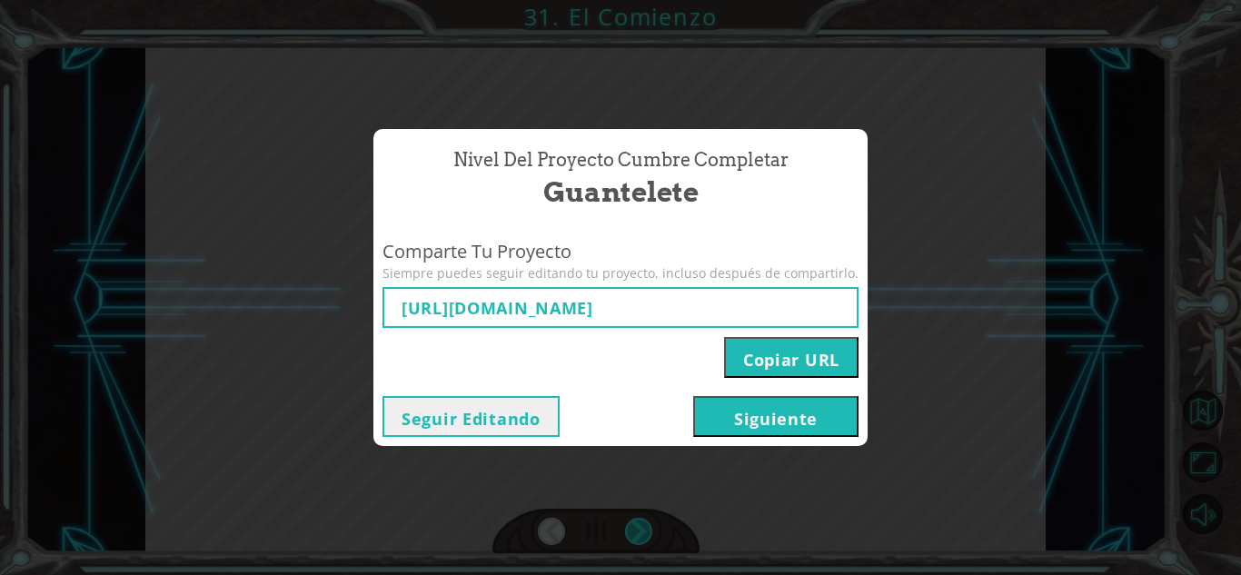
type input "[URL][DOMAIN_NAME]"
click at [763, 419] on button "Siguiente" at bounding box center [775, 416] width 165 height 41
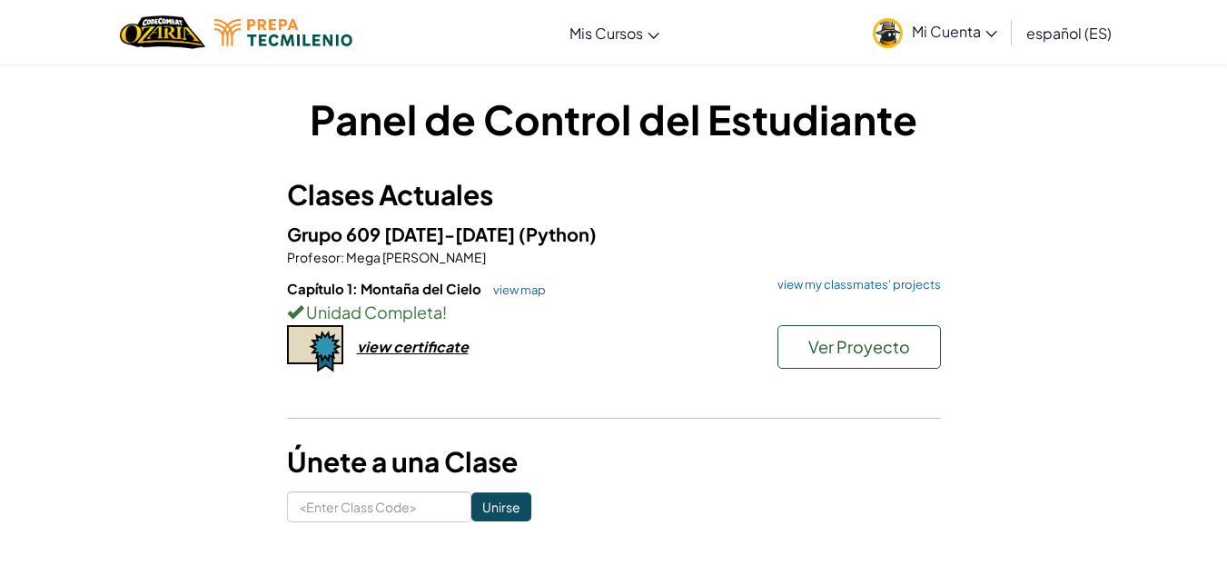
click at [947, 18] on link "Mi Cuenta" at bounding box center [935, 32] width 143 height 57
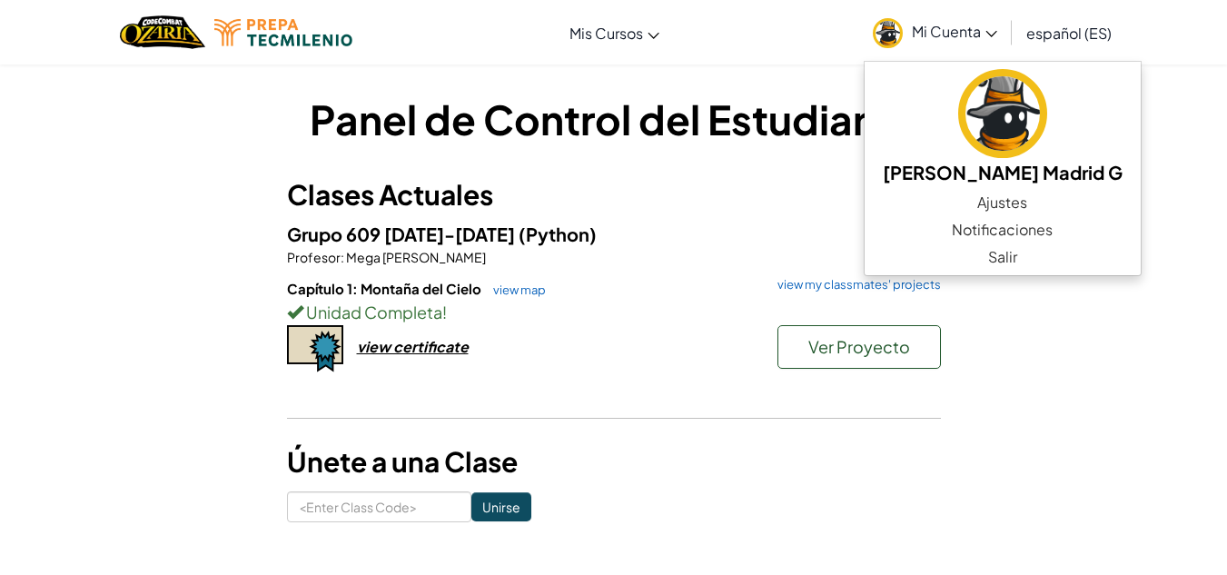
click at [1220, 482] on div "Panel de Control del Estudiante Clases Actuales Grupo 609 [DATE]-[DATE] (Python…" at bounding box center [613, 307] width 1227 height 486
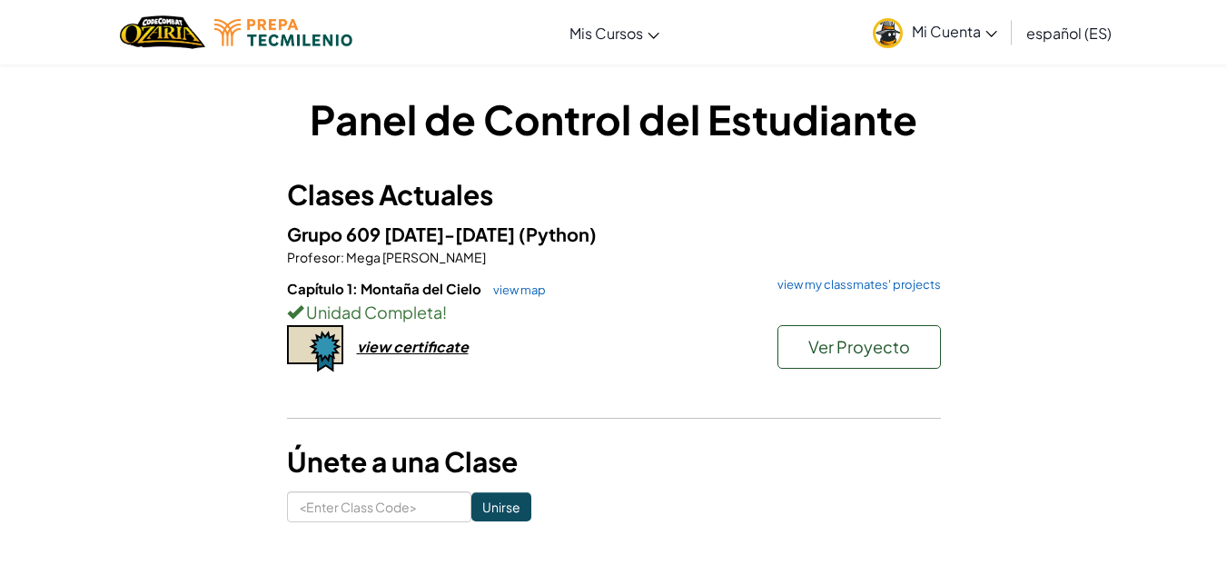
click at [953, 21] on link "Mi Cuenta" at bounding box center [935, 32] width 143 height 57
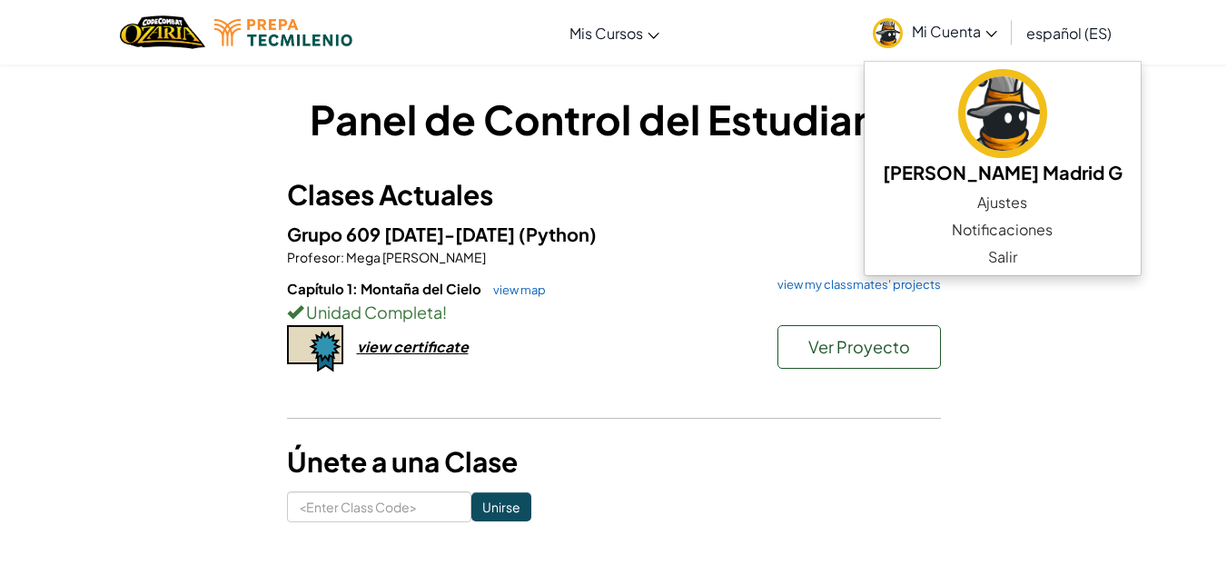
click at [864, 4] on link "Mi Cuenta" at bounding box center [935, 32] width 143 height 57
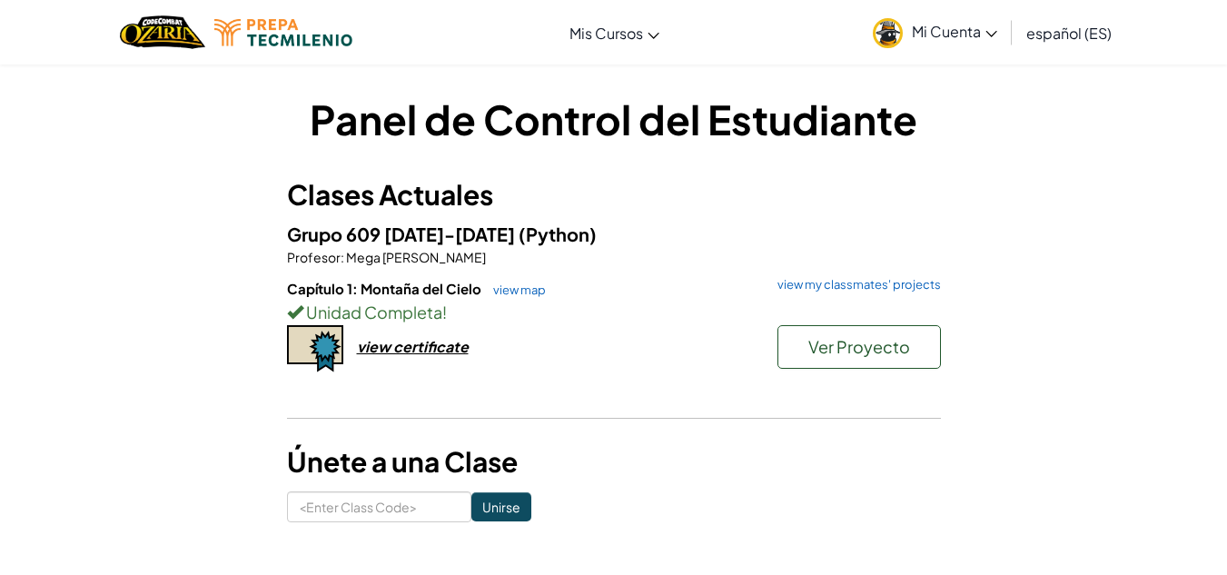
click at [864, 4] on link "Mi Cuenta" at bounding box center [935, 32] width 143 height 57
